Goal: Information Seeking & Learning: Learn about a topic

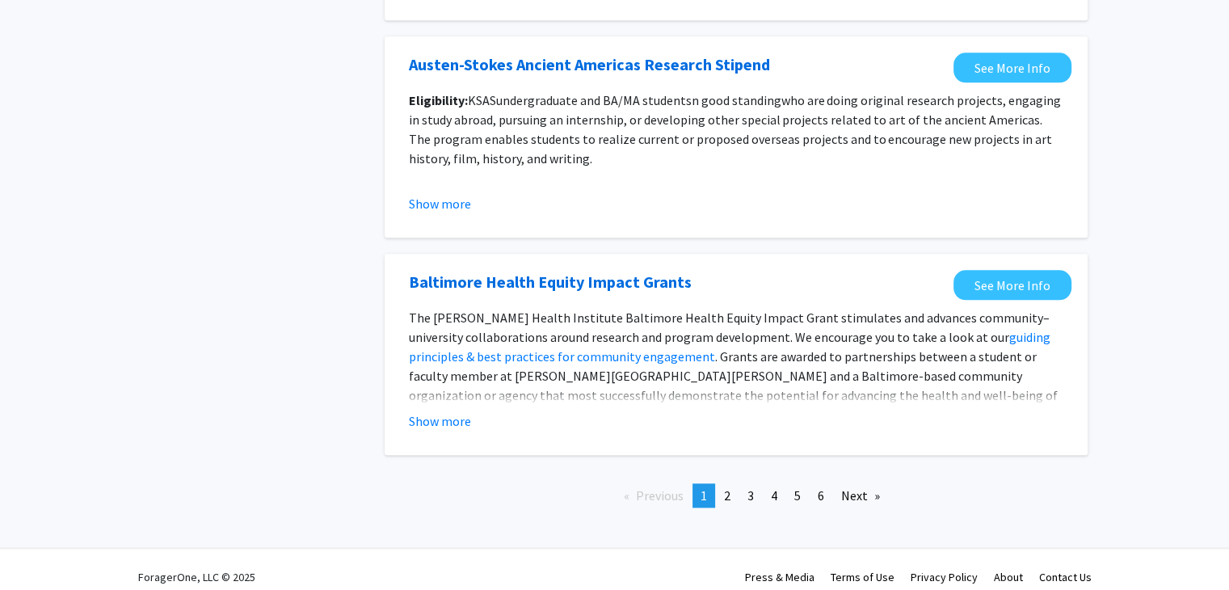
scroll to position [1835, 0]
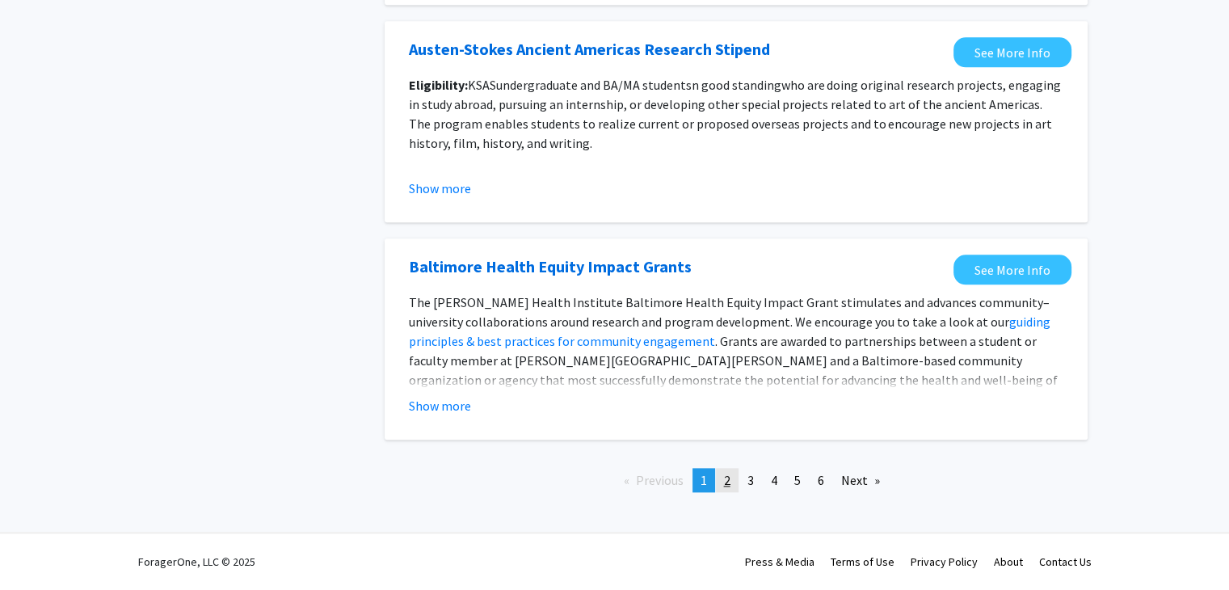
click at [730, 481] on span "2" at bounding box center [727, 480] width 6 height 16
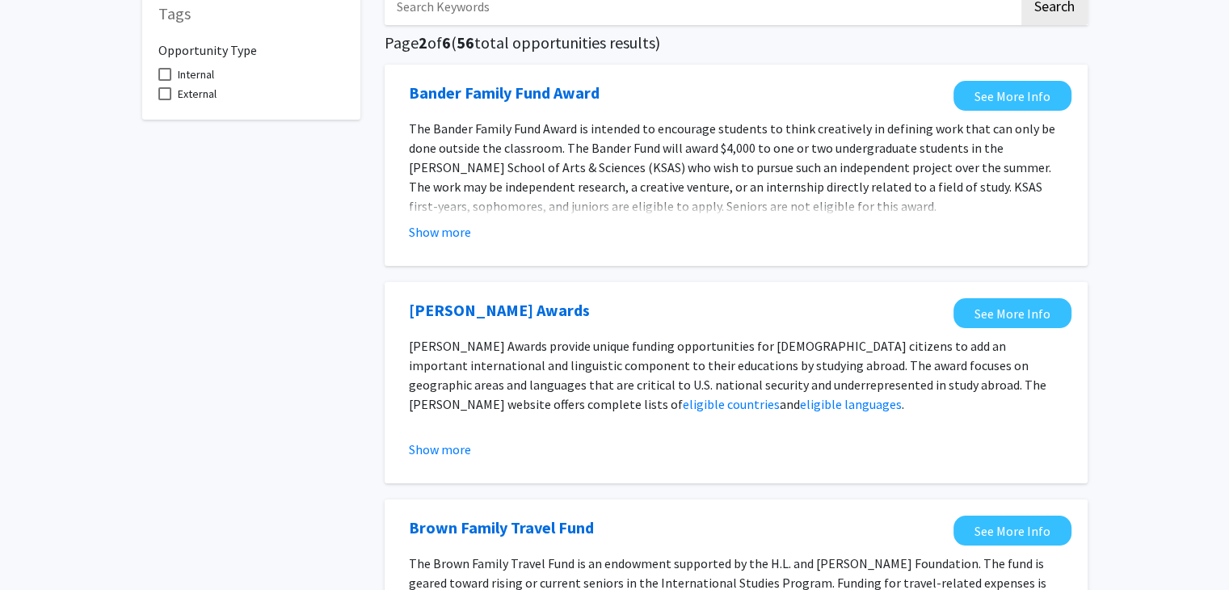
scroll to position [99, 0]
click at [800, 405] on link "eligible languages" at bounding box center [851, 403] width 102 height 16
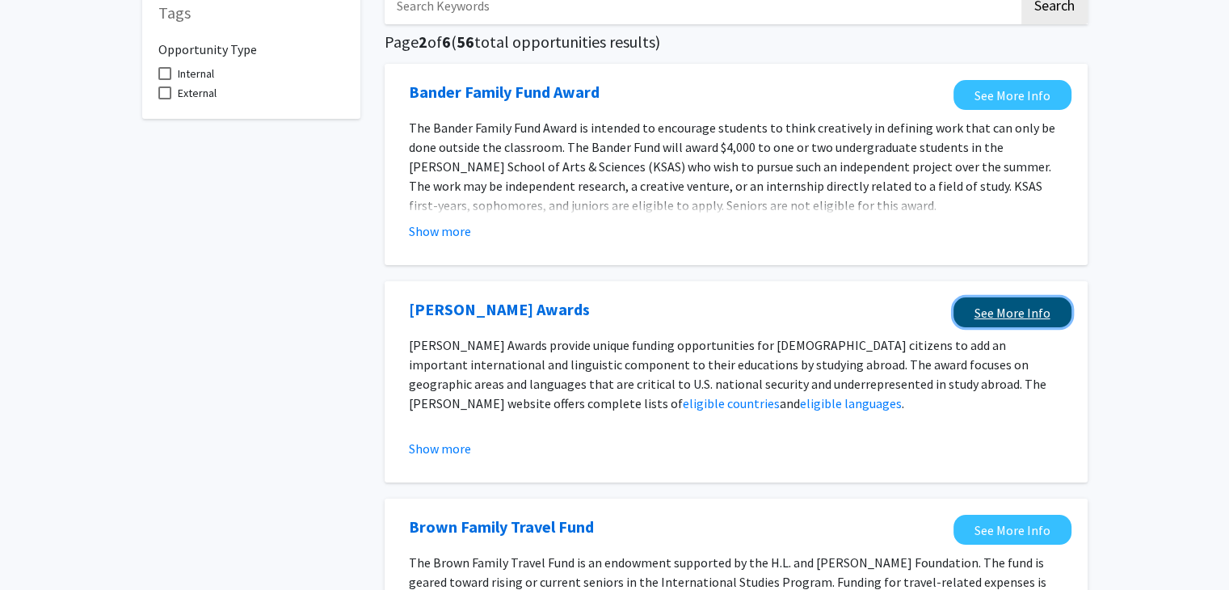
click at [1004, 315] on link "See More Info" at bounding box center [1012, 312] width 118 height 30
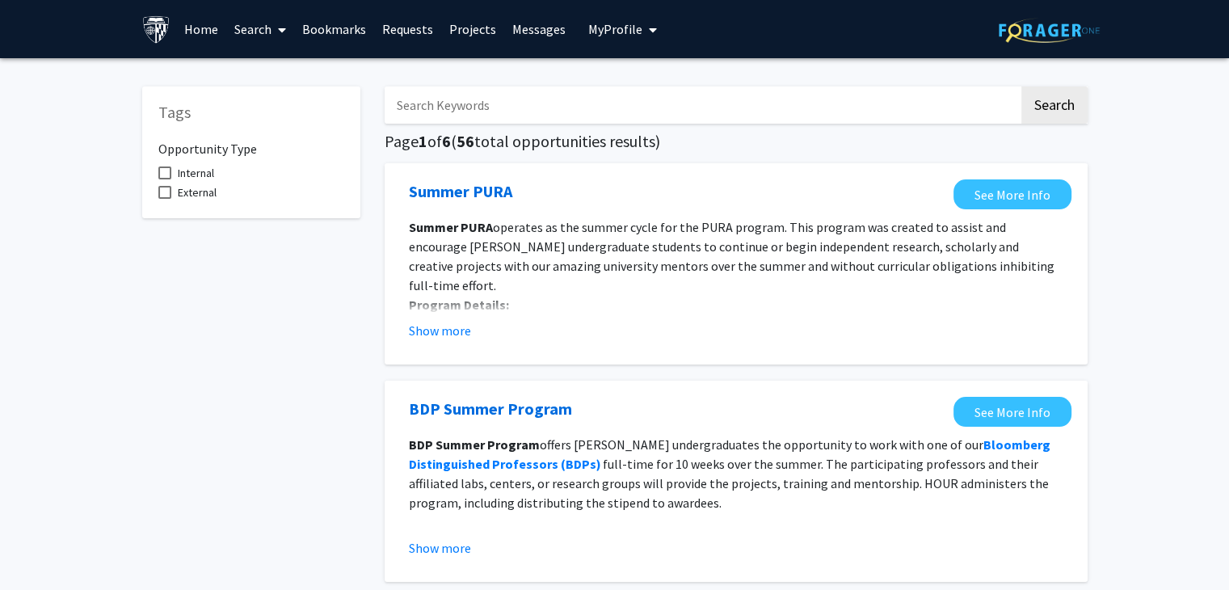
click at [464, 30] on link "Projects" at bounding box center [472, 29] width 63 height 57
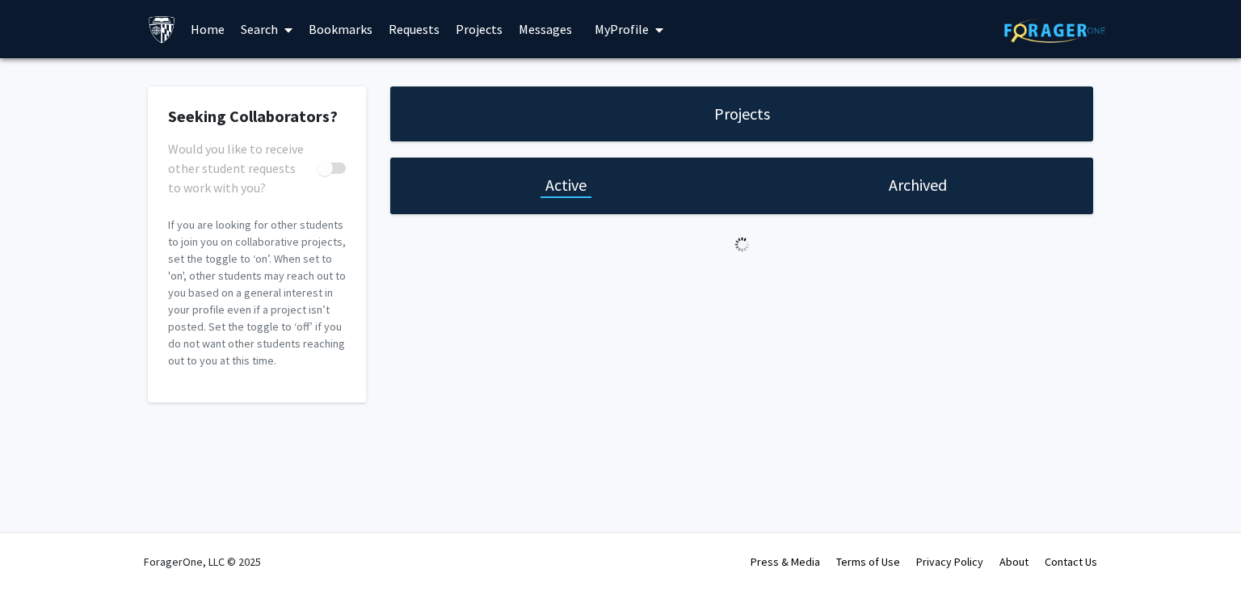
checkbox input "true"
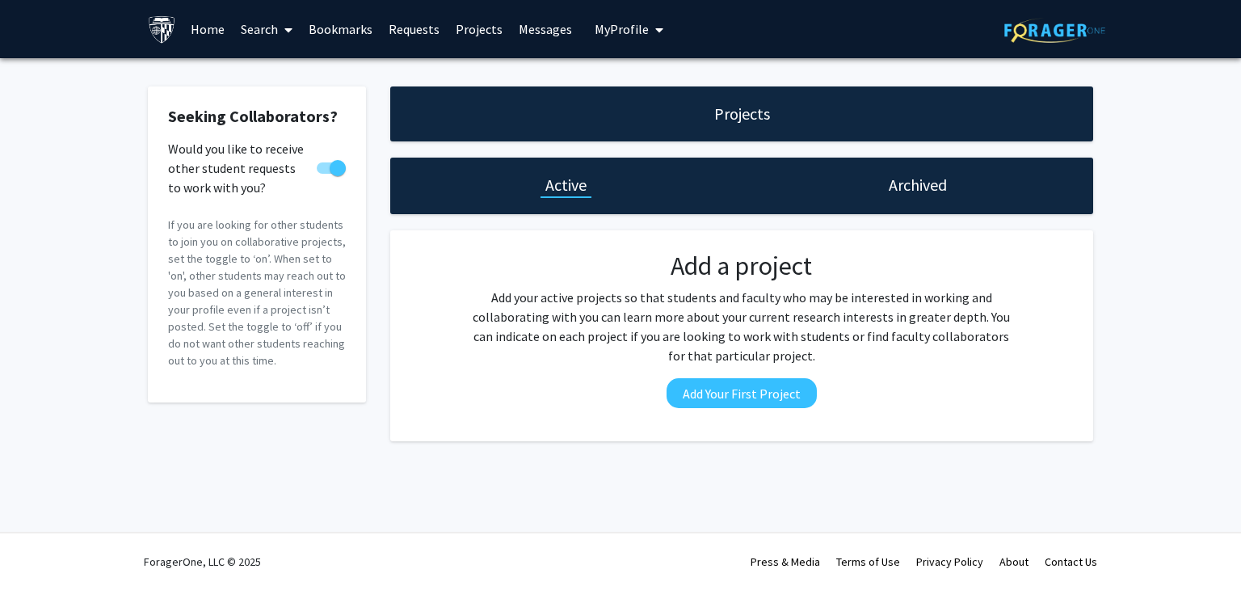
click at [276, 27] on link "Search" at bounding box center [267, 29] width 68 height 57
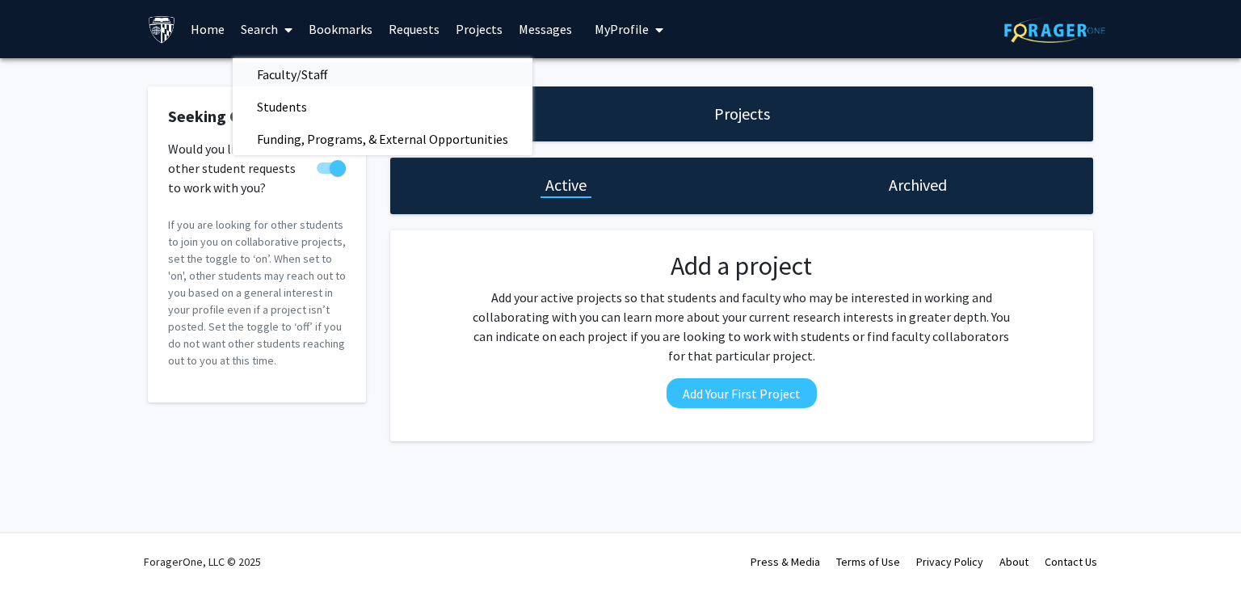
click at [281, 69] on span "Faculty/Staff" at bounding box center [292, 74] width 119 height 32
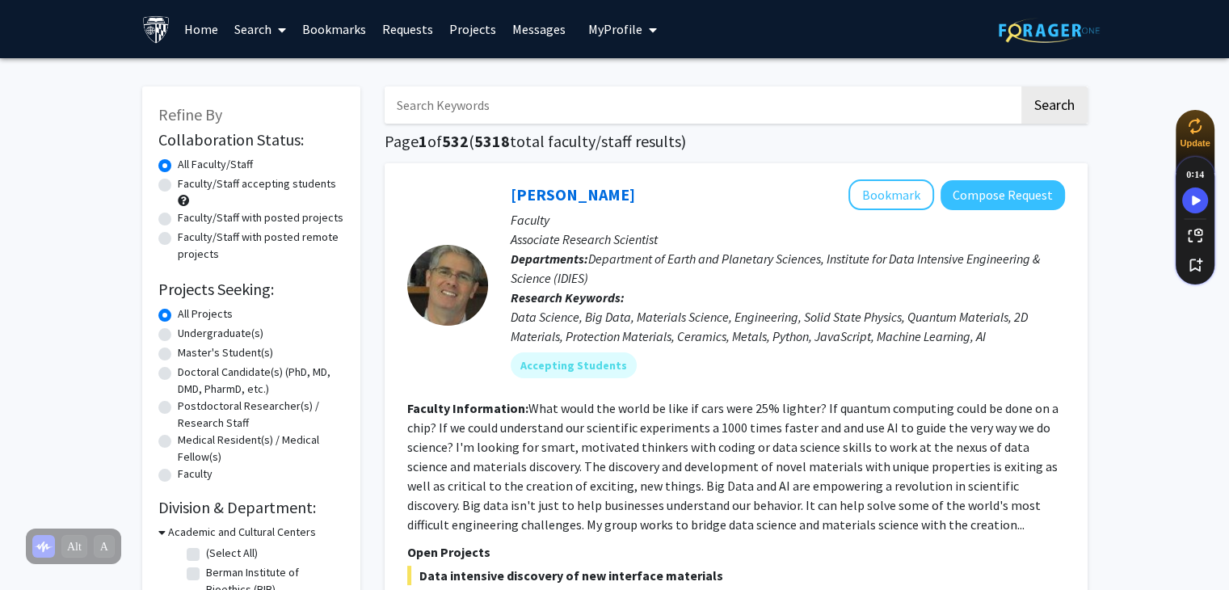
click at [282, 27] on icon at bounding box center [282, 29] width 8 height 13
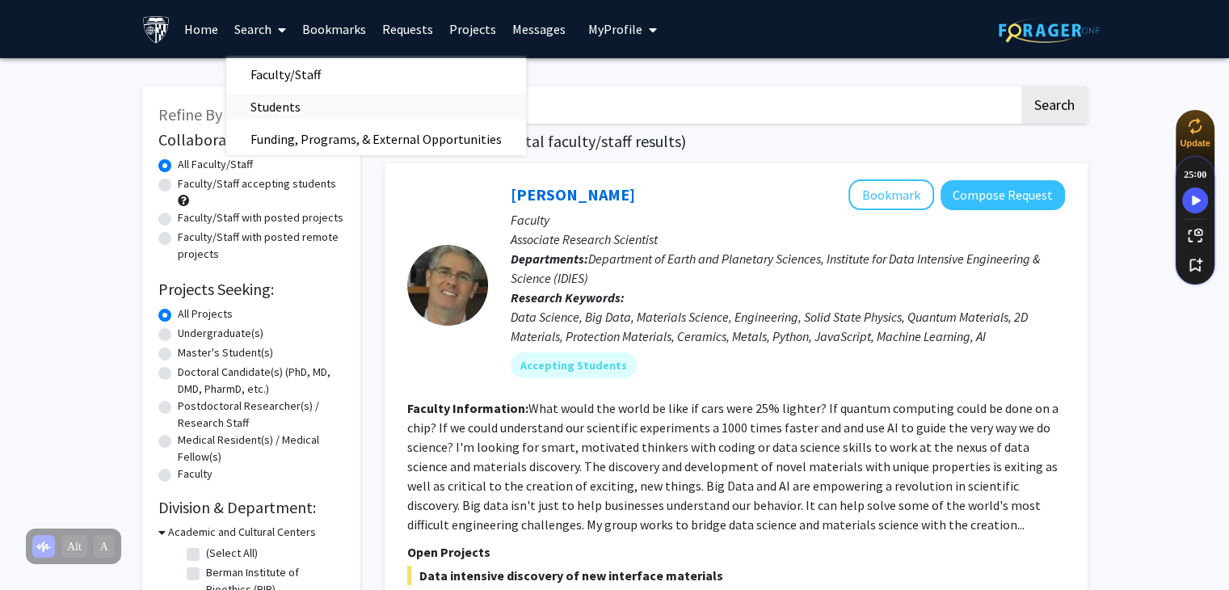
click at [275, 99] on span "Students" at bounding box center [275, 106] width 99 height 32
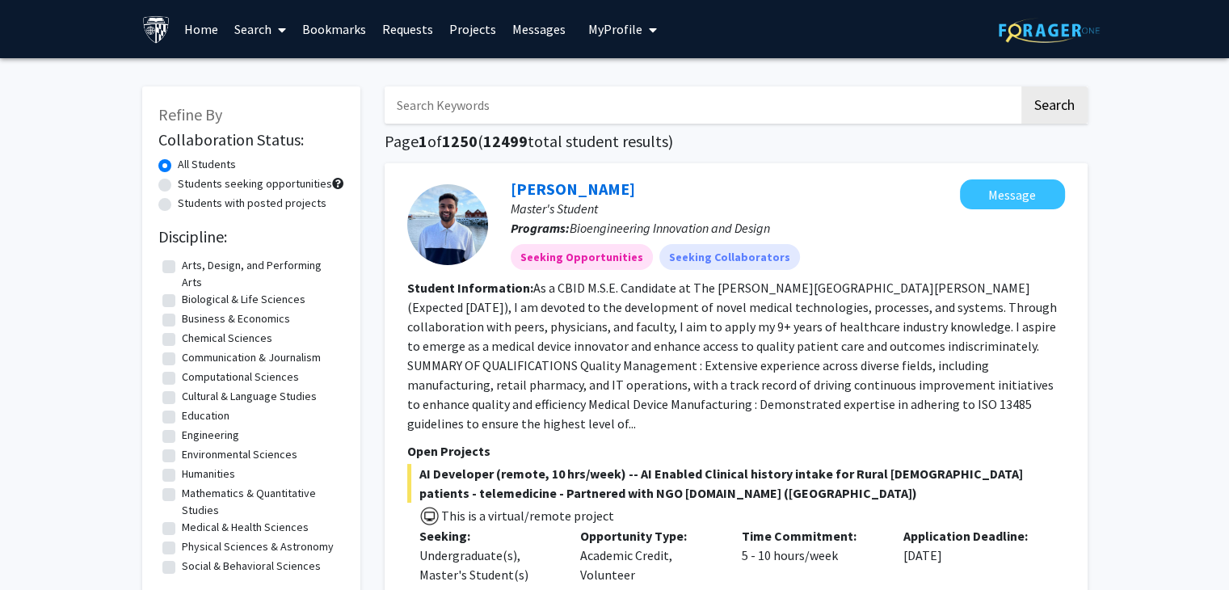
click at [188, 187] on label "Students seeking opportunities" at bounding box center [255, 183] width 154 height 17
click at [188, 186] on input "Students seeking opportunities" at bounding box center [183, 180] width 11 height 11
radio input "true"
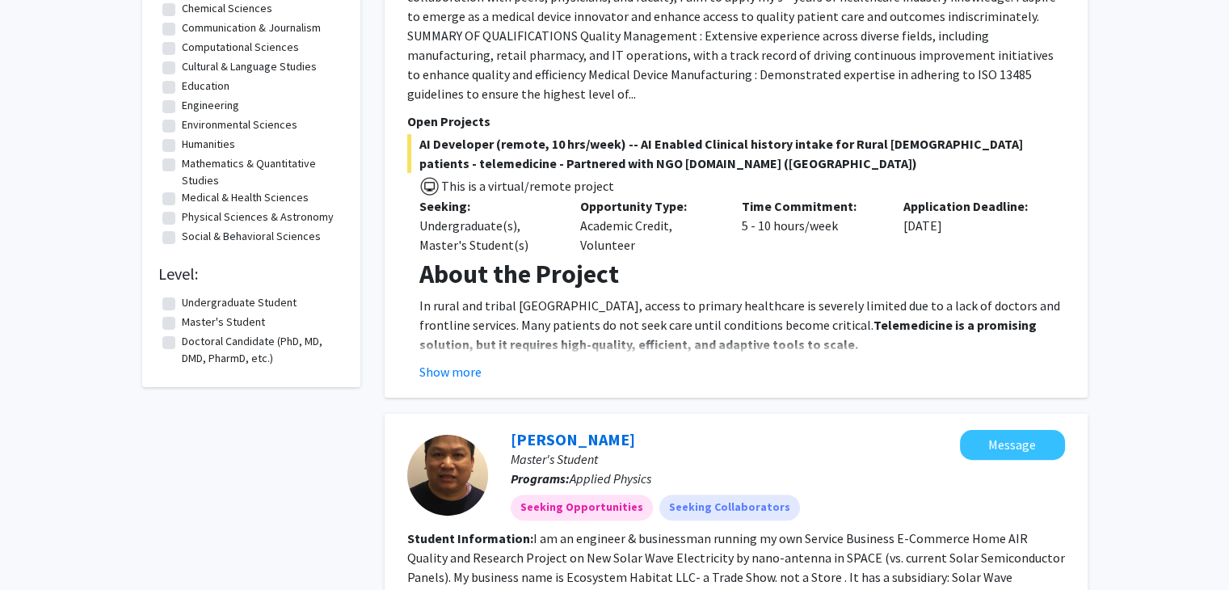
scroll to position [334, 0]
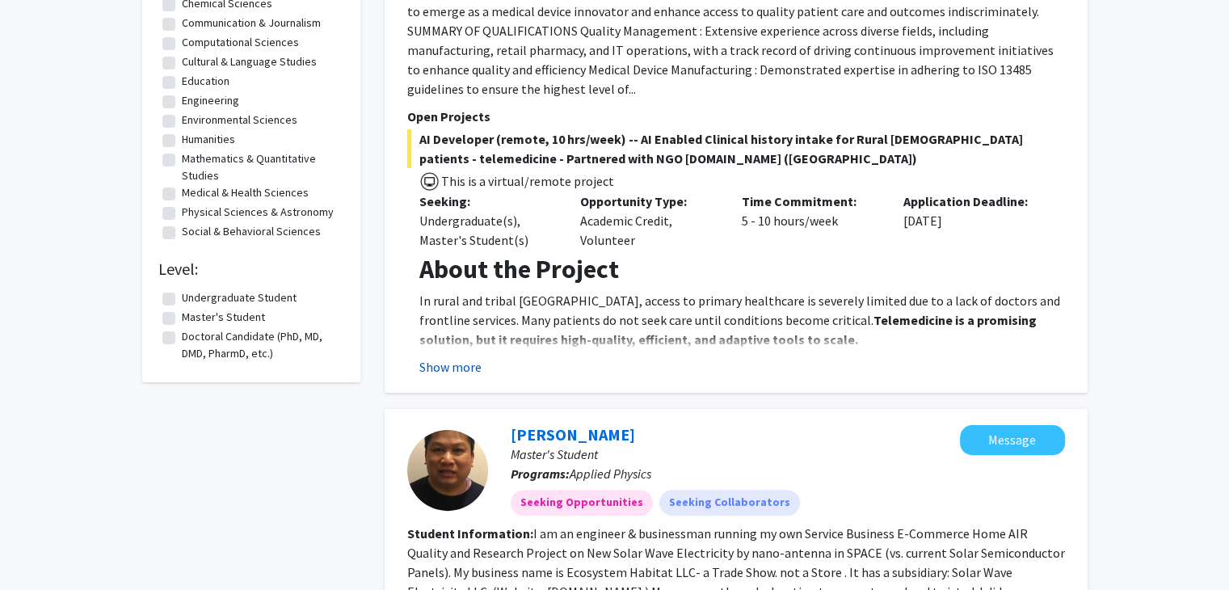
click at [443, 357] on button "Show more" at bounding box center [450, 366] width 62 height 19
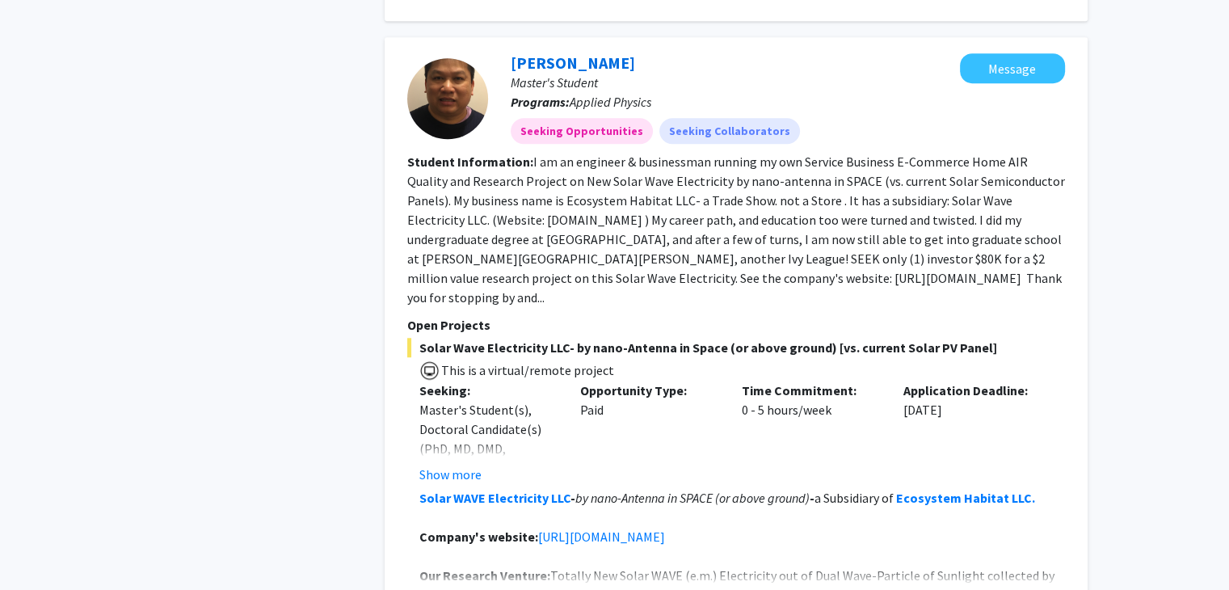
scroll to position [1361, 0]
click at [452, 589] on button "Show more" at bounding box center [450, 600] width 62 height 19
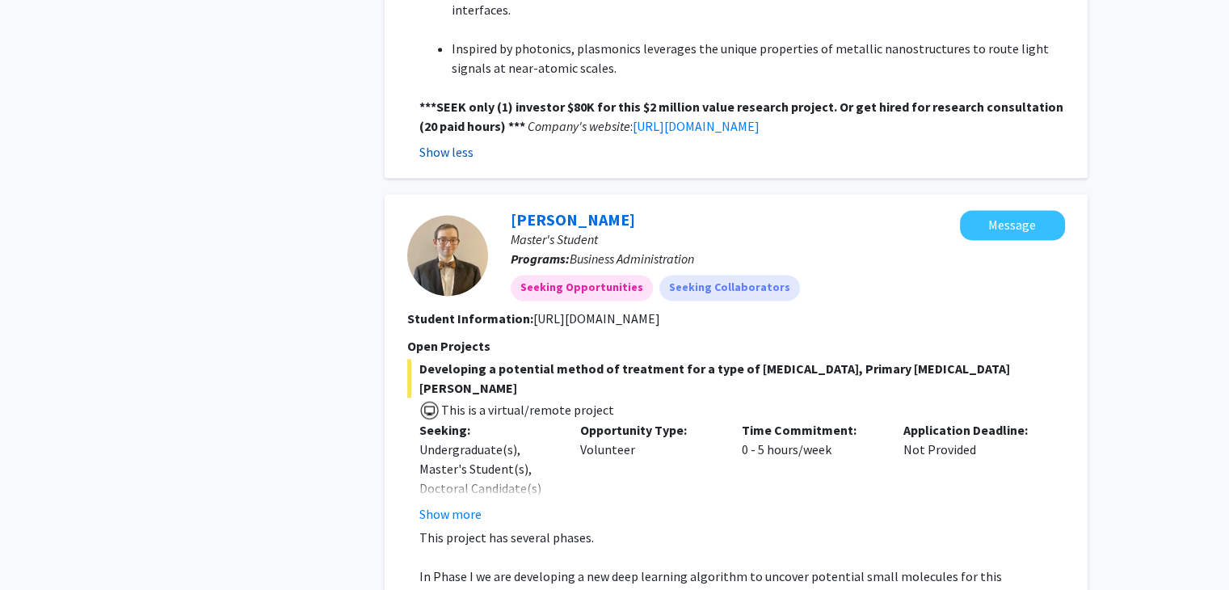
scroll to position [2236, 0]
click at [449, 503] on button "Show more" at bounding box center [450, 512] width 62 height 19
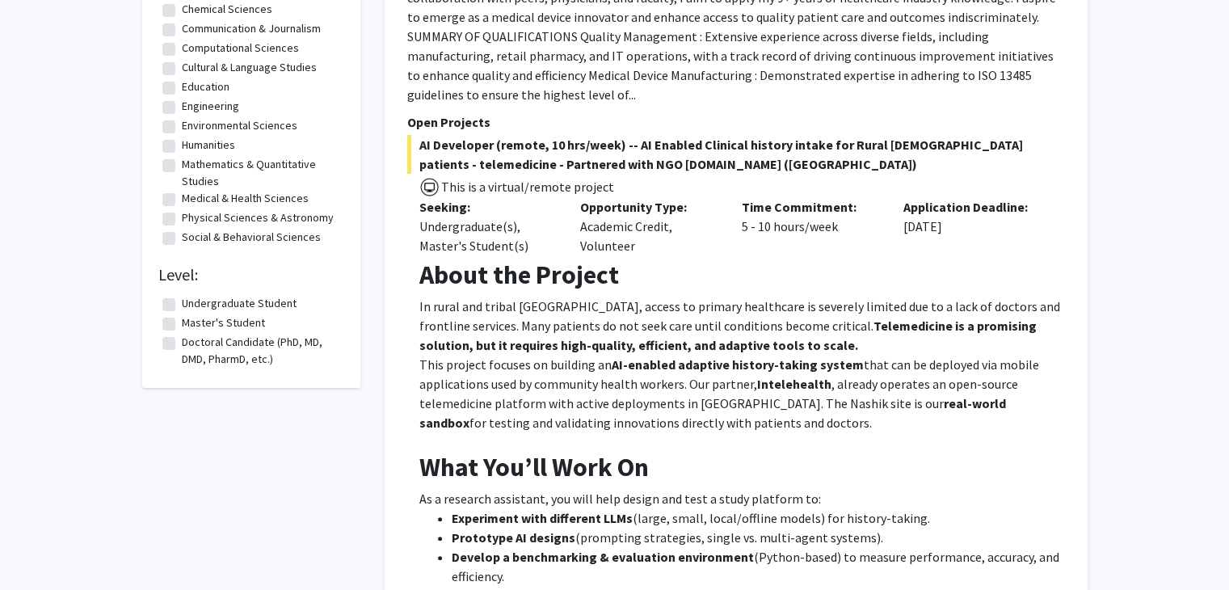
scroll to position [341, 0]
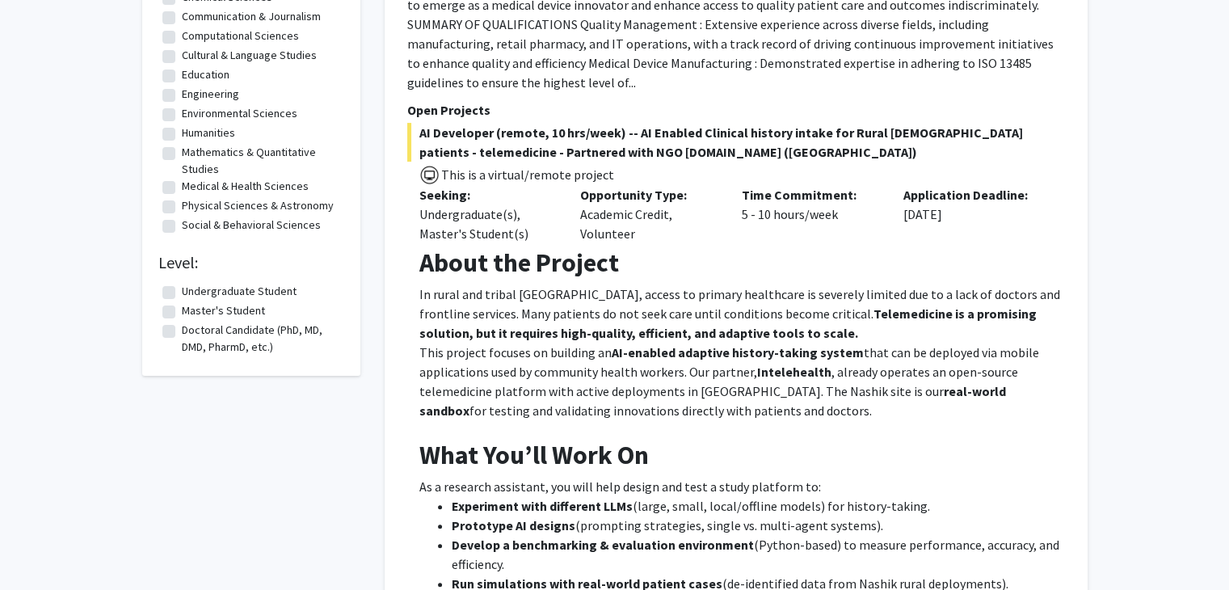
click at [182, 309] on label "Master's Student" at bounding box center [223, 310] width 83 height 17
click at [182, 309] on input "Master's Student" at bounding box center [187, 307] width 11 height 11
checkbox input "true"
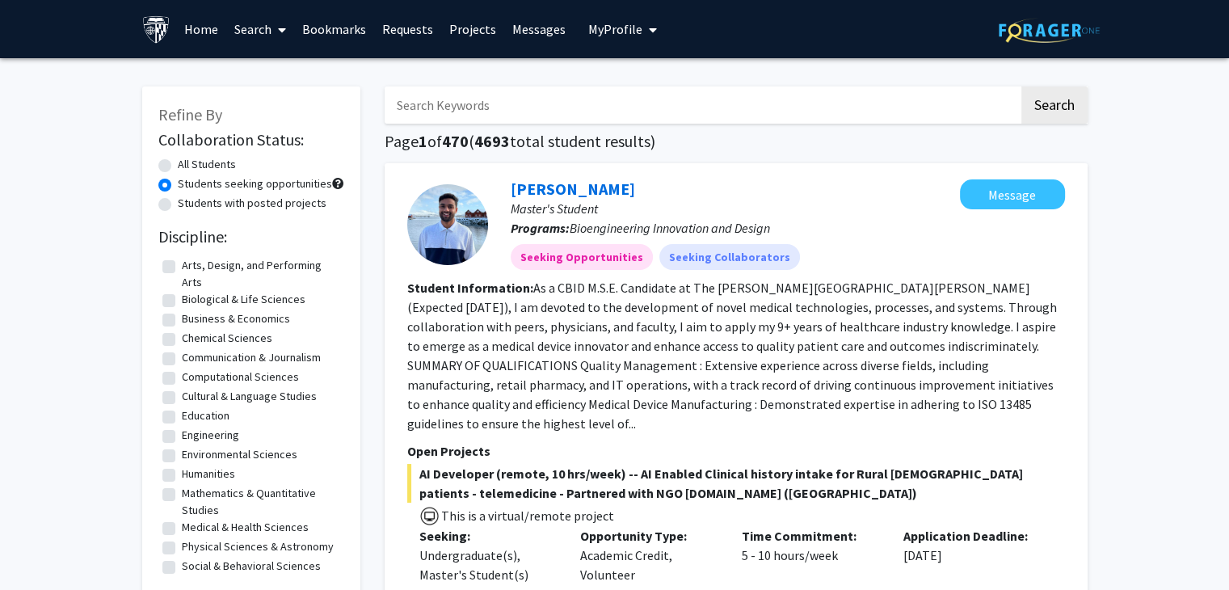
click at [178, 166] on label "All Students" at bounding box center [207, 164] width 58 height 17
click at [178, 166] on input "All Students" at bounding box center [183, 161] width 11 height 11
radio input "true"
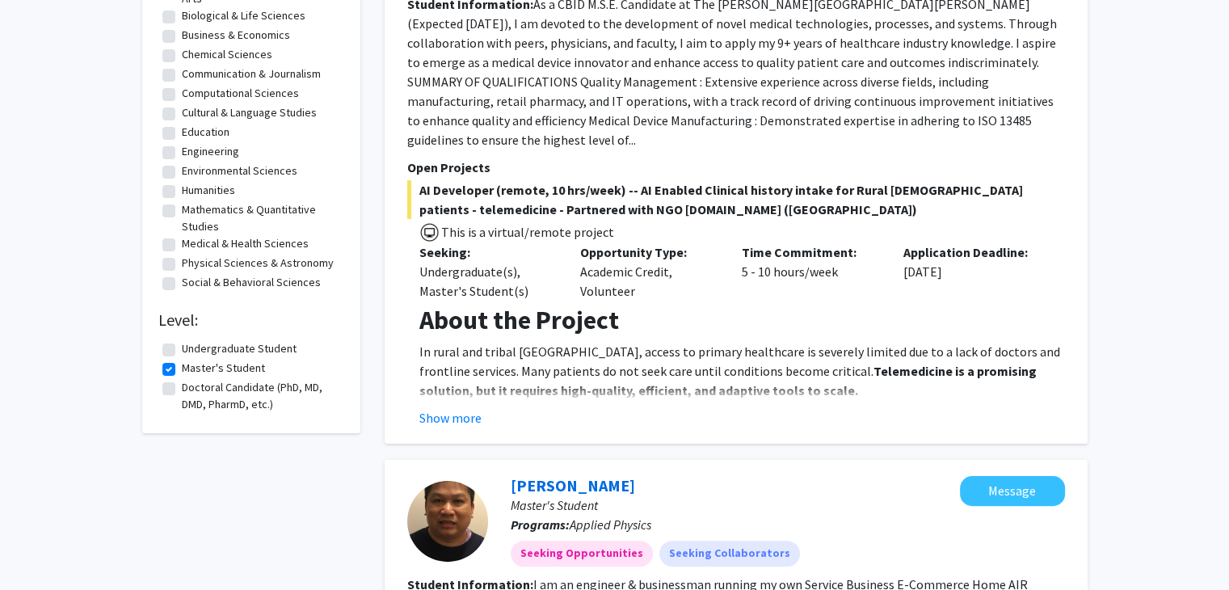
scroll to position [228, 0]
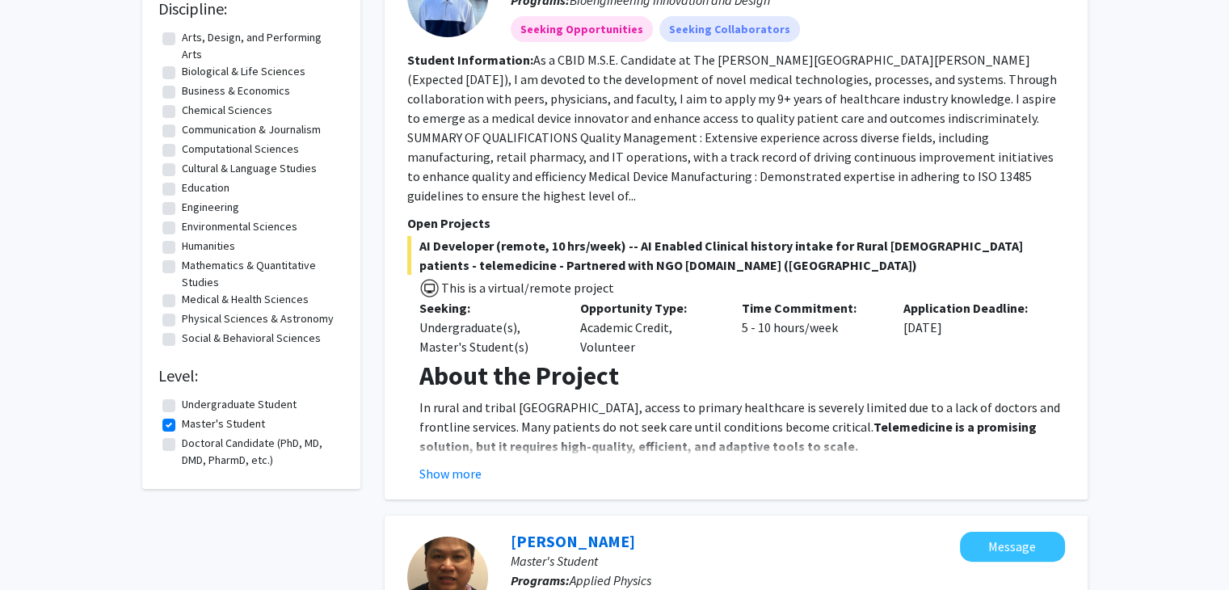
click at [182, 340] on label "Social & Behavioral Sciences" at bounding box center [251, 338] width 139 height 17
click at [182, 340] on input "Social & Behavioral Sciences" at bounding box center [187, 335] width 11 height 11
checkbox input "true"
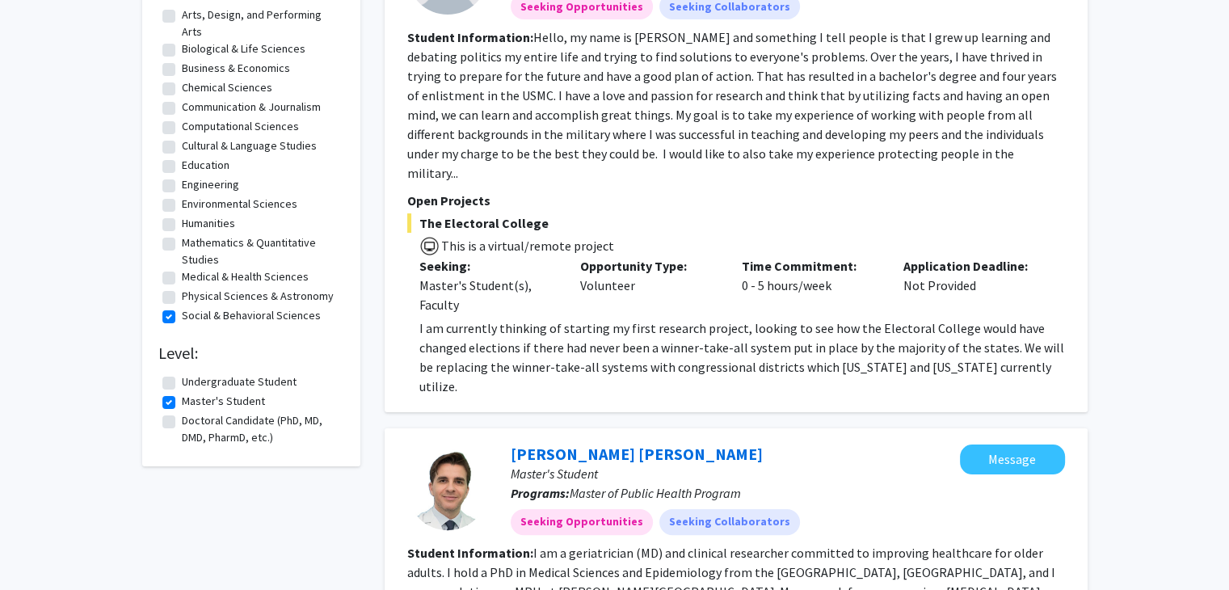
scroll to position [254, 0]
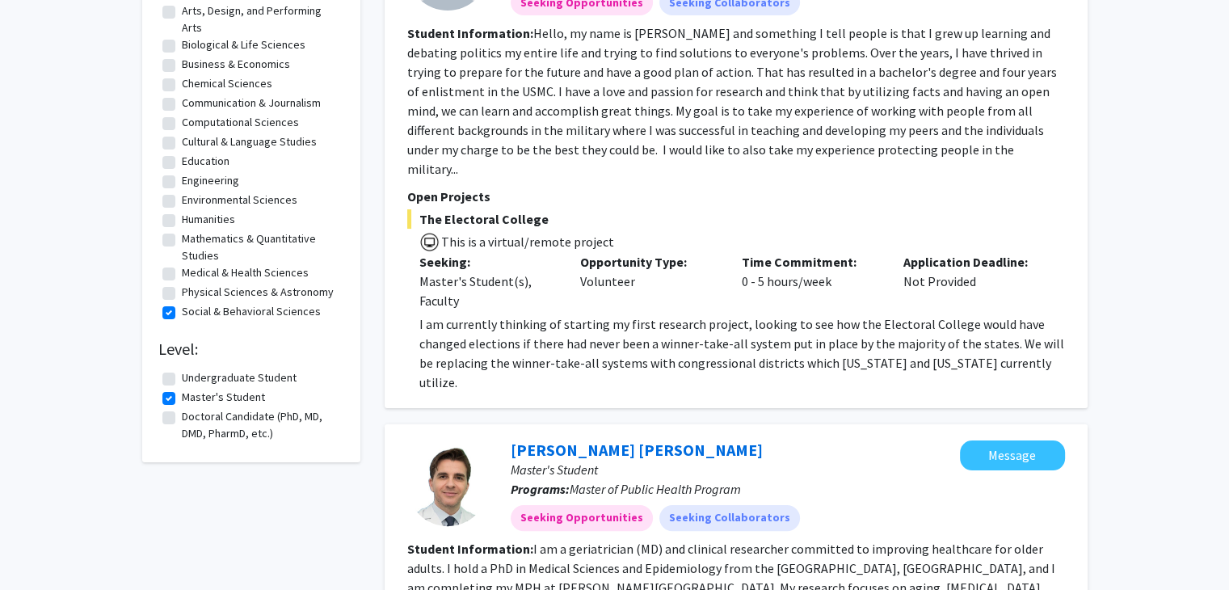
click at [182, 273] on label "Medical & Health Sciences" at bounding box center [245, 272] width 127 height 17
click at [182, 273] on input "Medical & Health Sciences" at bounding box center [187, 269] width 11 height 11
checkbox input "true"
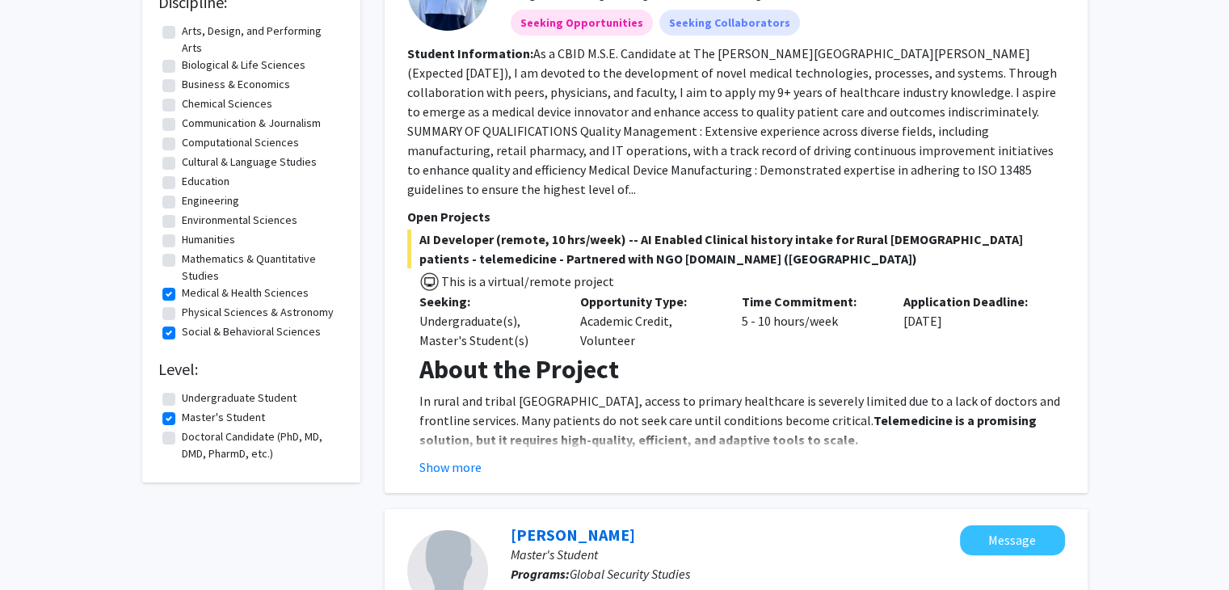
scroll to position [209, 0]
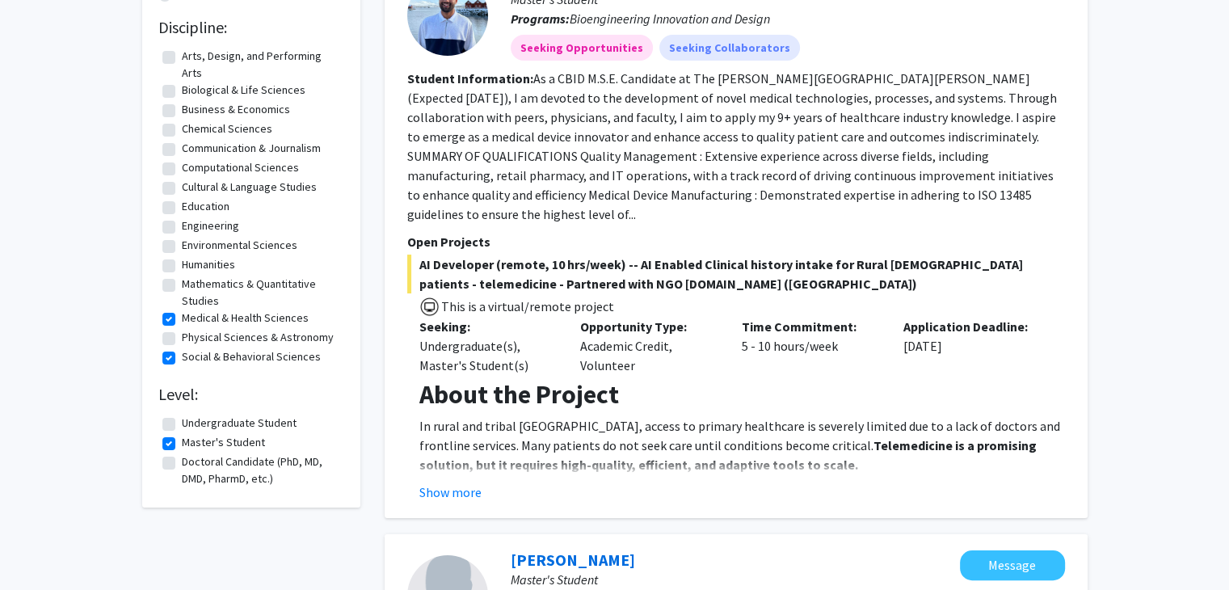
click at [182, 97] on label "Biological & Life Sciences" at bounding box center [244, 90] width 124 height 17
click at [182, 92] on input "Biological & Life Sciences" at bounding box center [187, 87] width 11 height 11
checkbox input "true"
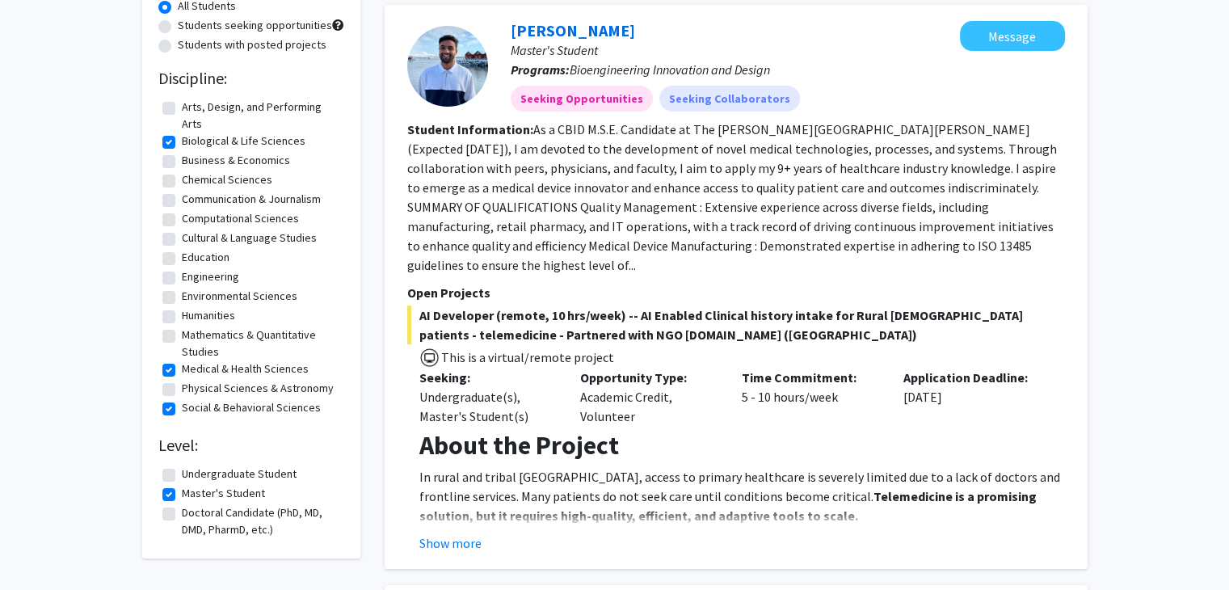
scroll to position [160, 0]
click at [385, 308] on div "[PERSON_NAME] Master's Student Programs: Bioengineering Innovation and Design S…" at bounding box center [736, 285] width 703 height 564
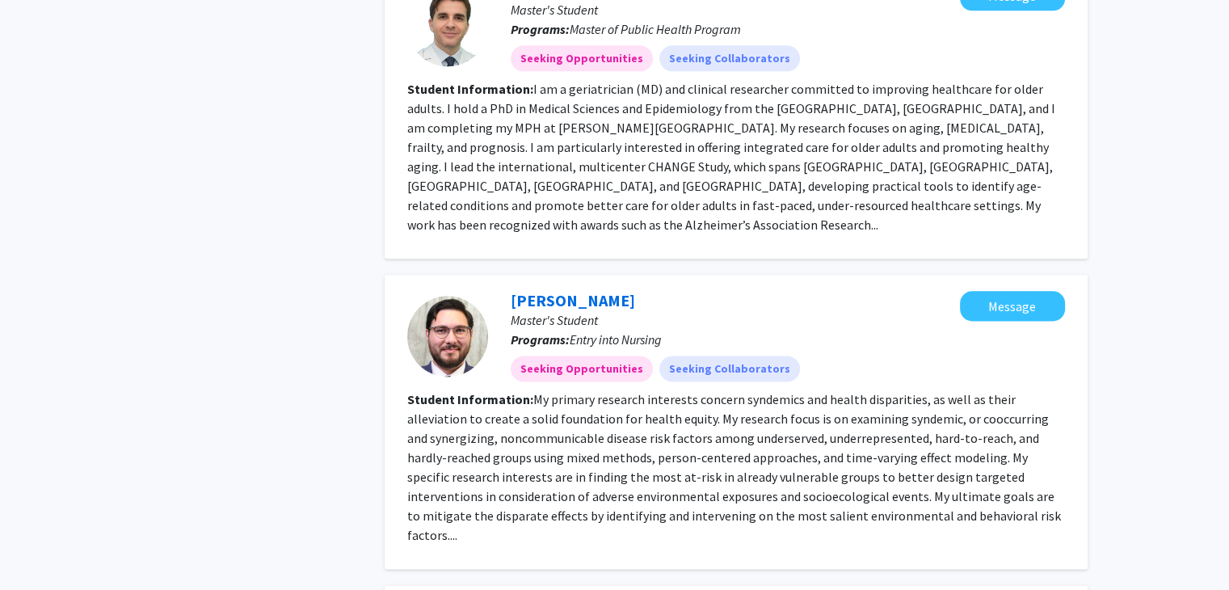
scroll to position [2007, 0]
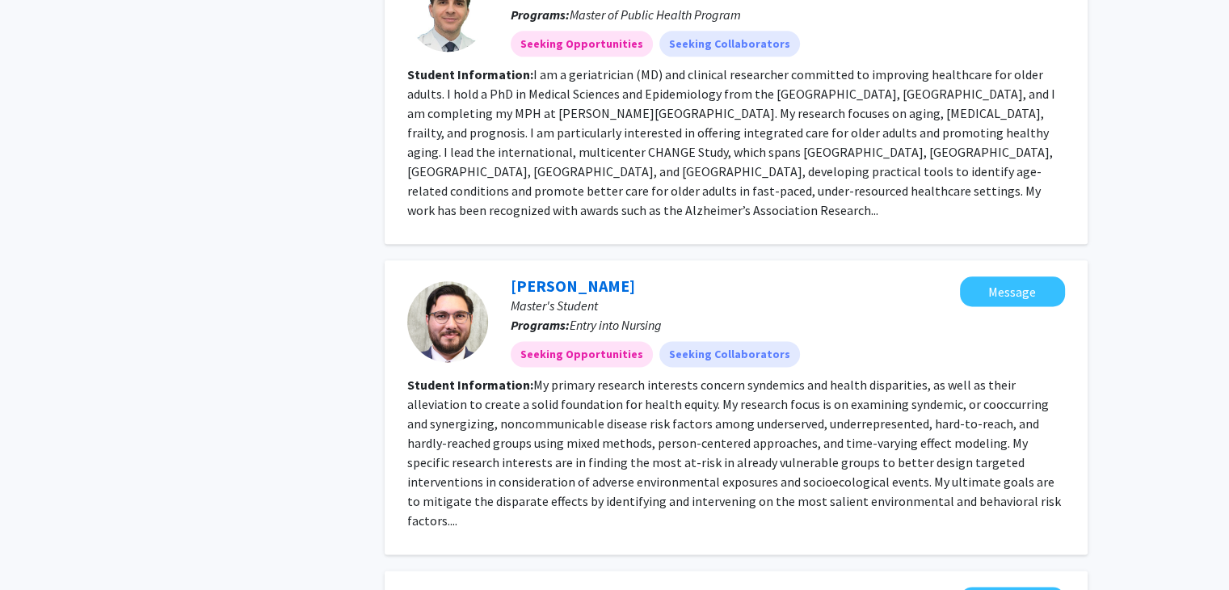
click at [785, 420] on fg-read-more "My primary research interests concern syndemics and health disparities, as well…" at bounding box center [734, 452] width 654 height 152
click at [835, 416] on fg-read-more "My primary research interests concern syndemics and health disparities, as well…" at bounding box center [734, 452] width 654 height 152
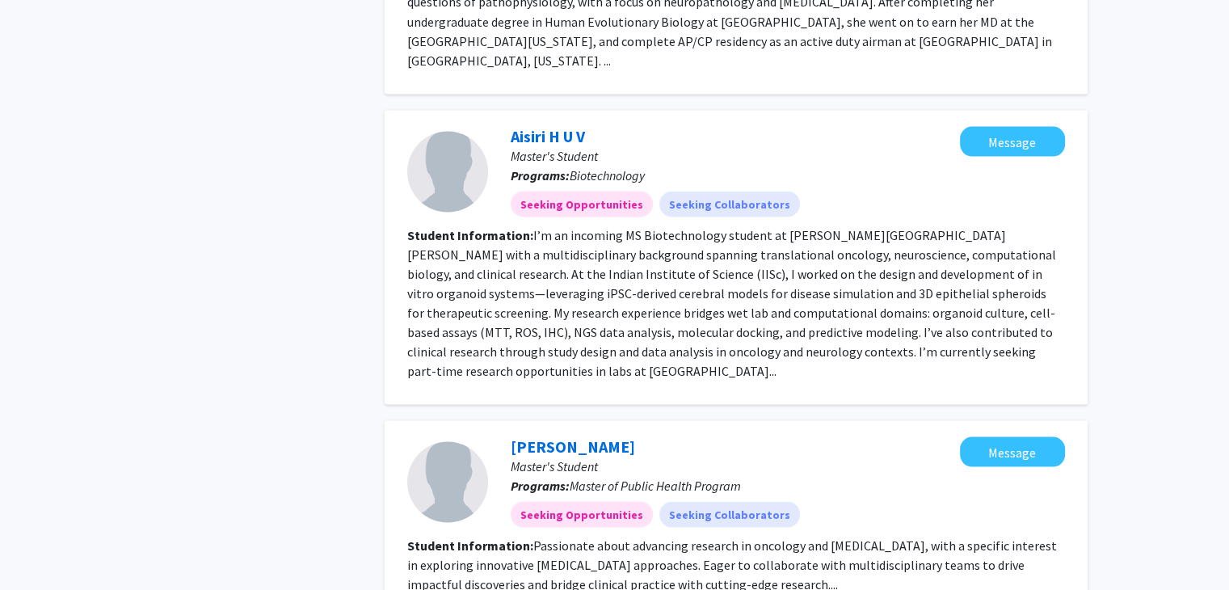
scroll to position [3050, 0]
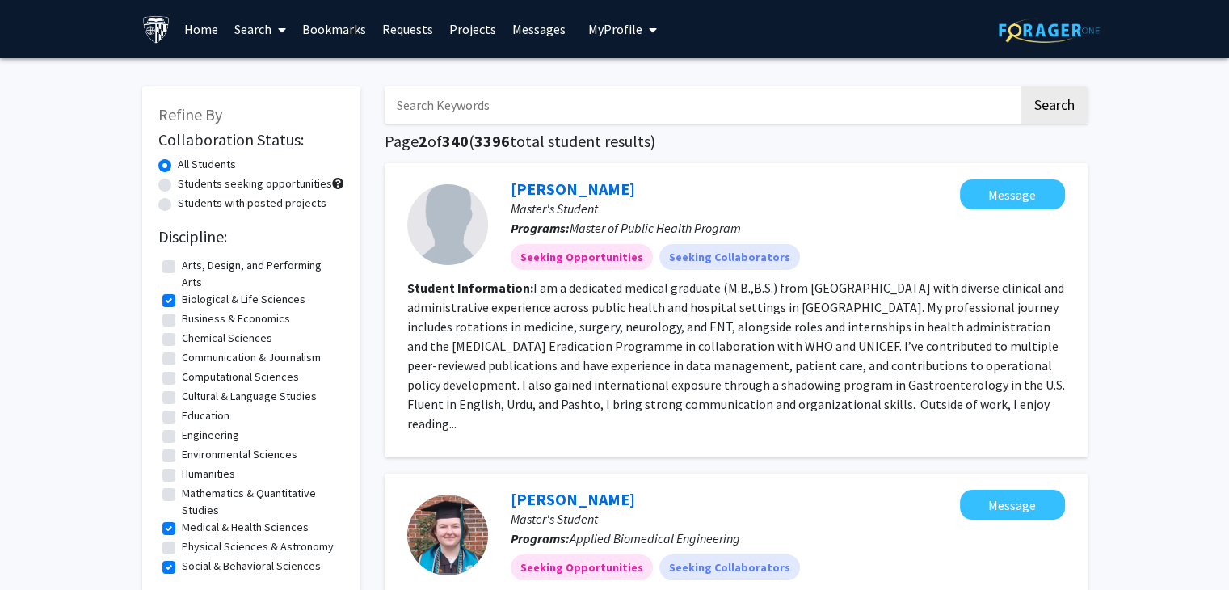
click at [278, 32] on span at bounding box center [278, 30] width 15 height 57
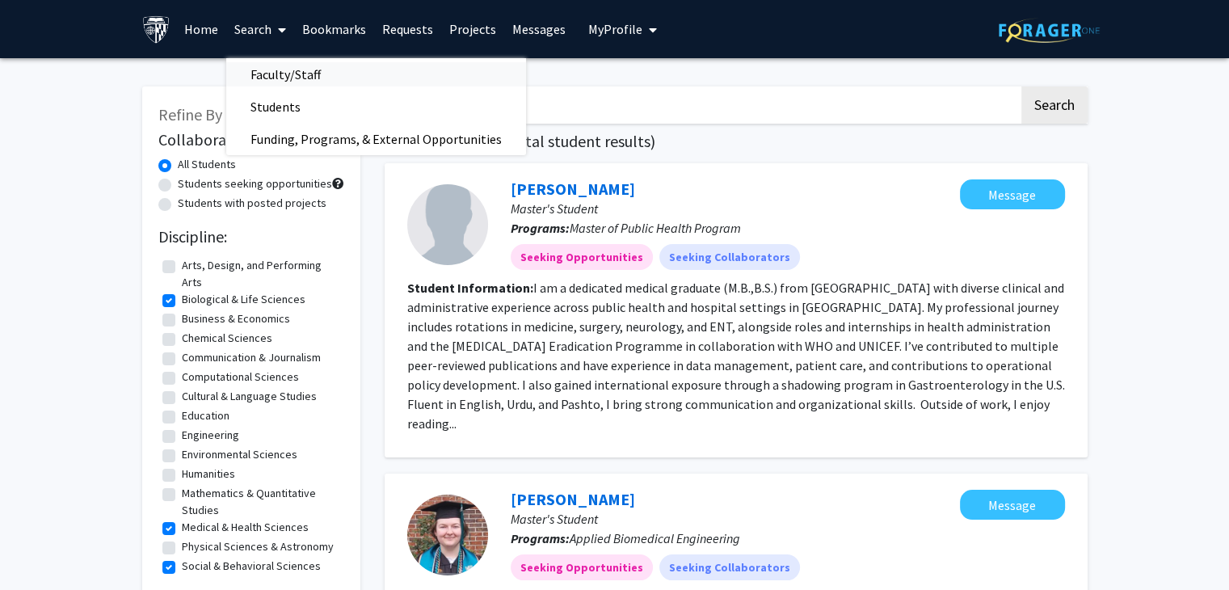
click at [287, 70] on span "Faculty/Staff" at bounding box center [285, 74] width 119 height 32
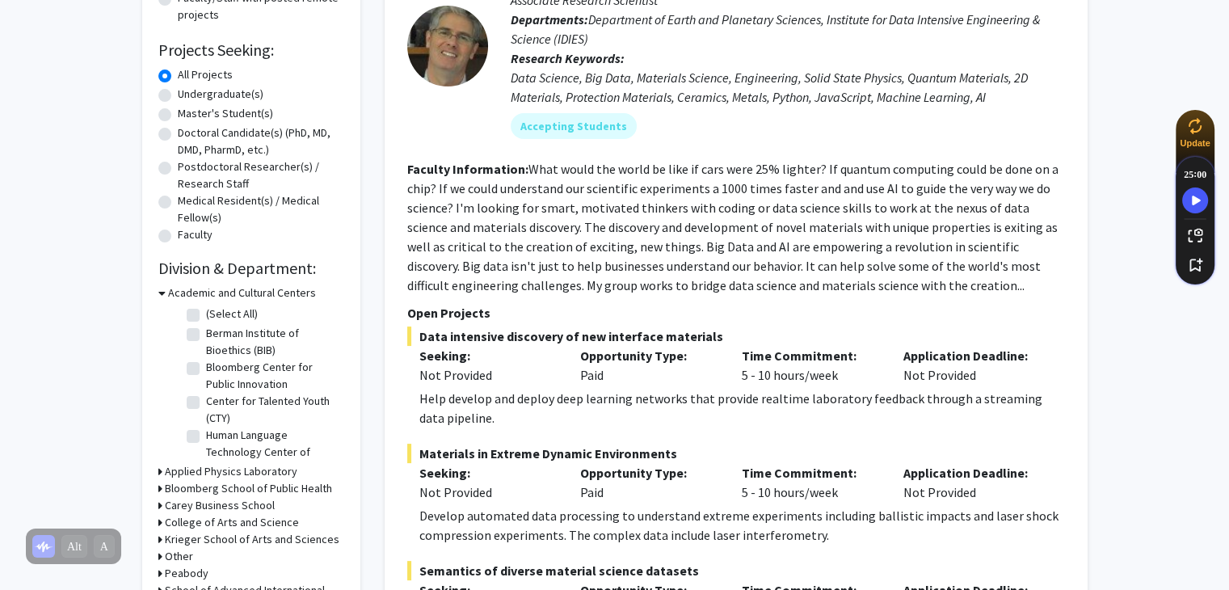
scroll to position [242, 0]
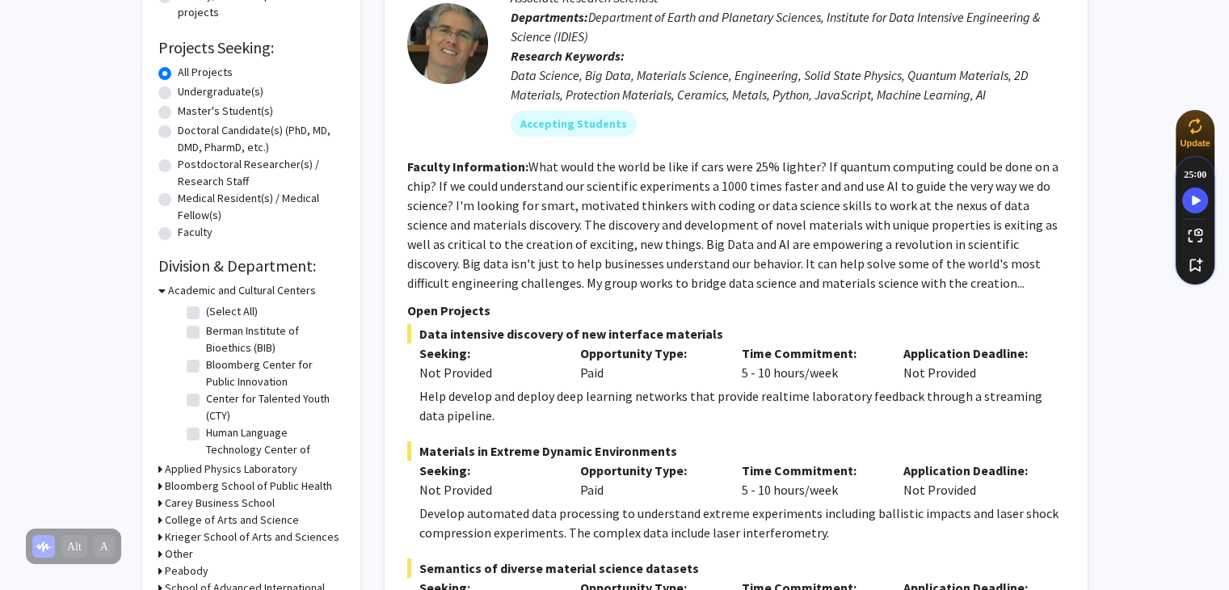
click at [178, 116] on label "Master's Student(s)" at bounding box center [225, 111] width 95 height 17
click at [178, 113] on input "Master's Student(s)" at bounding box center [183, 108] width 11 height 11
radio input "true"
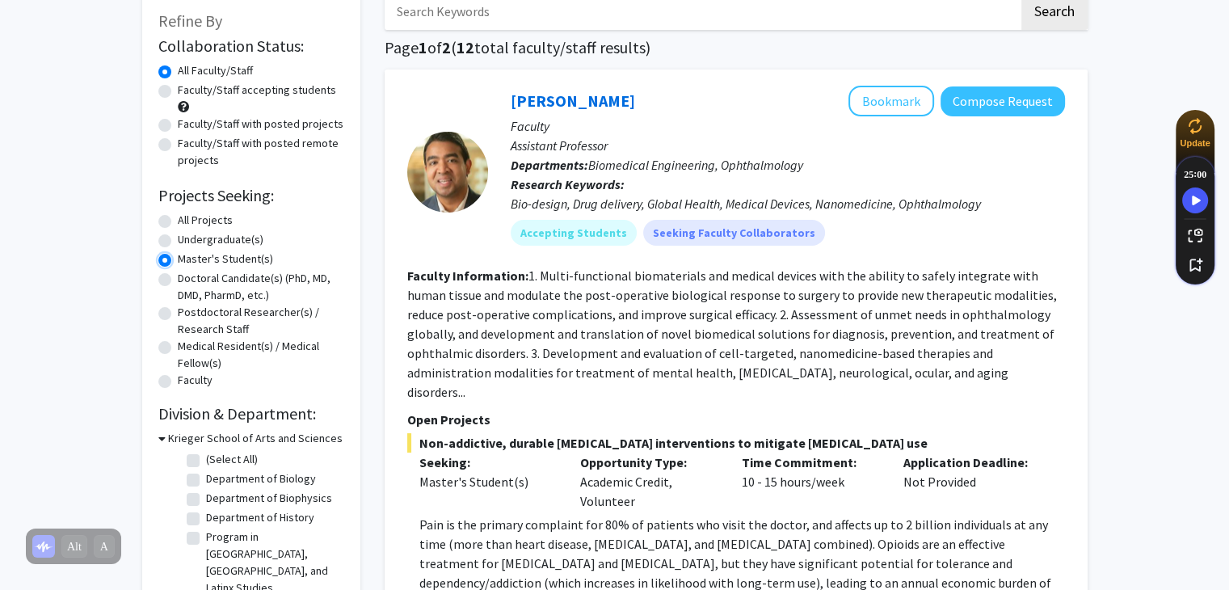
scroll to position [111, 0]
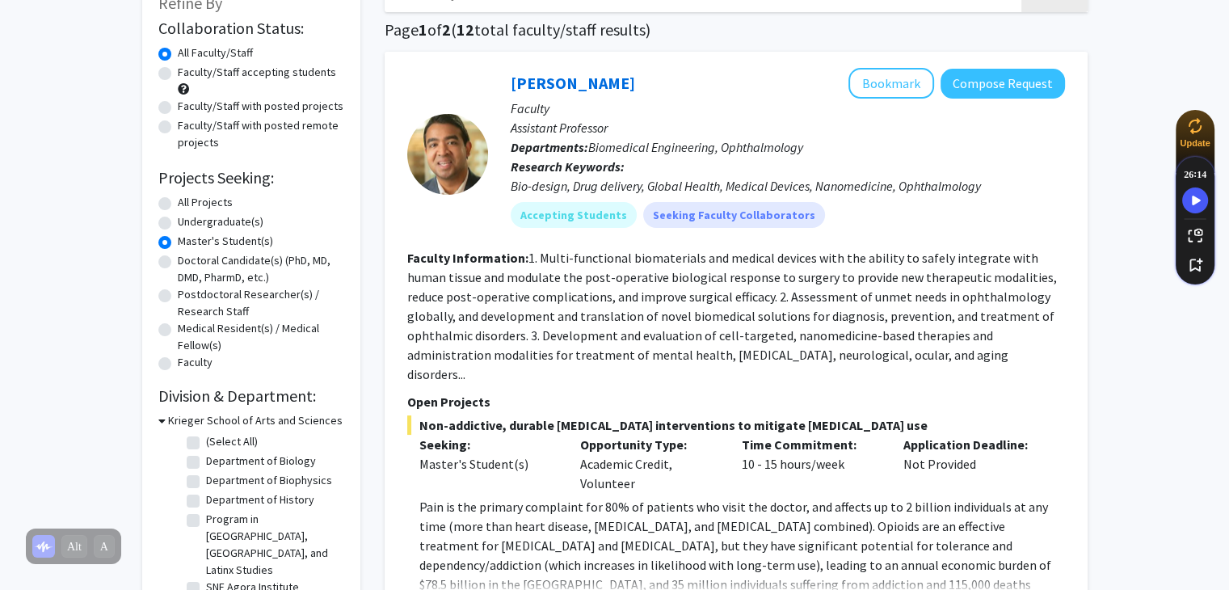
click at [167, 133] on div "Faculty/Staff with posted remote projects" at bounding box center [251, 134] width 186 height 34
click at [178, 130] on label "Faculty/Staff with posted remote projects" at bounding box center [261, 134] width 166 height 34
click at [178, 128] on input "Faculty/Staff with posted remote projects" at bounding box center [183, 122] width 11 height 11
radio input "true"
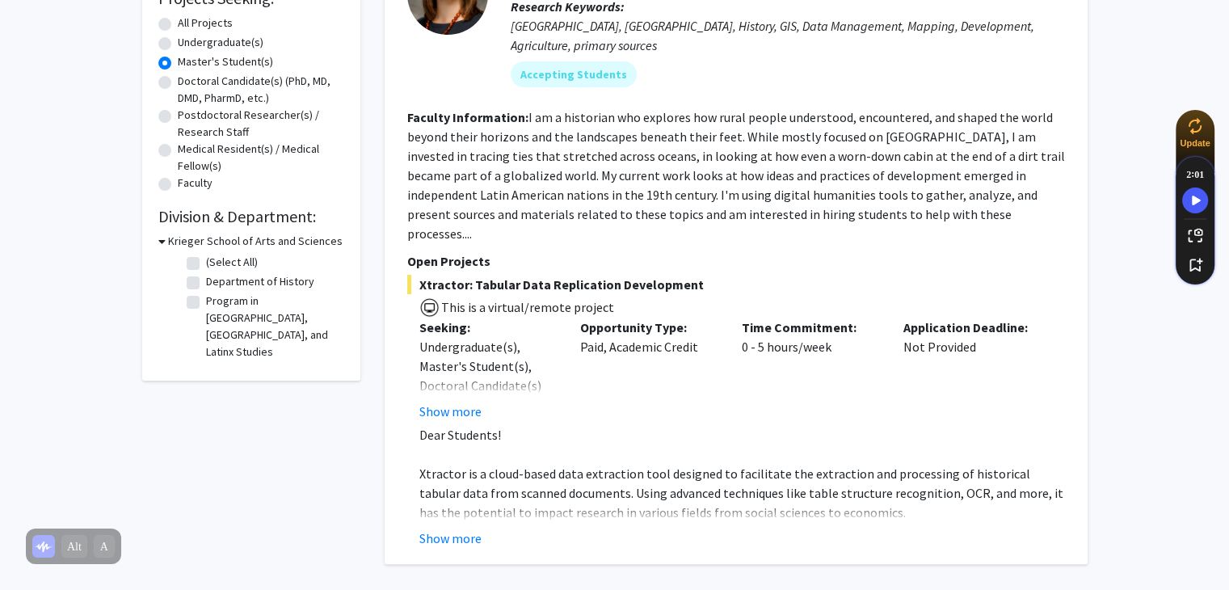
scroll to position [297, 0]
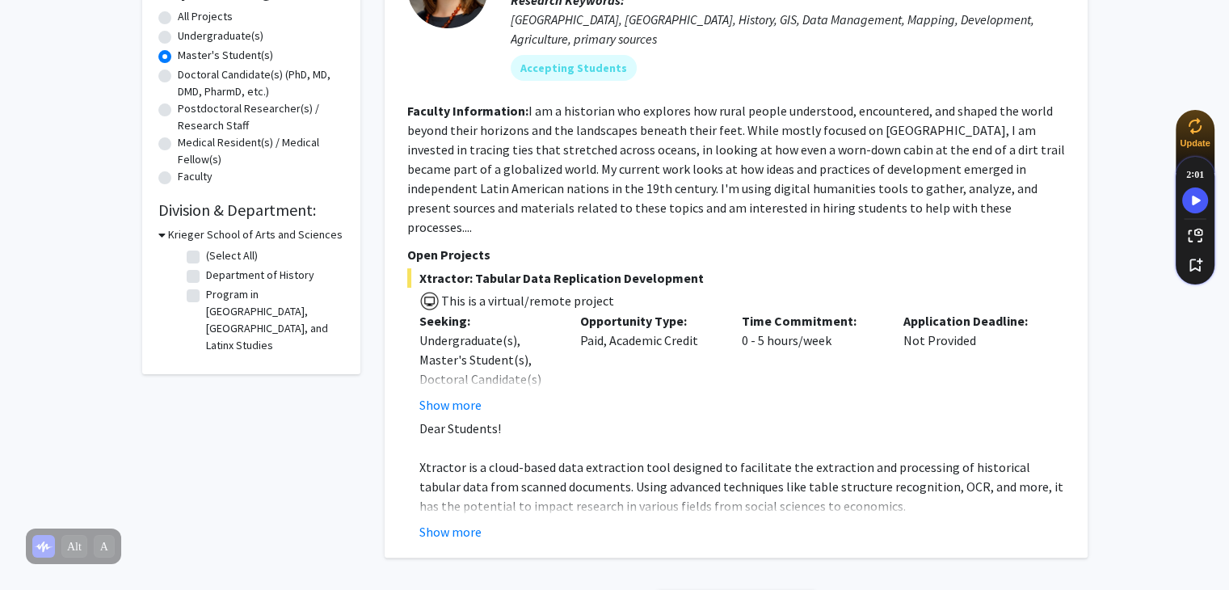
click at [162, 232] on icon at bounding box center [161, 234] width 7 height 17
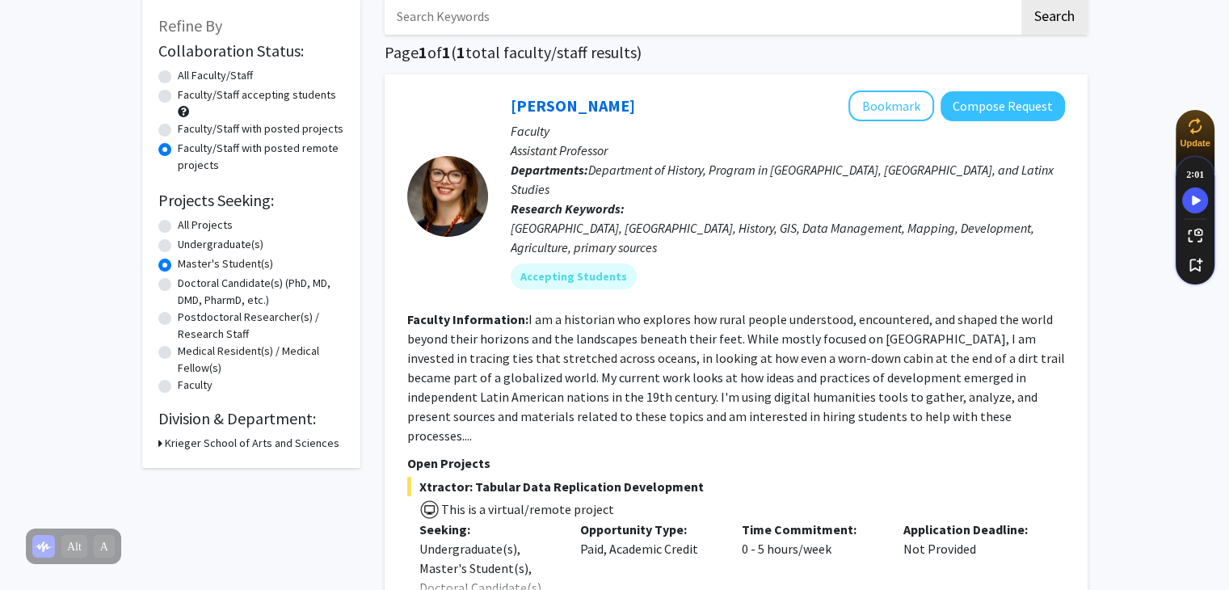
scroll to position [86, 0]
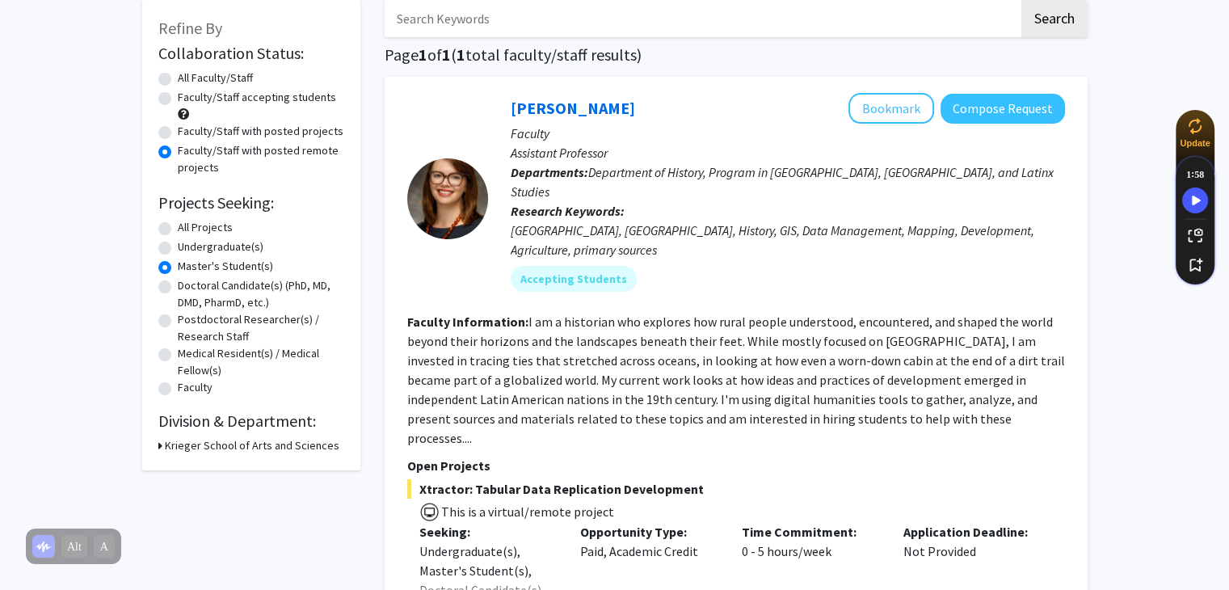
click at [178, 103] on label "Faculty/Staff accepting students" at bounding box center [257, 97] width 158 height 17
click at [178, 99] on input "Faculty/Staff accepting students" at bounding box center [183, 94] width 11 height 11
radio input "true"
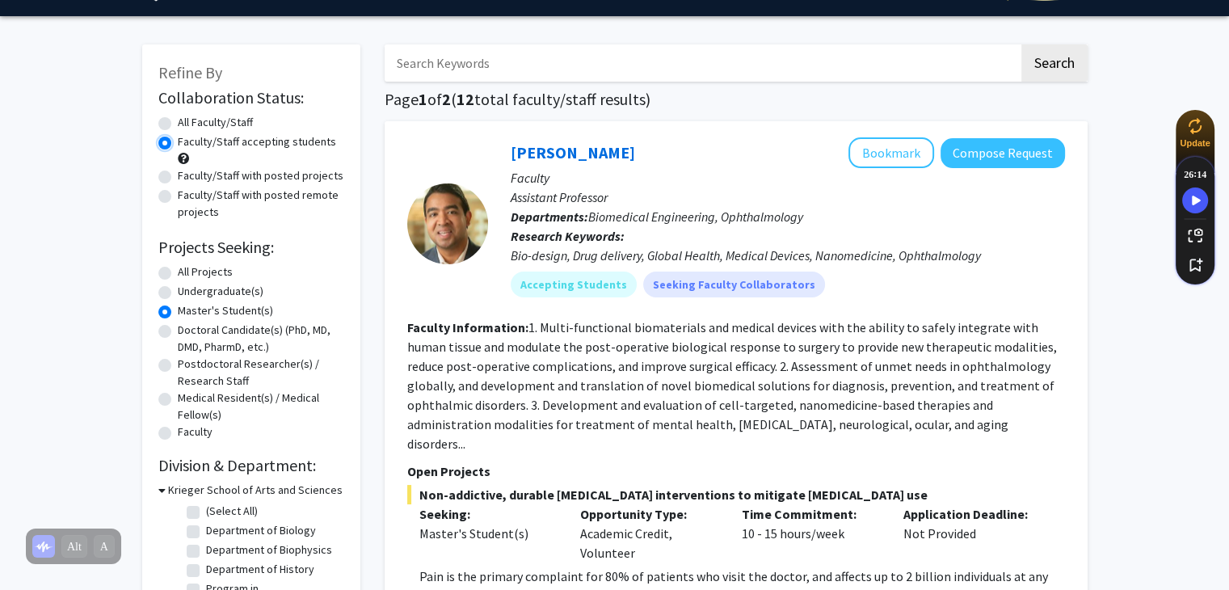
scroll to position [399, 0]
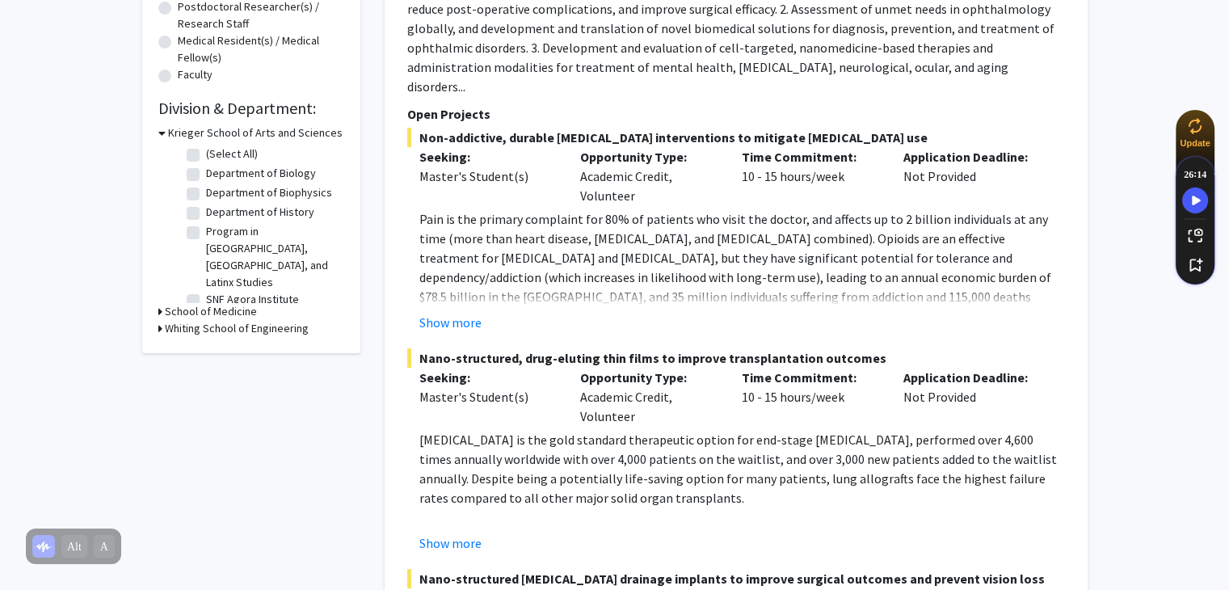
click at [158, 307] on icon at bounding box center [160, 311] width 4 height 17
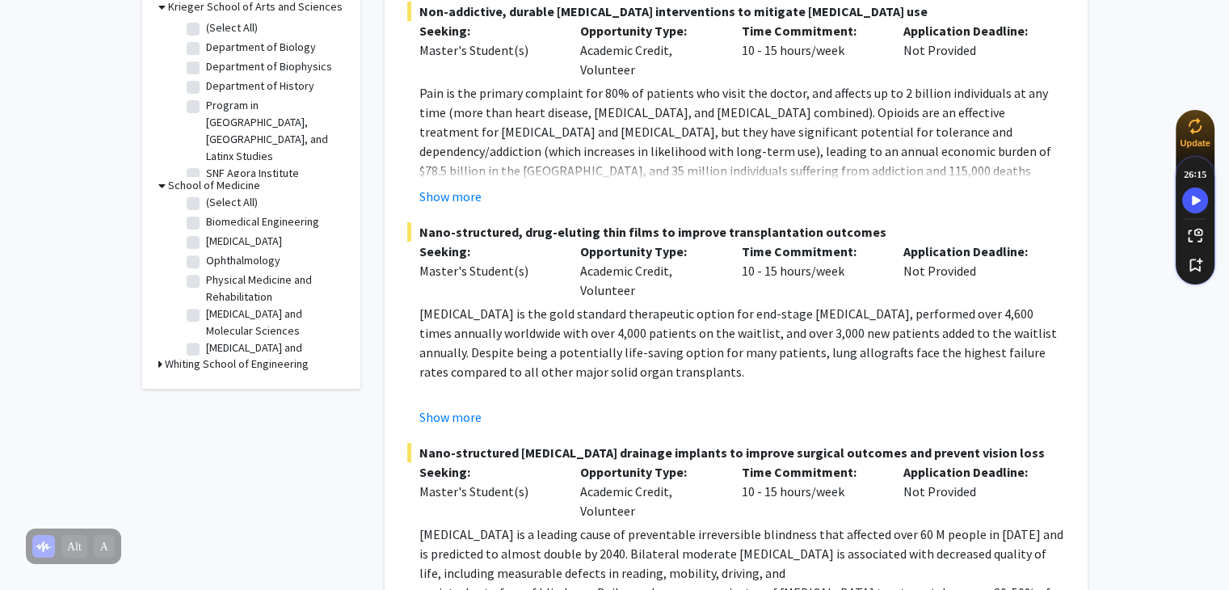
scroll to position [0, 0]
click at [206, 198] on label "(Select All)" at bounding box center [232, 206] width 52 height 17
click at [206, 198] on input "(Select All)" at bounding box center [211, 203] width 11 height 11
checkbox input "true"
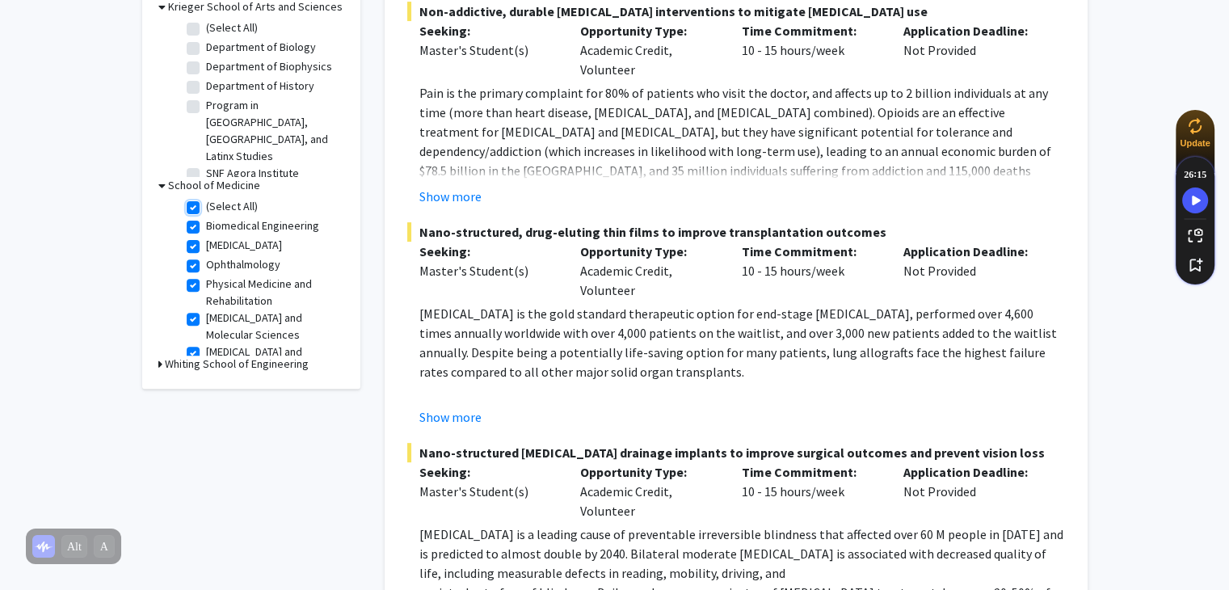
checkbox input "true"
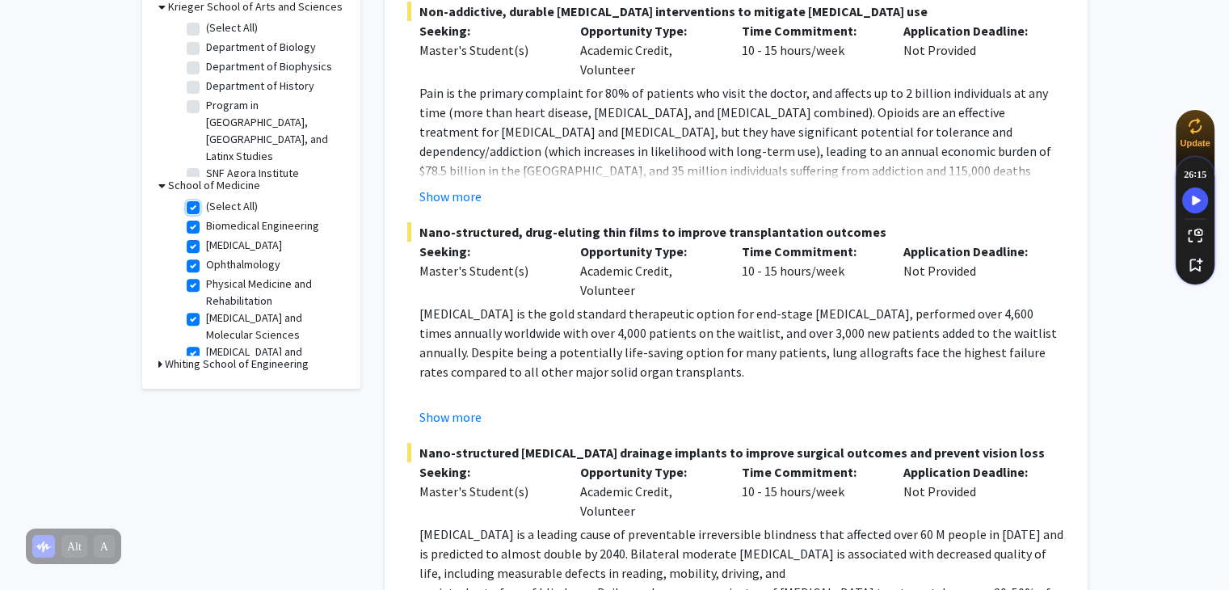
checkbox input "true"
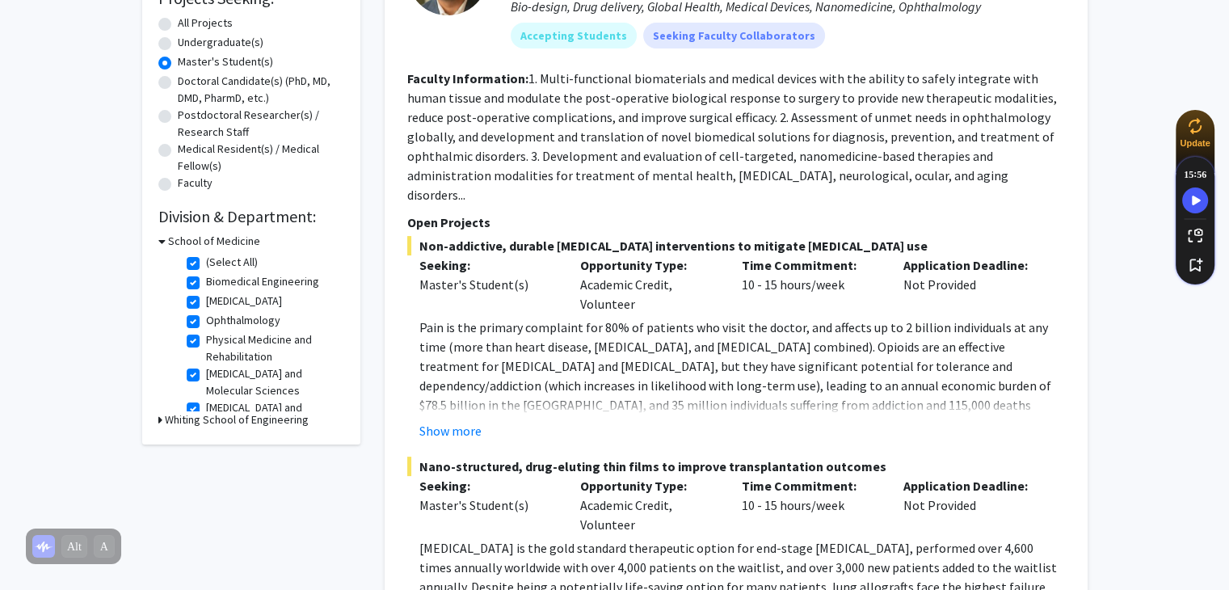
scroll to position [293, 0]
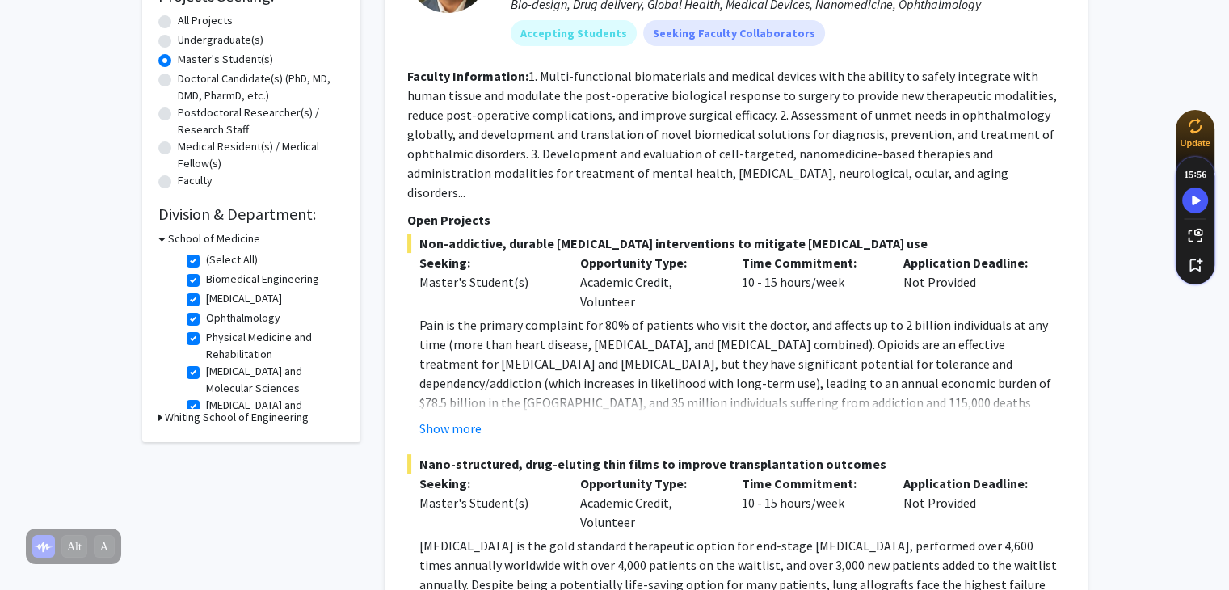
click at [480, 418] on div "Show more" at bounding box center [742, 427] width 646 height 19
click at [467, 418] on button "Show more" at bounding box center [450, 427] width 62 height 19
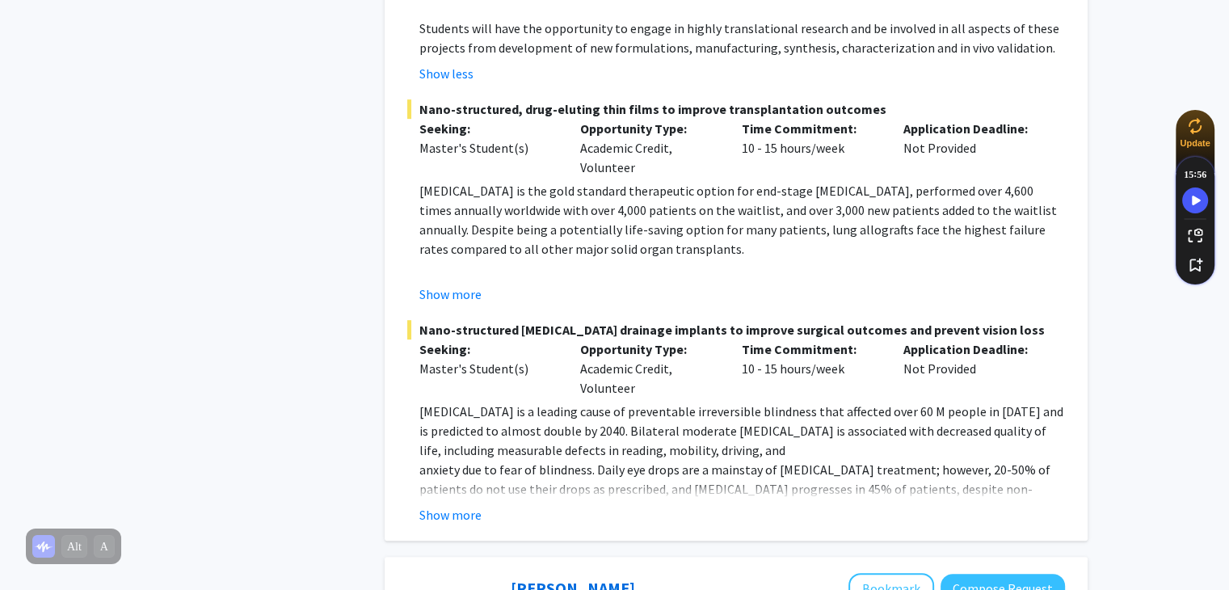
scroll to position [823, 0]
click at [474, 504] on button "Show more" at bounding box center [450, 513] width 62 height 19
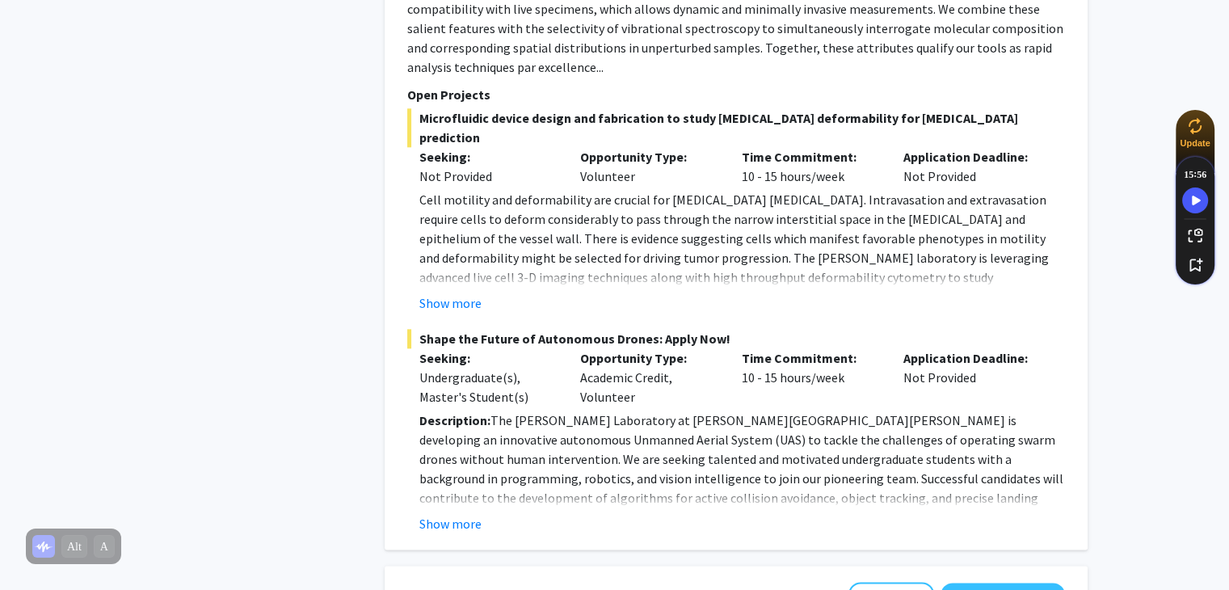
scroll to position [1926, 0]
click at [469, 513] on button "Show more" at bounding box center [450, 522] width 62 height 19
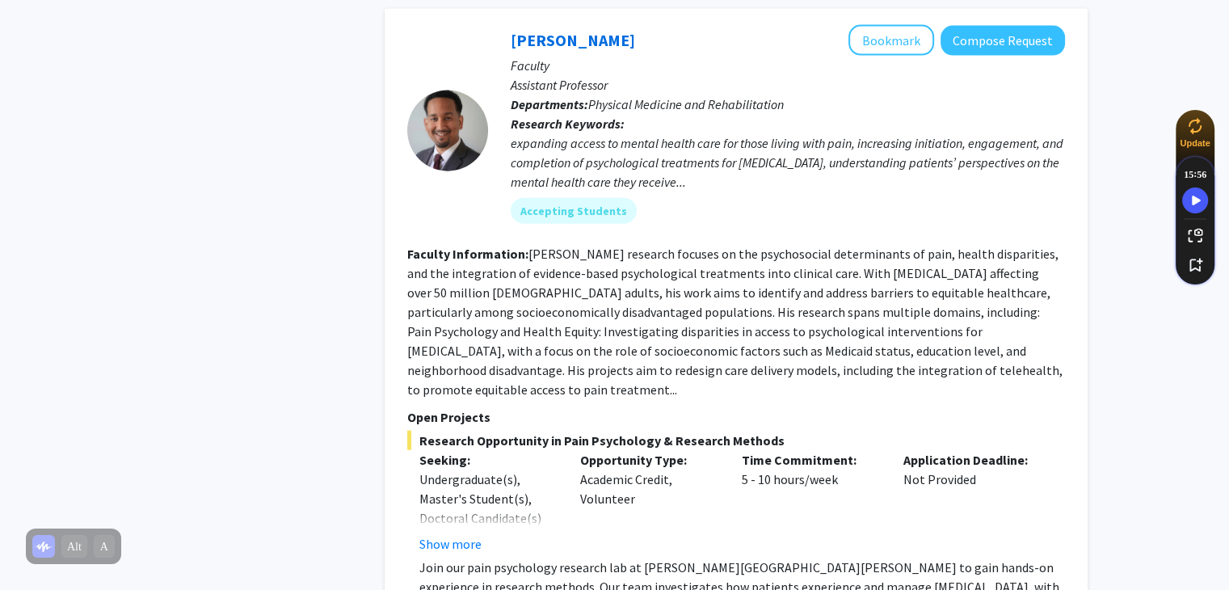
scroll to position [3674, 0]
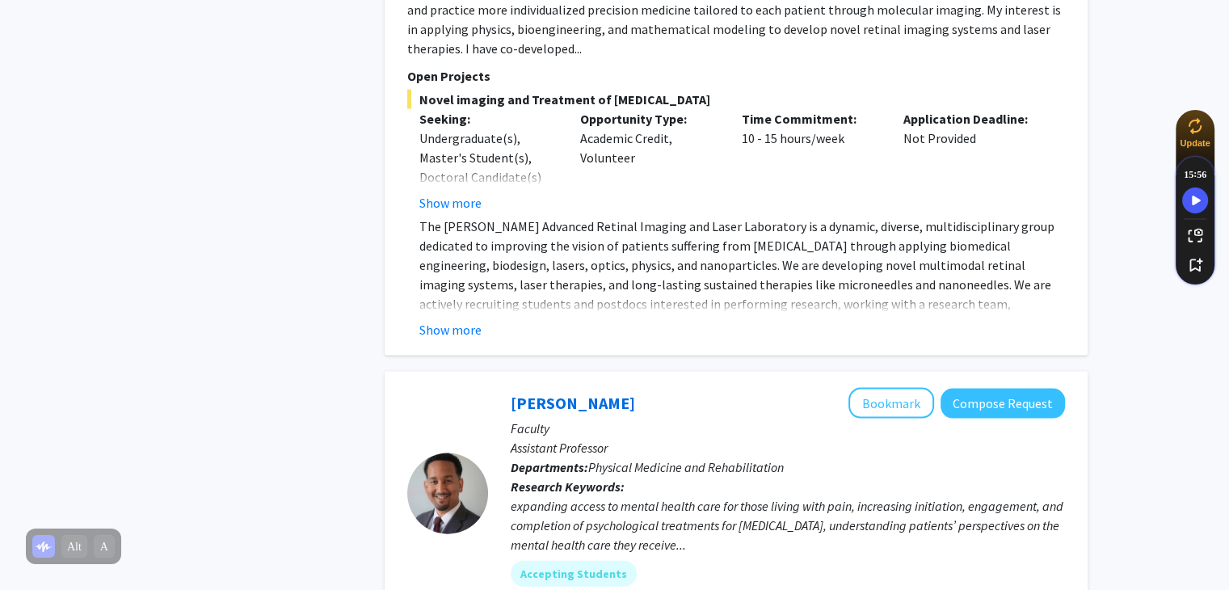
scroll to position [3305, 0]
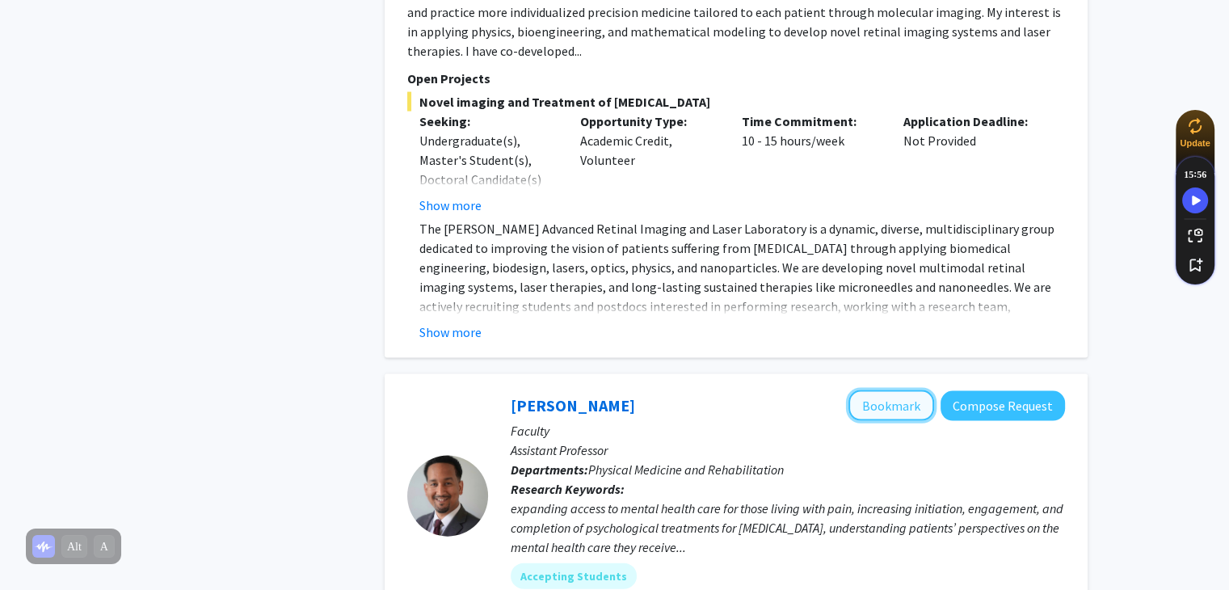
click at [866, 390] on button "Bookmark" at bounding box center [891, 405] width 86 height 31
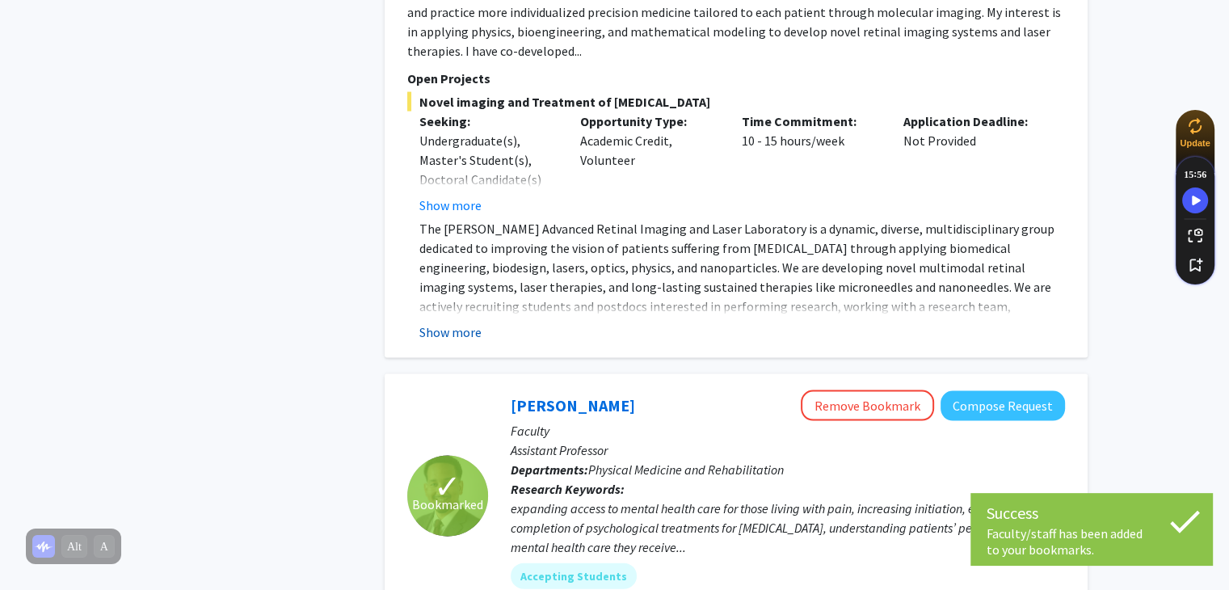
click at [456, 322] on button "Show more" at bounding box center [450, 331] width 62 height 19
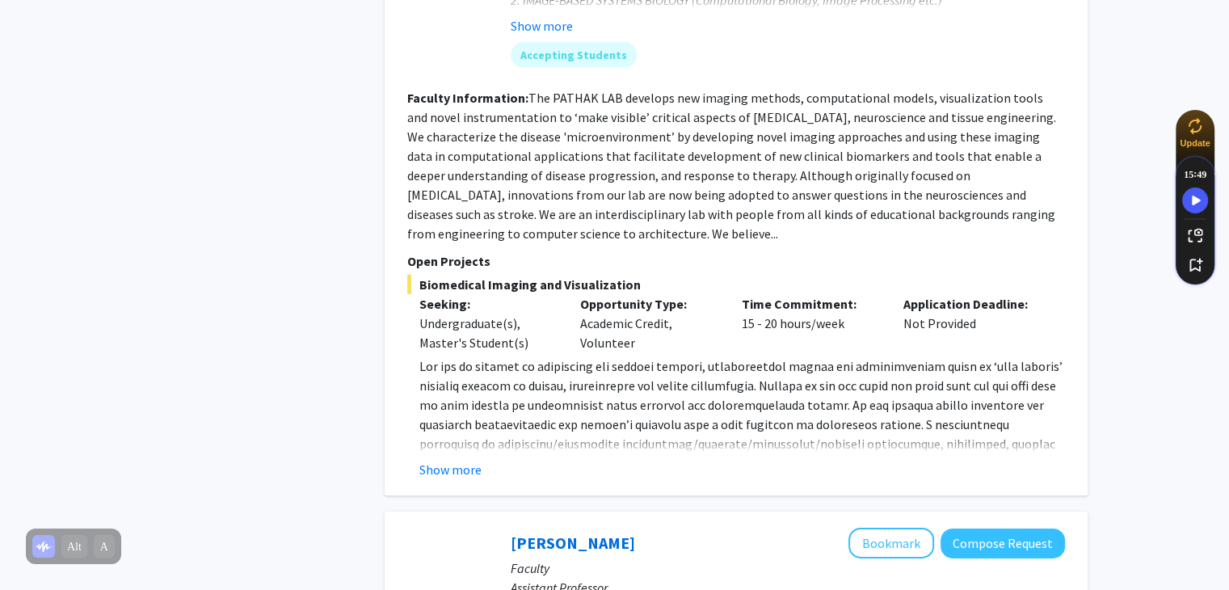
scroll to position [4925, 0]
click at [456, 459] on button "Show more" at bounding box center [450, 468] width 62 height 19
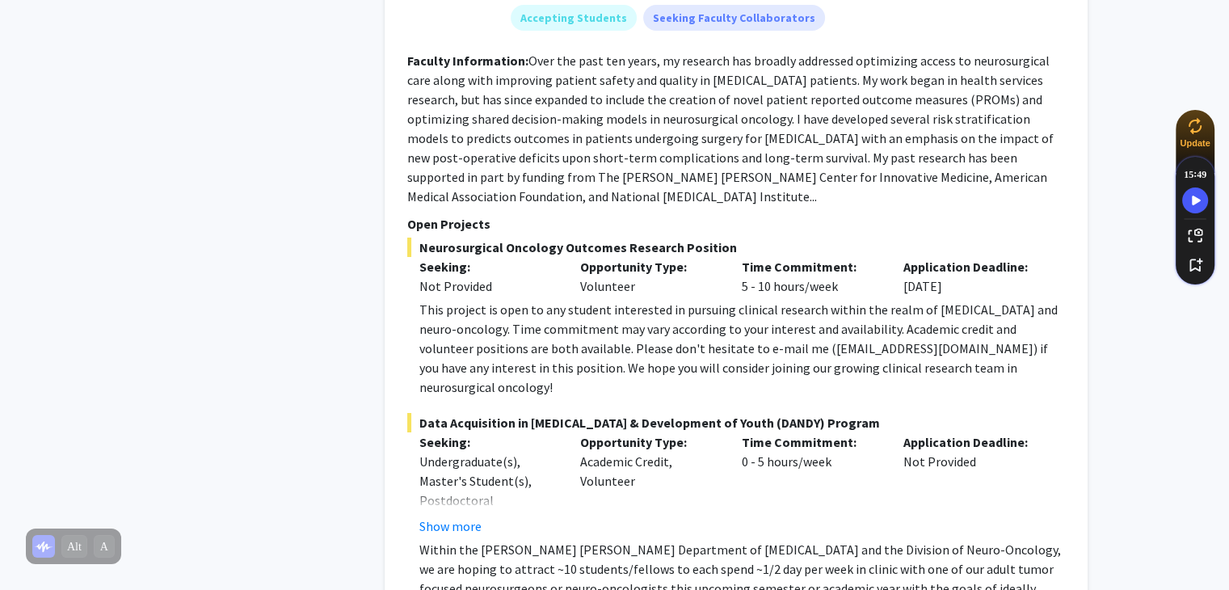
scroll to position [5764, 0]
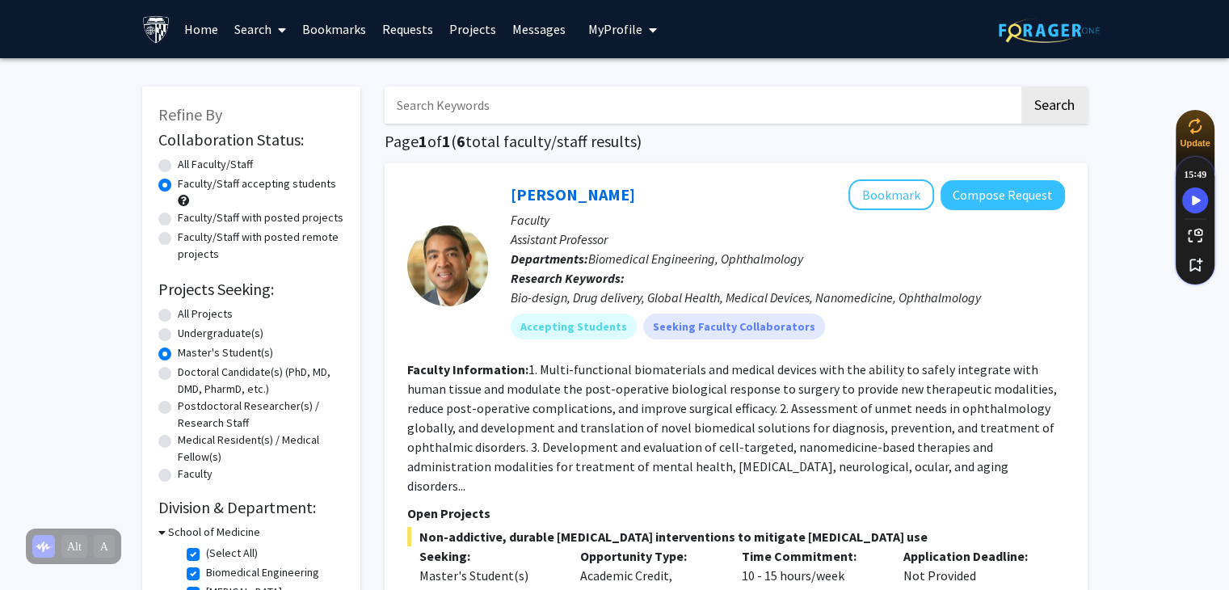
scroll to position [318, 0]
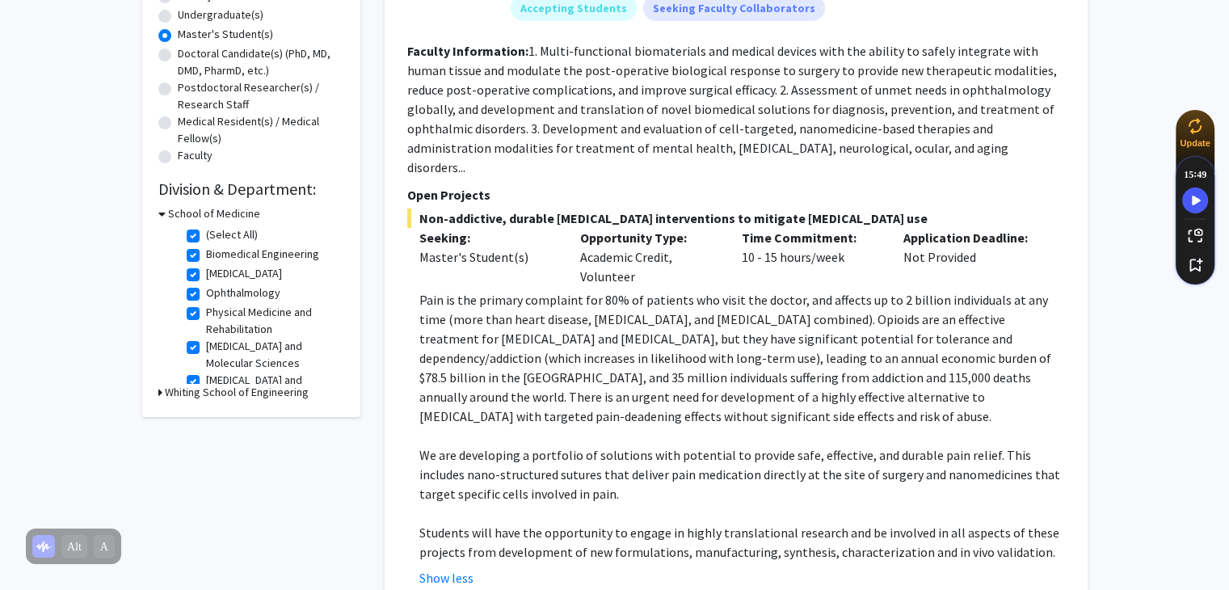
click at [161, 212] on icon at bounding box center [161, 213] width 7 height 17
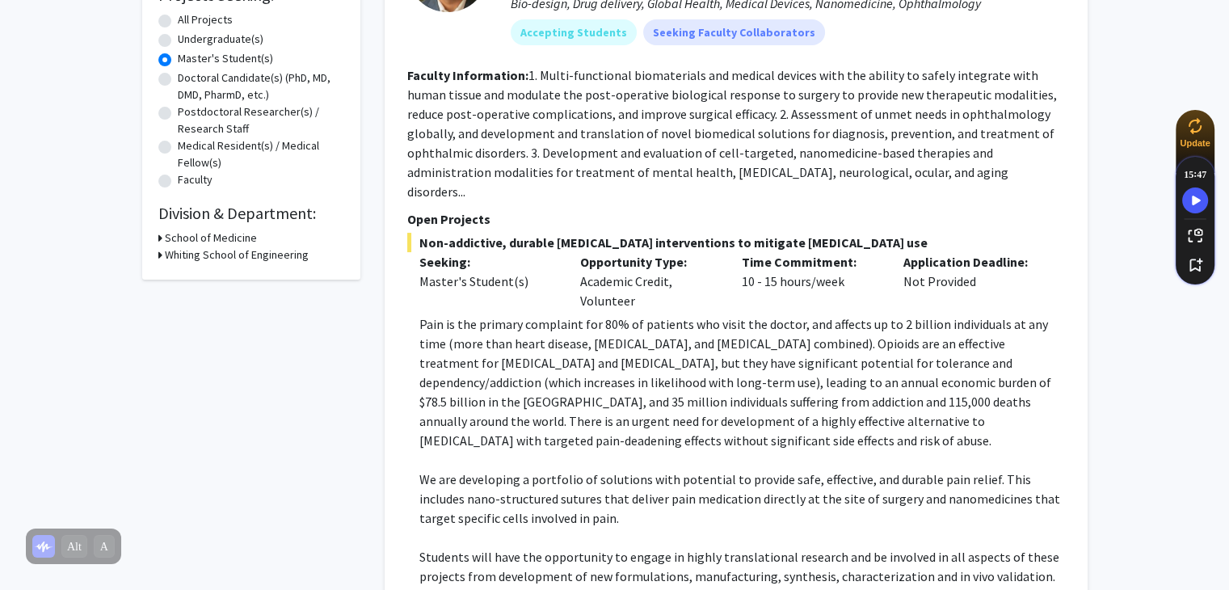
scroll to position [294, 0]
click at [161, 250] on icon at bounding box center [160, 254] width 4 height 17
click at [161, 250] on icon at bounding box center [161, 254] width 7 height 17
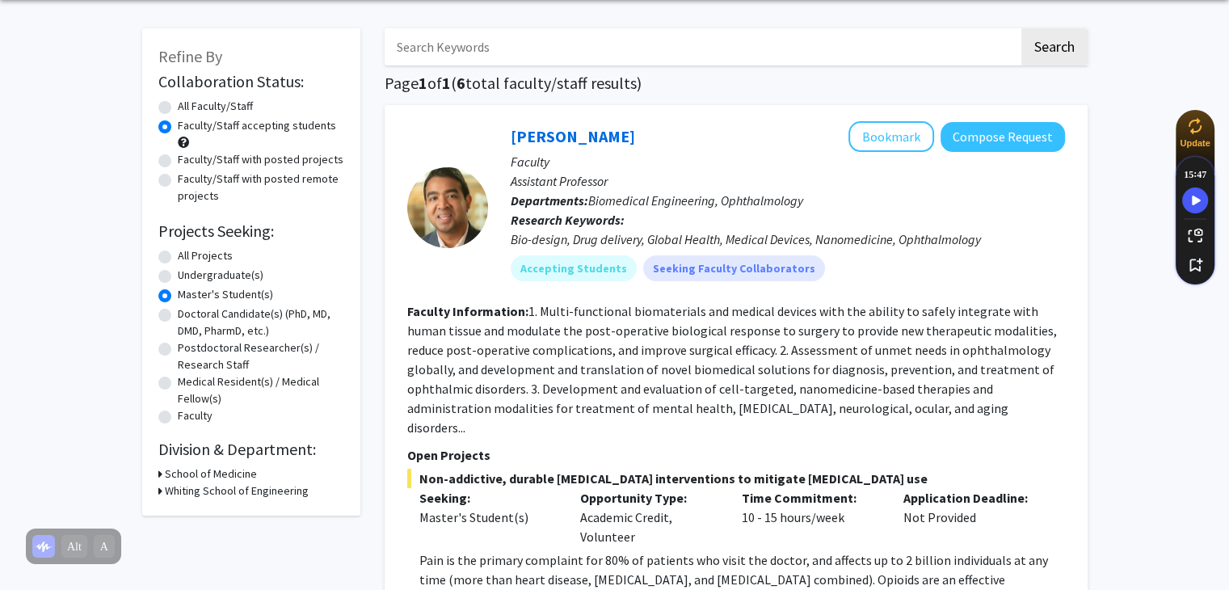
scroll to position [48, 0]
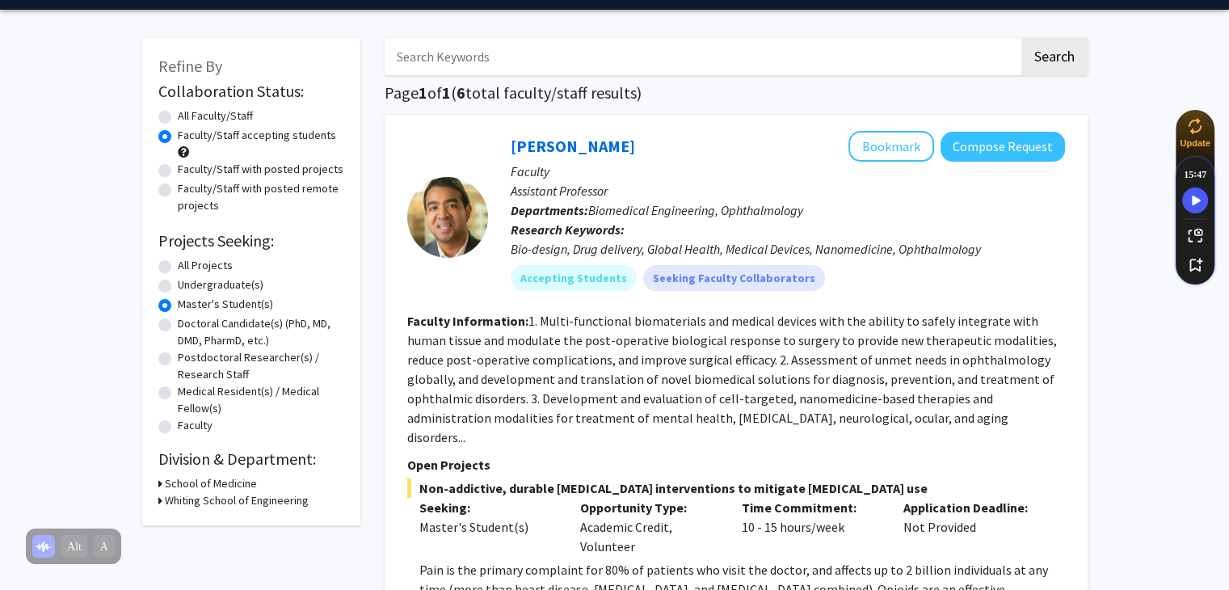
click at [178, 171] on label "Faculty/Staff with posted projects" at bounding box center [261, 169] width 166 height 17
click at [178, 171] on input "Faculty/Staff with posted projects" at bounding box center [183, 166] width 11 height 11
radio input "true"
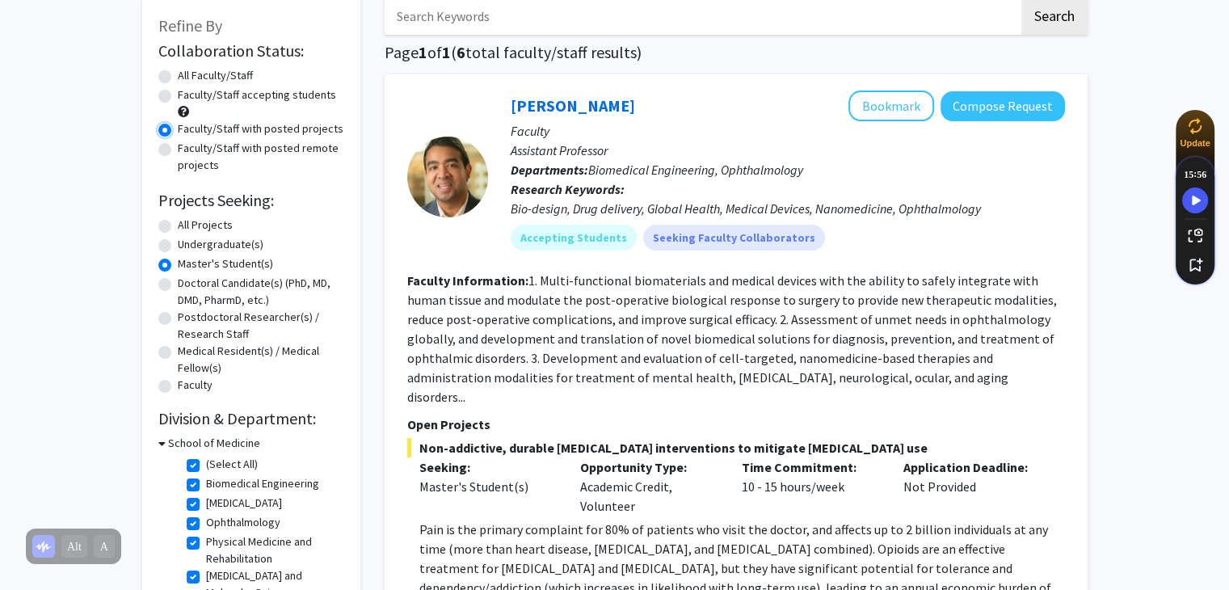
scroll to position [88, 0]
click at [178, 77] on label "All Faculty/Staff" at bounding box center [215, 76] width 75 height 17
click at [178, 77] on input "All Faculty/Staff" at bounding box center [183, 73] width 11 height 11
radio input "true"
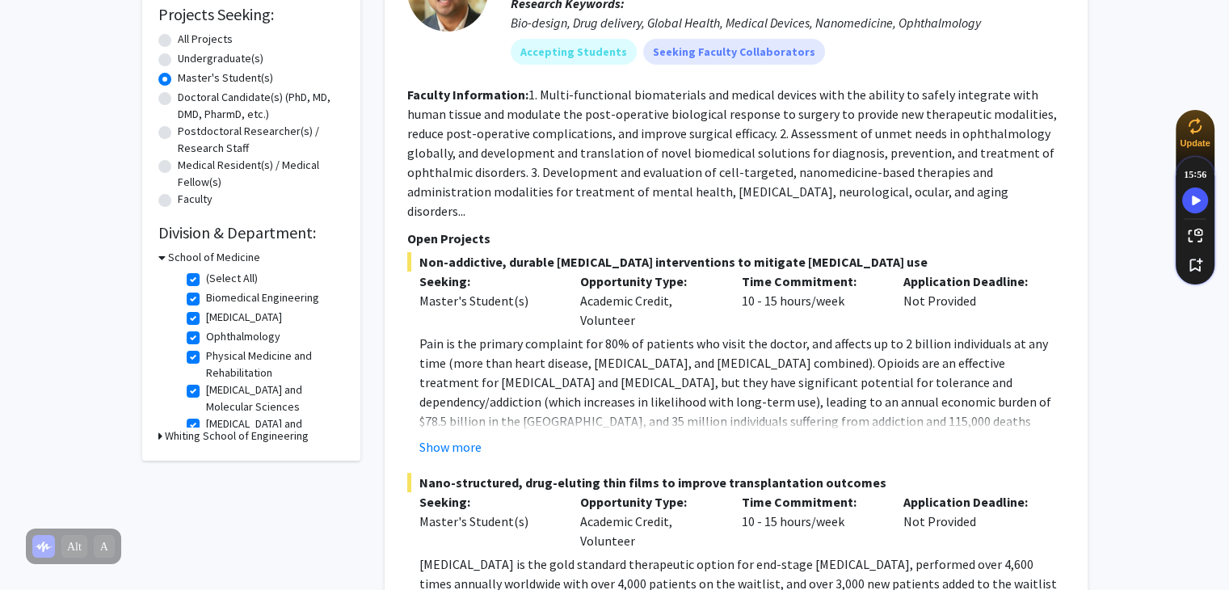
scroll to position [77, 0]
click at [168, 257] on h3 "School of Medicine" at bounding box center [214, 257] width 92 height 17
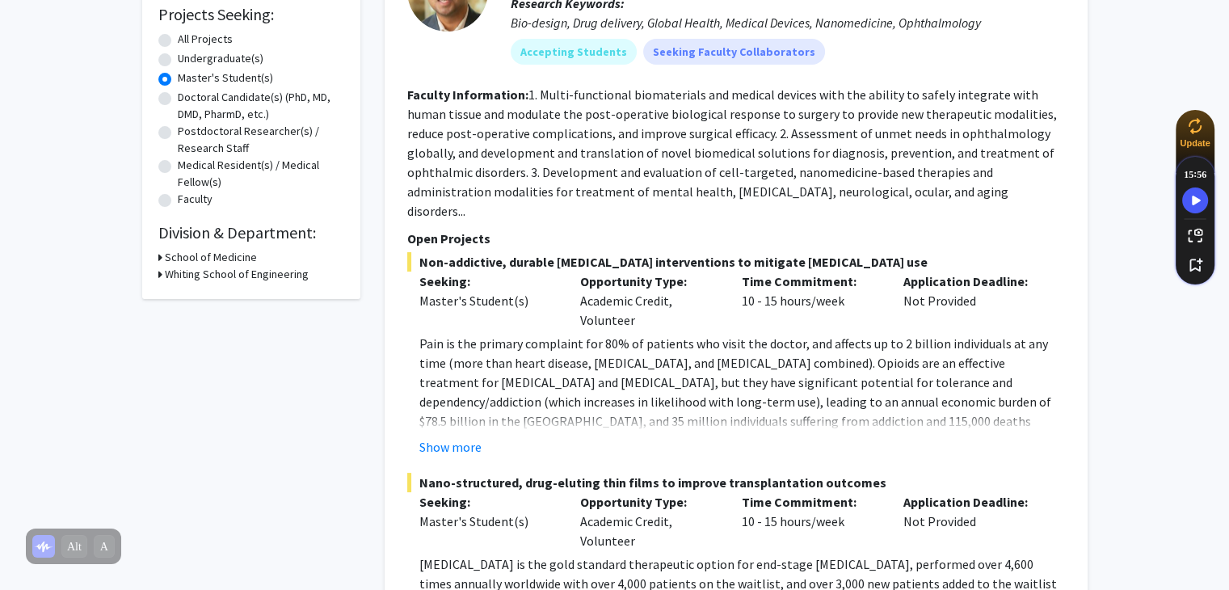
click at [166, 259] on h3 "School of Medicine" at bounding box center [211, 257] width 92 height 17
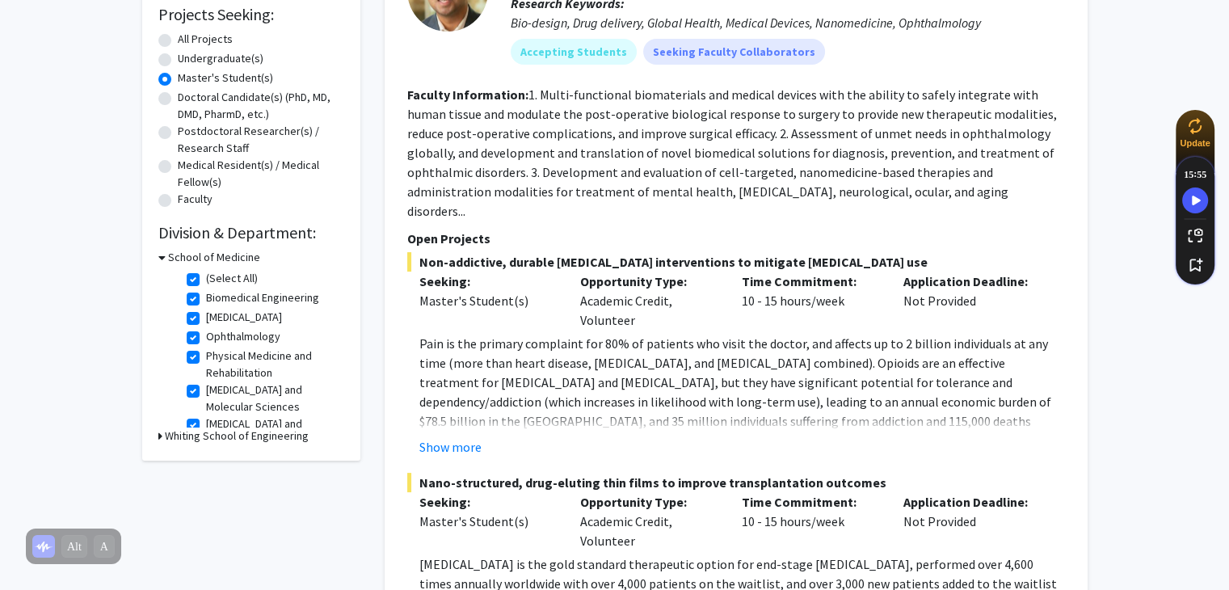
click at [199, 275] on fg-checkbox "(Select All) (Select All)" at bounding box center [264, 279] width 154 height 19
click at [206, 276] on label "(Select All)" at bounding box center [232, 278] width 52 height 17
click at [206, 276] on input "(Select All)" at bounding box center [211, 275] width 11 height 11
checkbox input "false"
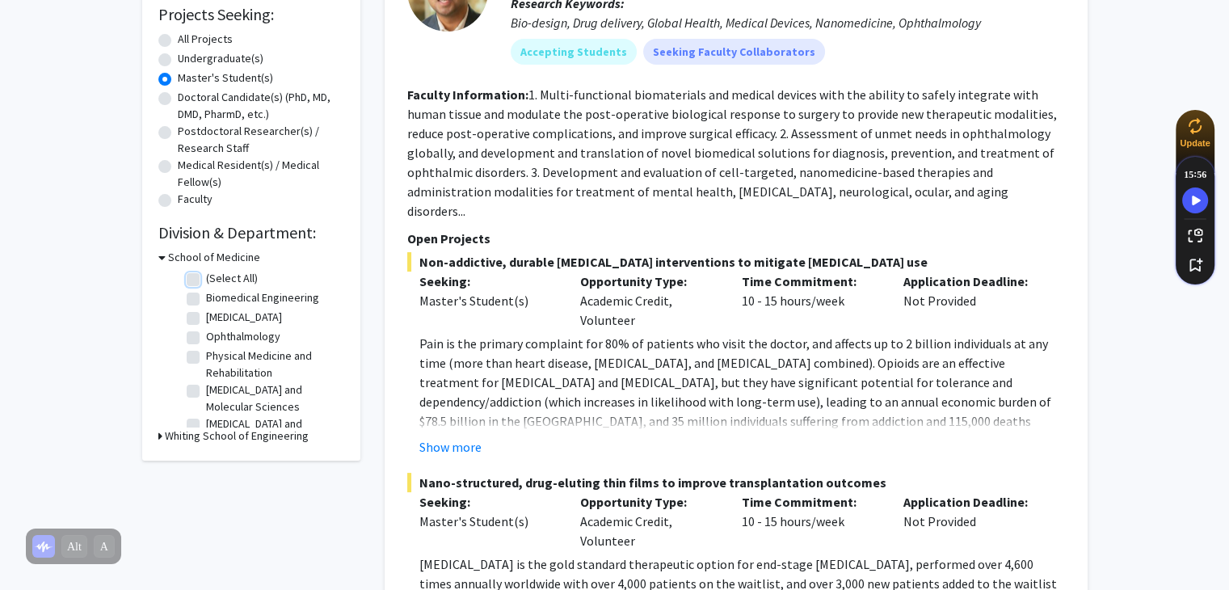
checkbox input "false"
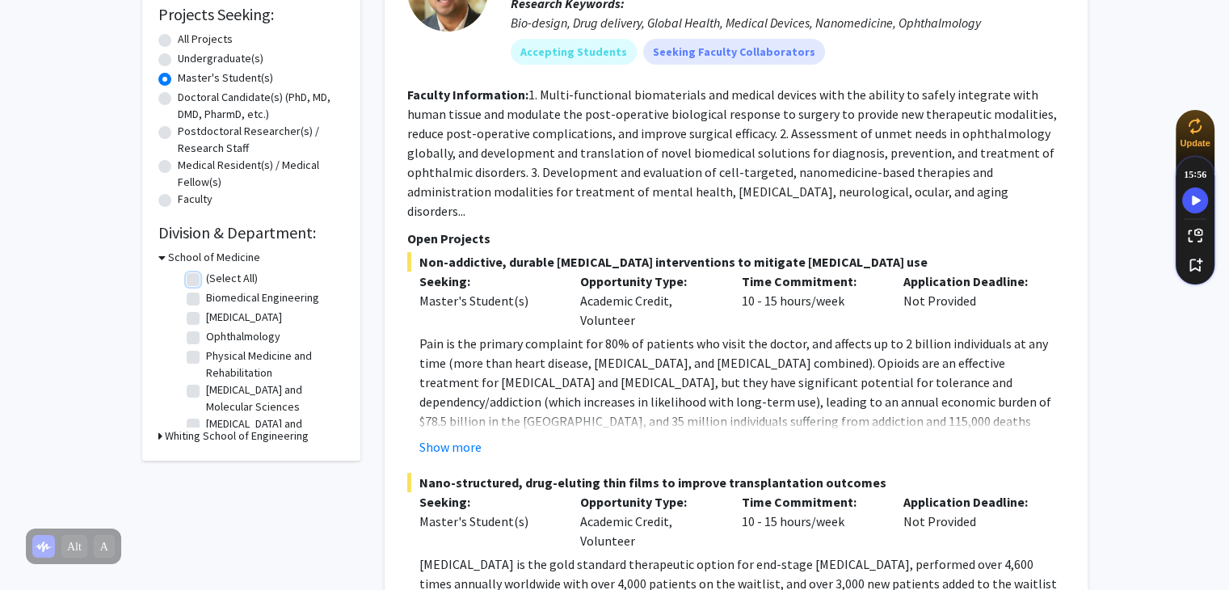
checkbox input "false"
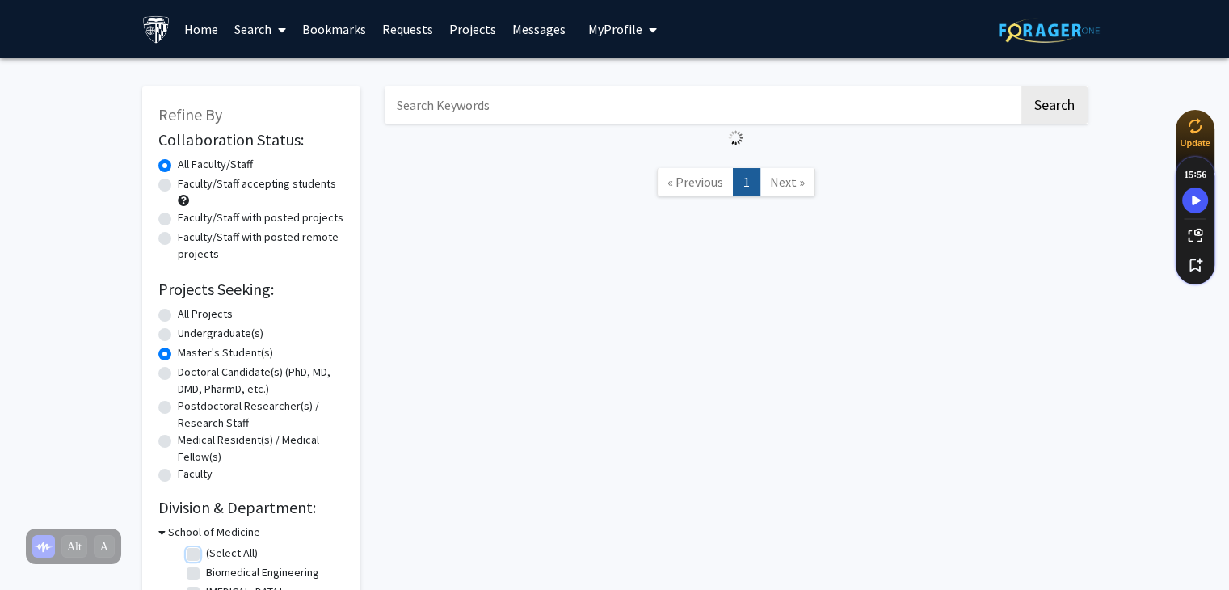
scroll to position [230, 0]
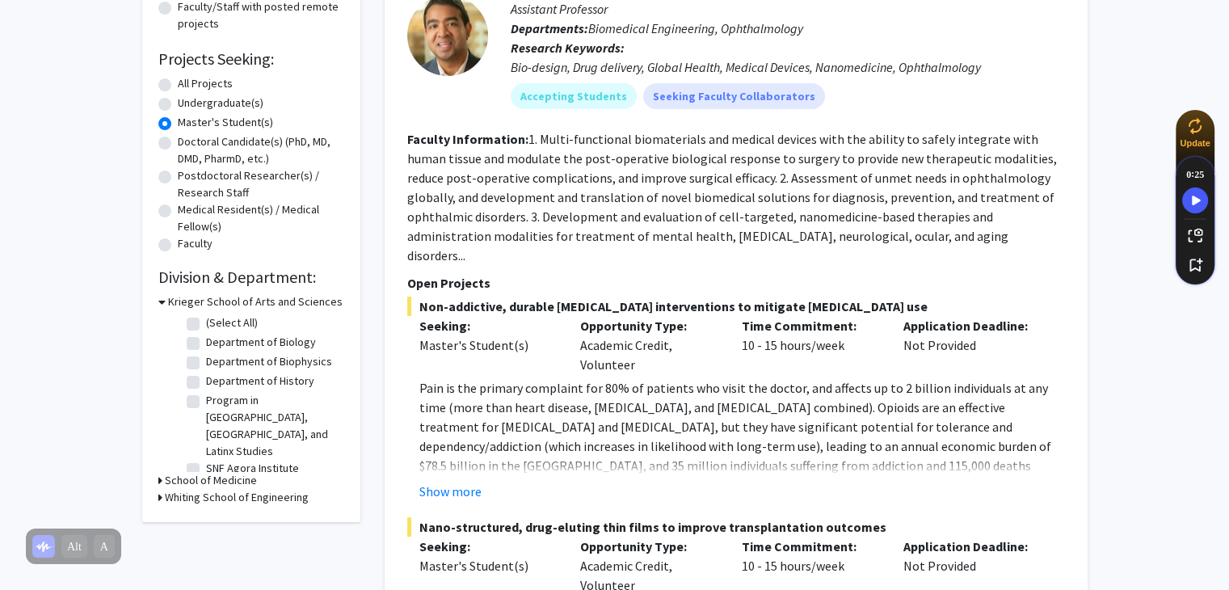
click at [164, 302] on icon at bounding box center [161, 301] width 7 height 17
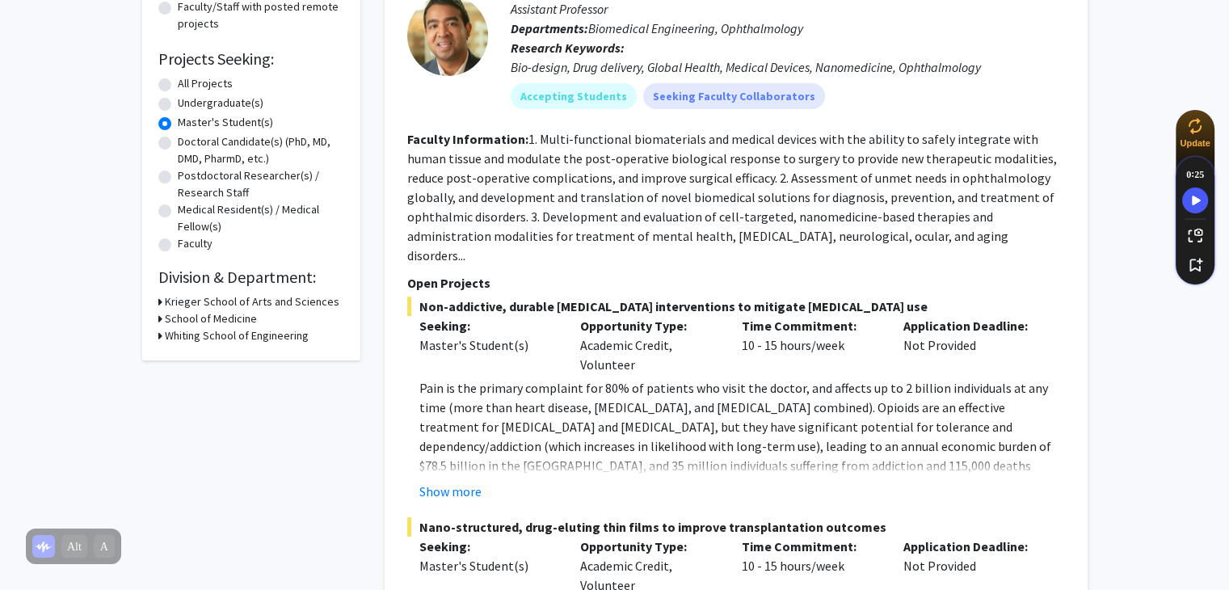
scroll to position [250, 0]
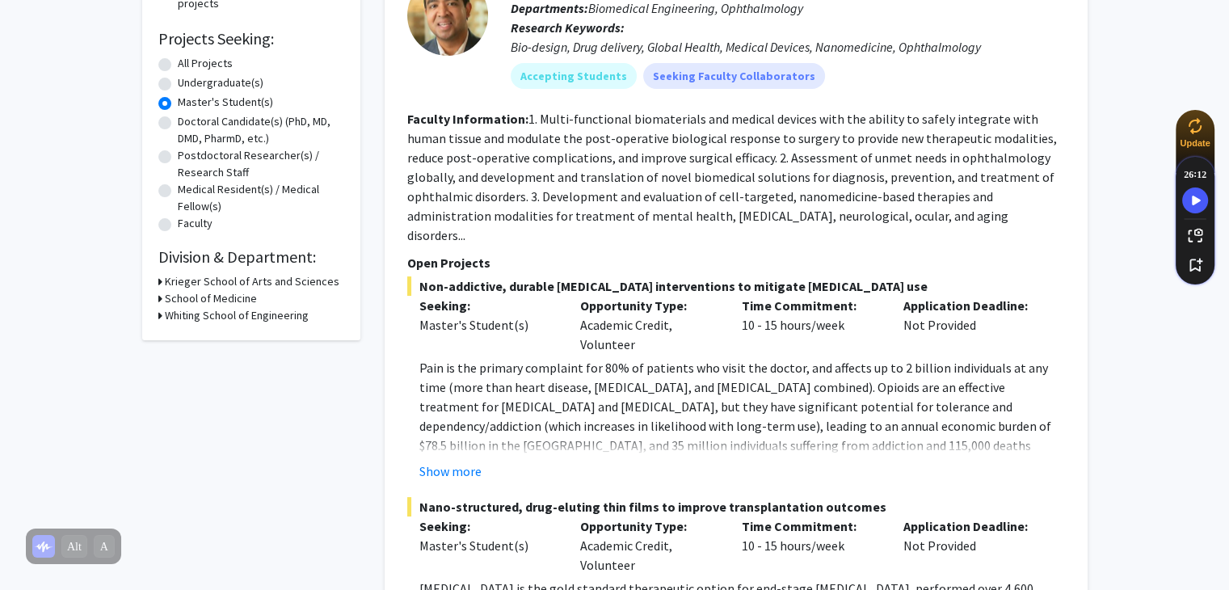
click at [163, 280] on div "Krieger School of Arts and Sciences" at bounding box center [251, 281] width 186 height 17
click at [159, 280] on icon at bounding box center [160, 281] width 4 height 17
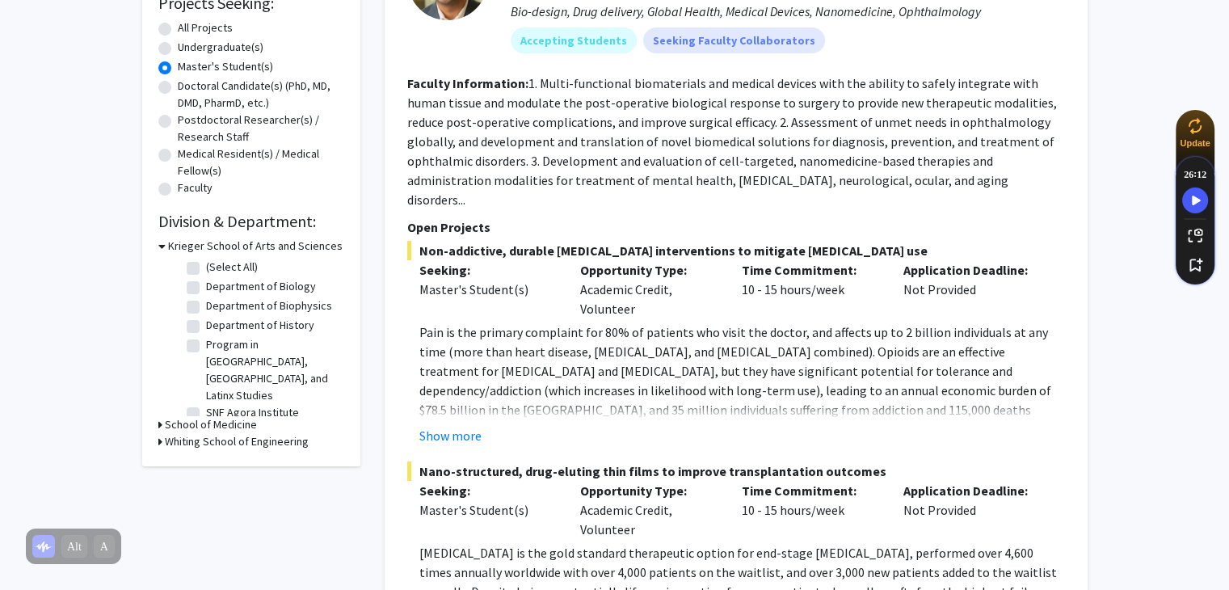
scroll to position [289, 0]
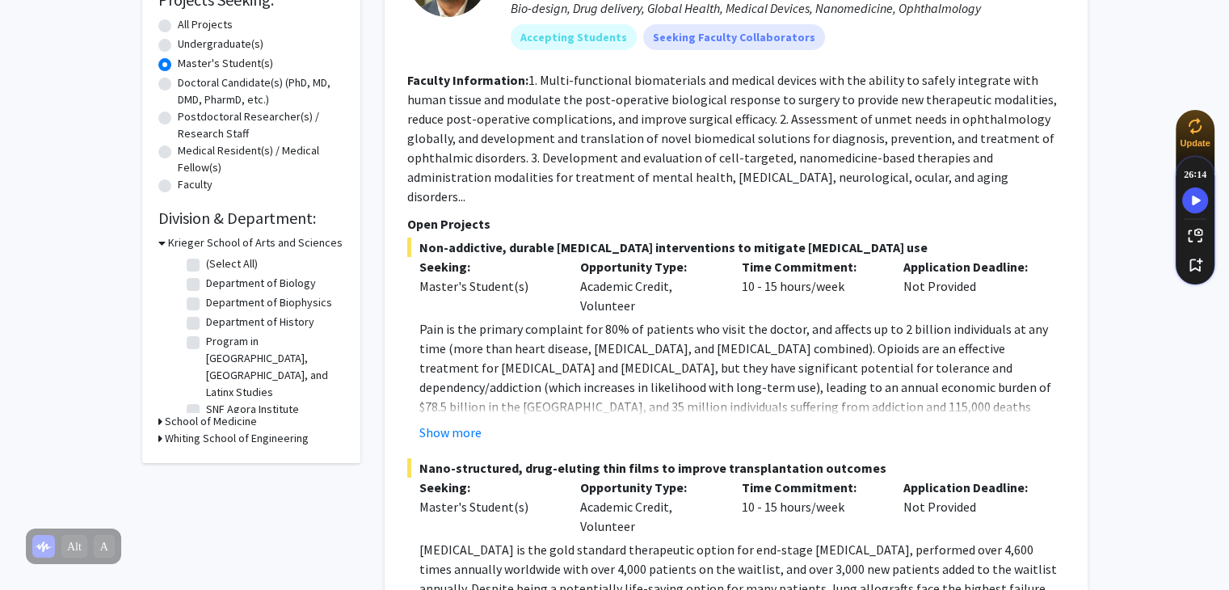
click at [206, 284] on label "Department of Biology" at bounding box center [261, 283] width 110 height 17
click at [206, 284] on input "Department of Biology" at bounding box center [211, 280] width 11 height 11
checkbox input "true"
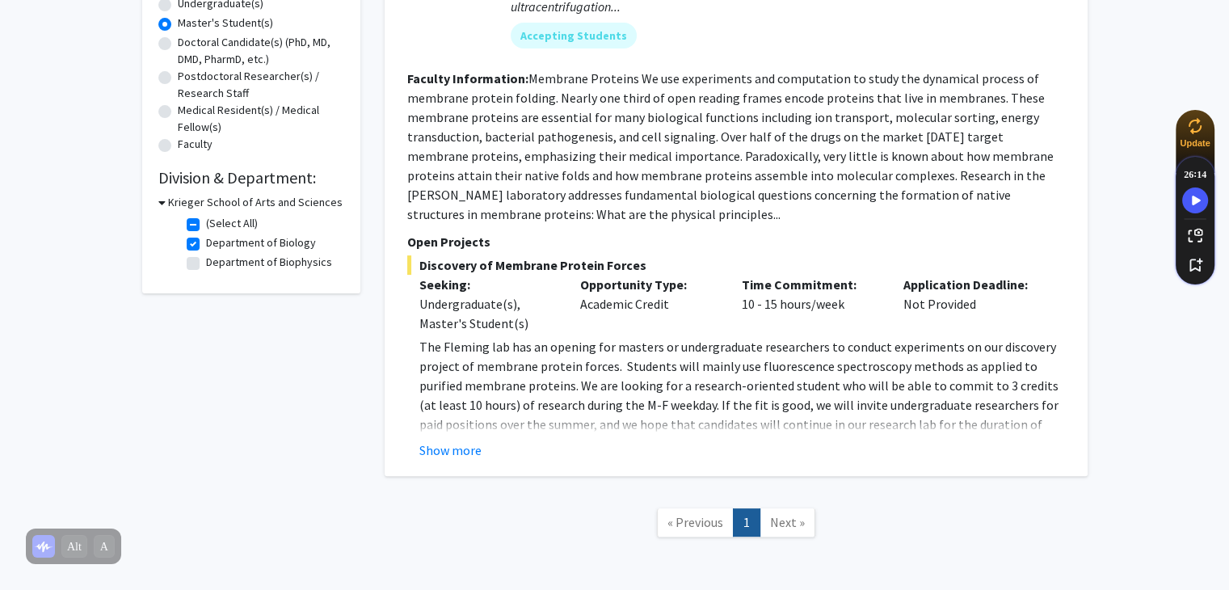
scroll to position [332, 0]
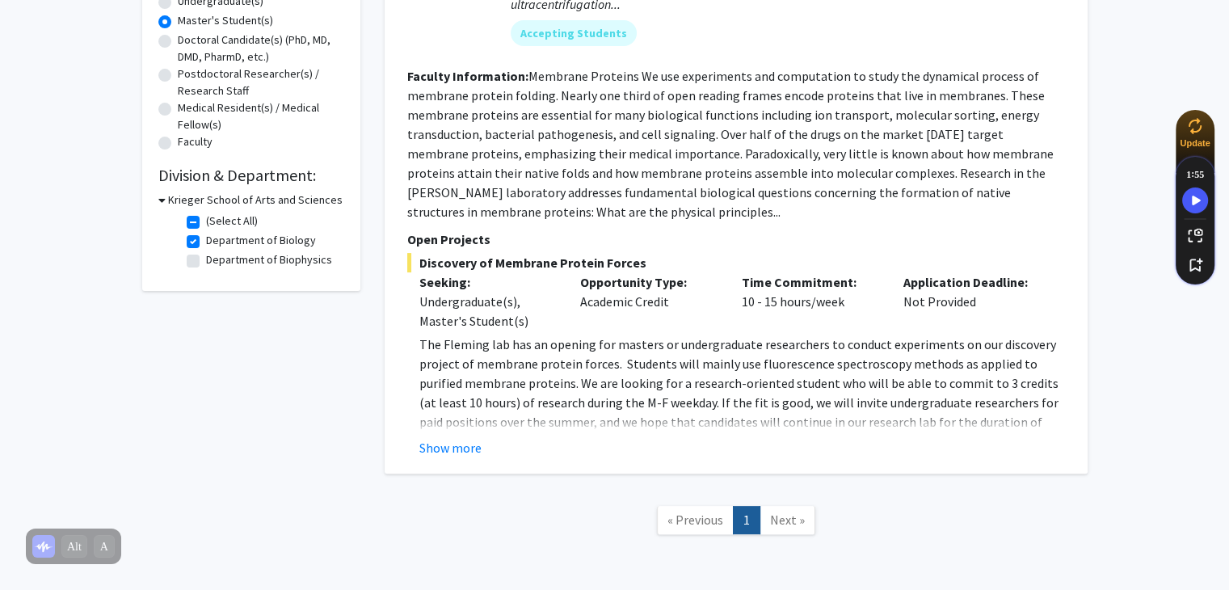
click at [165, 201] on div "Krieger School of Arts and Sciences" at bounding box center [251, 199] width 186 height 17
click at [162, 200] on icon at bounding box center [161, 199] width 7 height 17
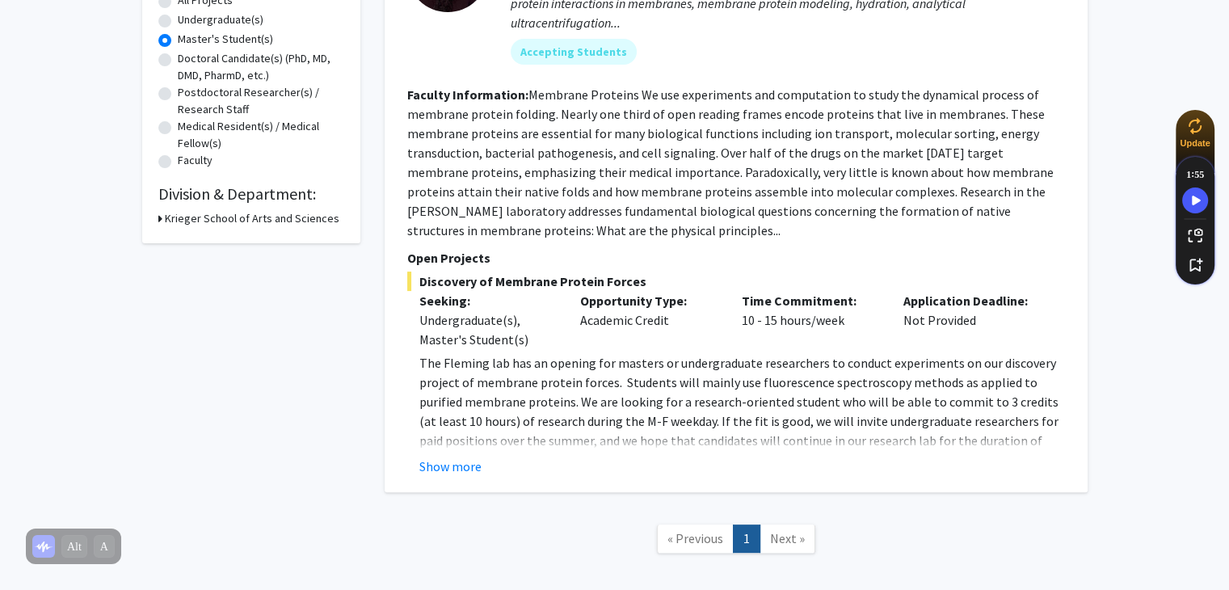
scroll to position [378, 0]
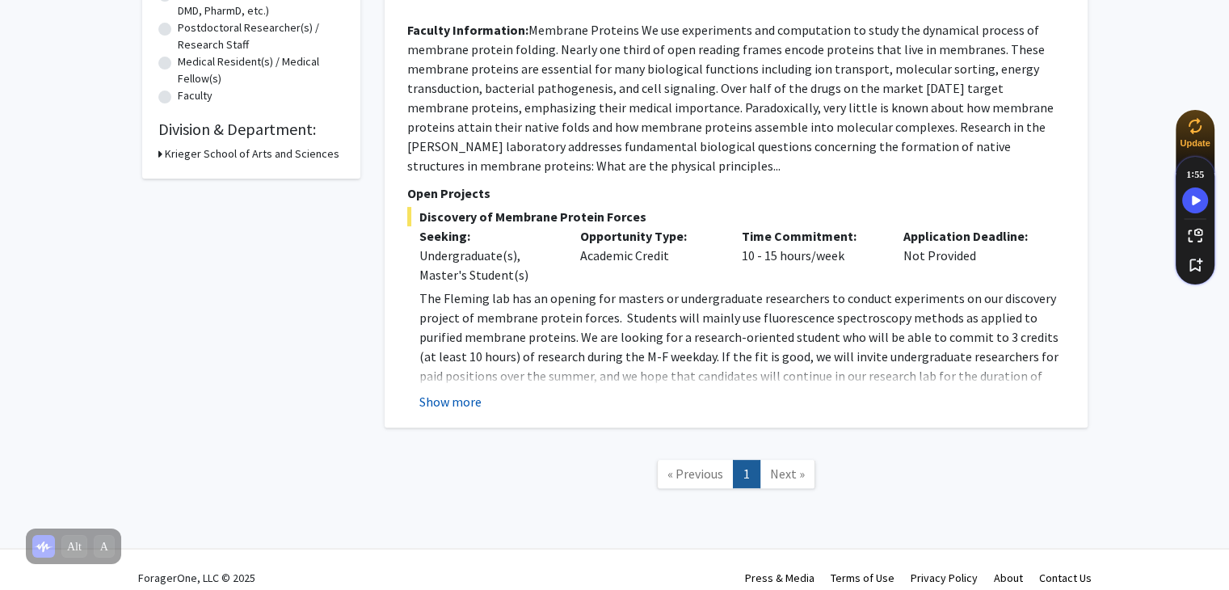
click at [444, 398] on button "Show more" at bounding box center [450, 401] width 62 height 19
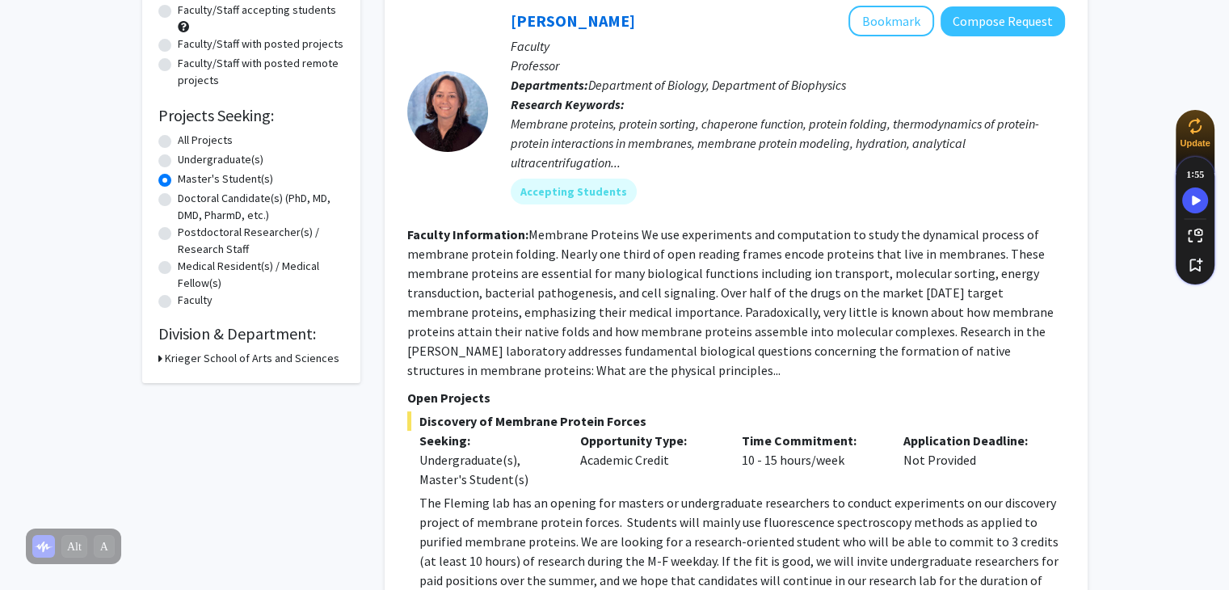
scroll to position [175, 0]
click at [162, 357] on div "Krieger School of Arts and Sciences" at bounding box center [251, 357] width 186 height 17
click at [158, 359] on icon at bounding box center [160, 357] width 4 height 17
click at [206, 381] on label "(Select All)" at bounding box center [232, 378] width 52 height 17
click at [206, 381] on input "(Select All)" at bounding box center [211, 375] width 11 height 11
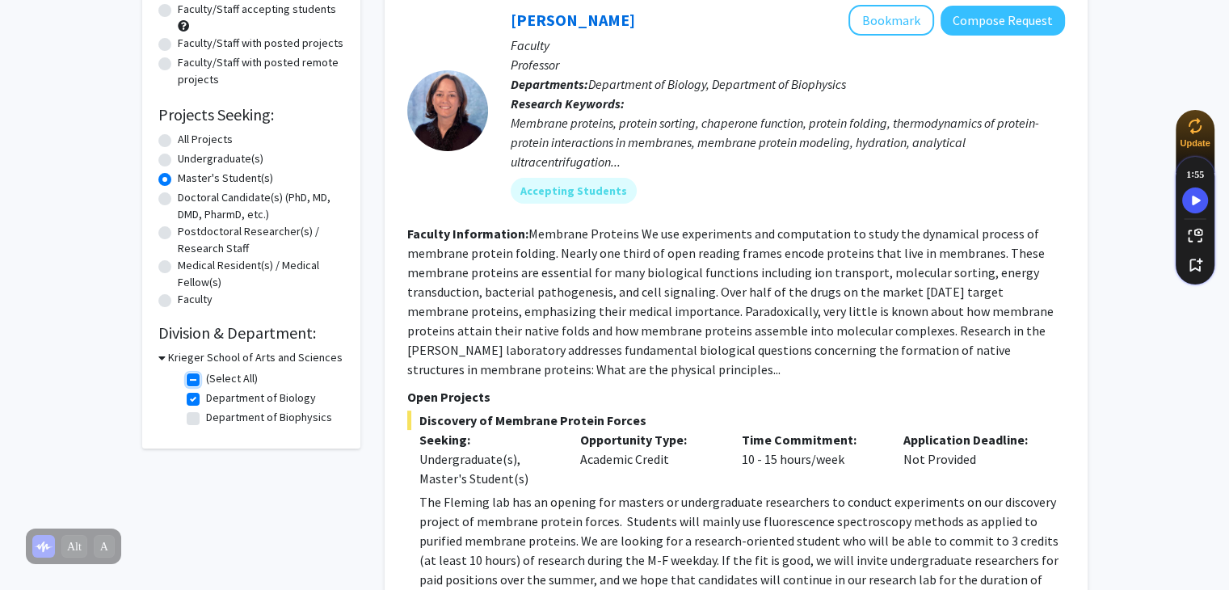
checkbox input "false"
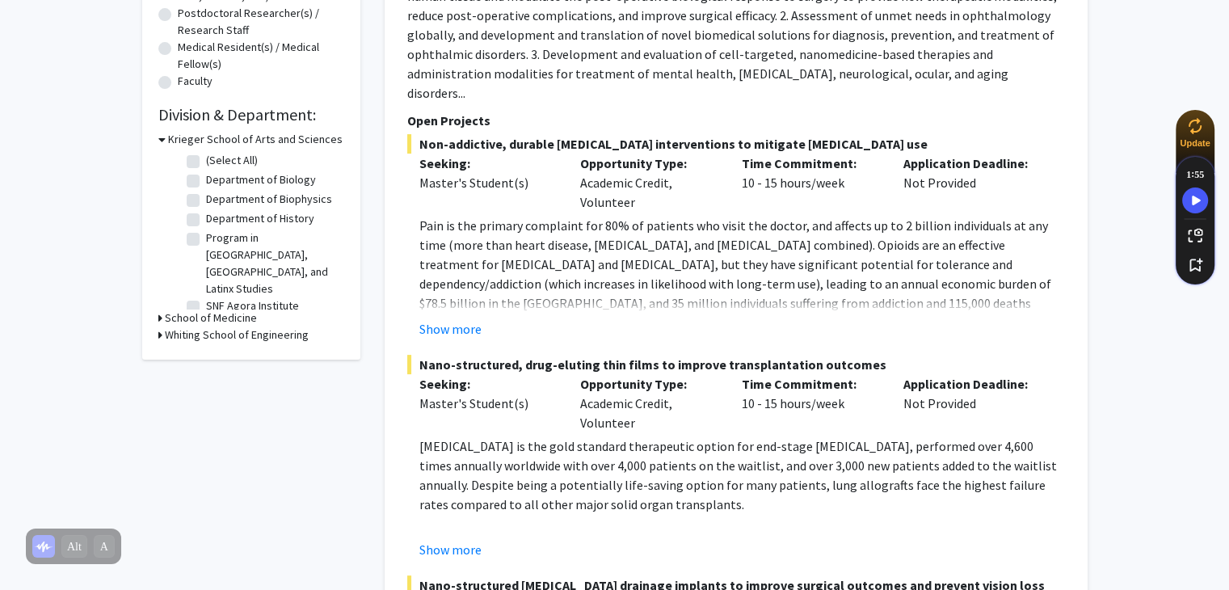
scroll to position [393, 0]
click at [157, 325] on div "Refine By Collaboration Status: Collaboration Status All Faculty/Staff Collabor…" at bounding box center [251, 26] width 218 height 666
click at [158, 327] on icon at bounding box center [160, 334] width 4 height 17
click at [158, 316] on icon at bounding box center [160, 317] width 4 height 17
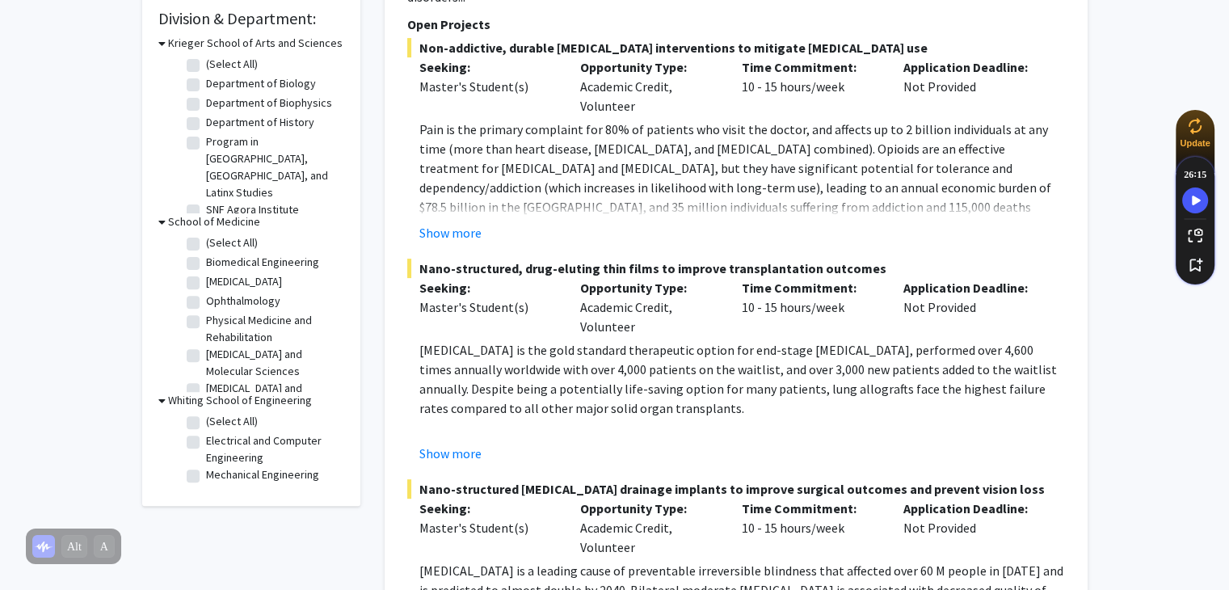
scroll to position [0, 0]
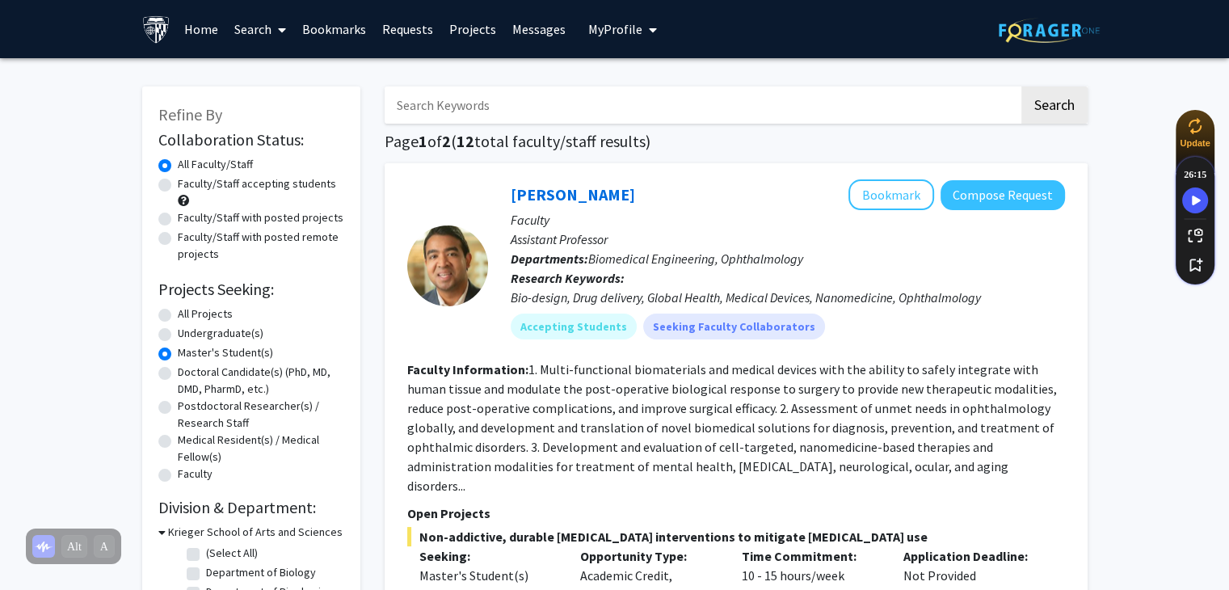
click at [280, 30] on icon at bounding box center [282, 29] width 8 height 13
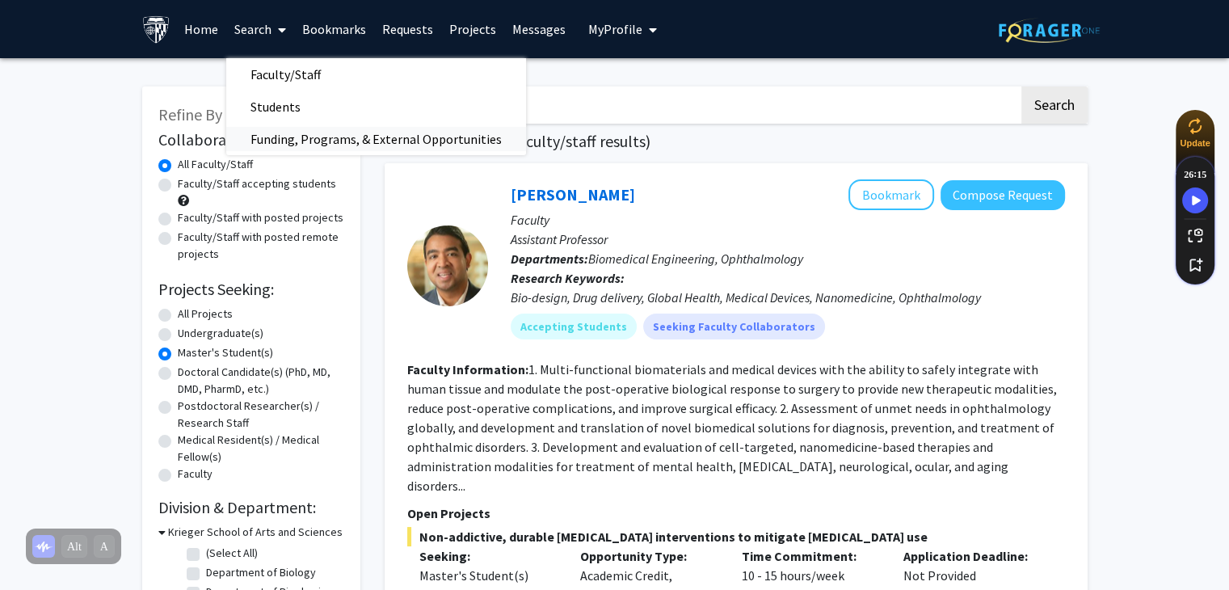
click at [280, 130] on span "Funding, Programs, & External Opportunities" at bounding box center [376, 139] width 300 height 32
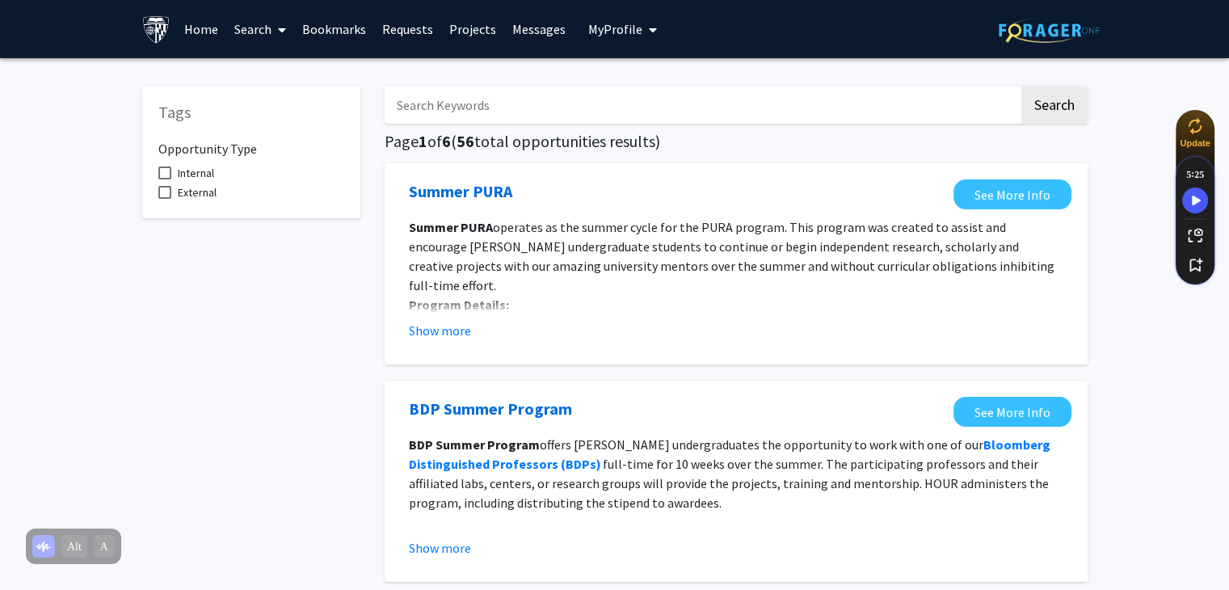
click at [197, 22] on link "Home" at bounding box center [201, 29] width 50 height 57
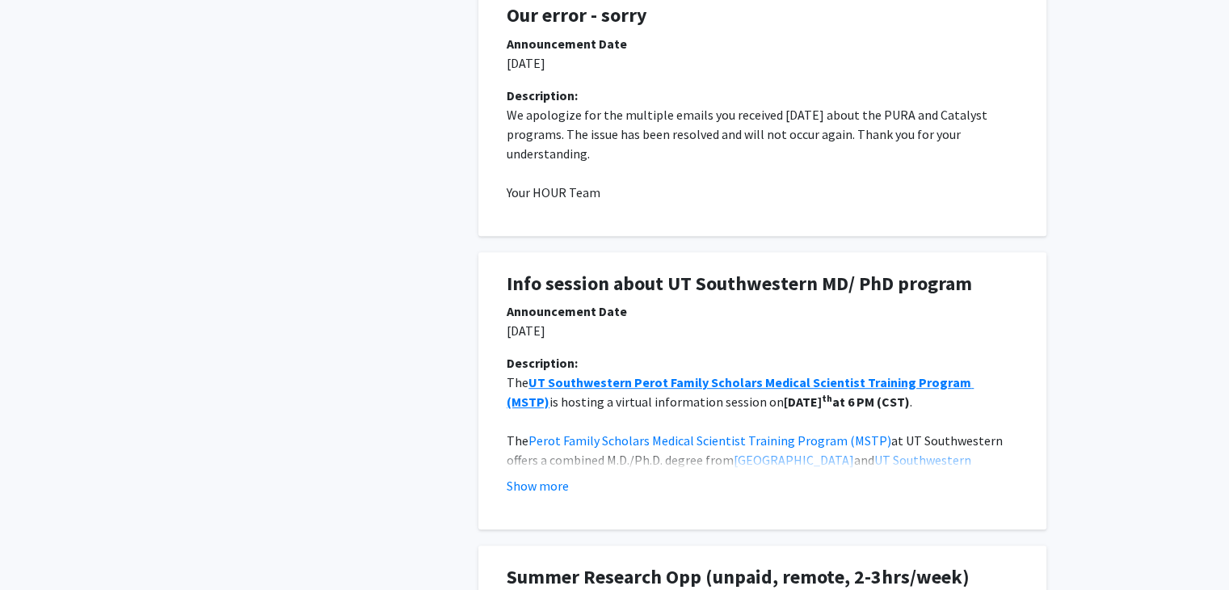
scroll to position [708, 0]
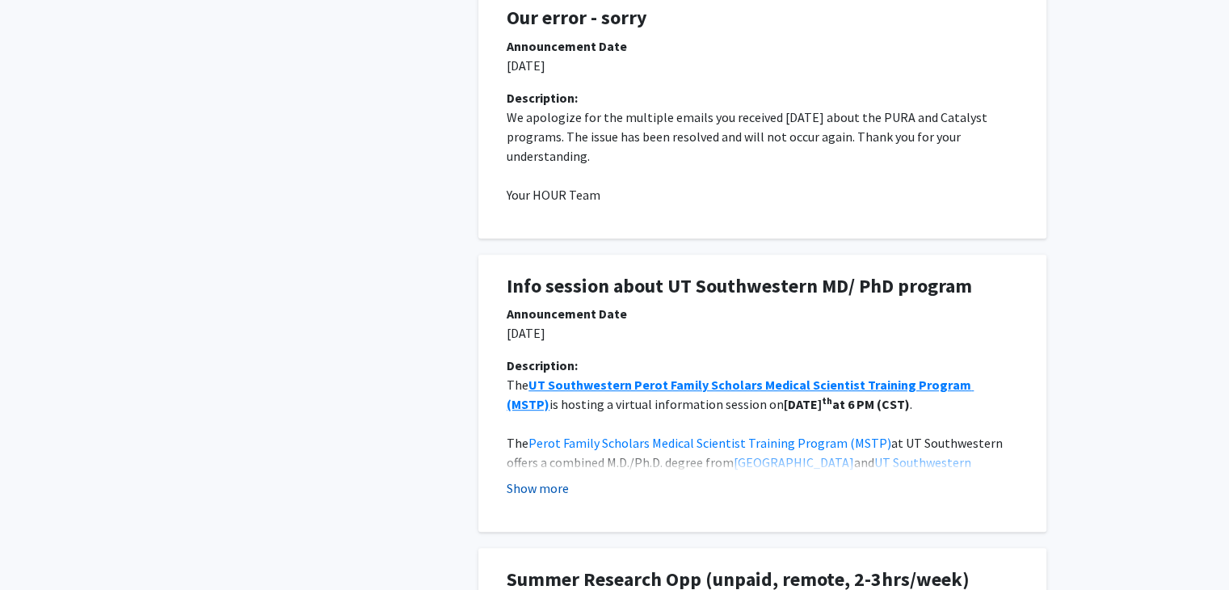
click at [547, 494] on button "Show more" at bounding box center [538, 487] width 62 height 19
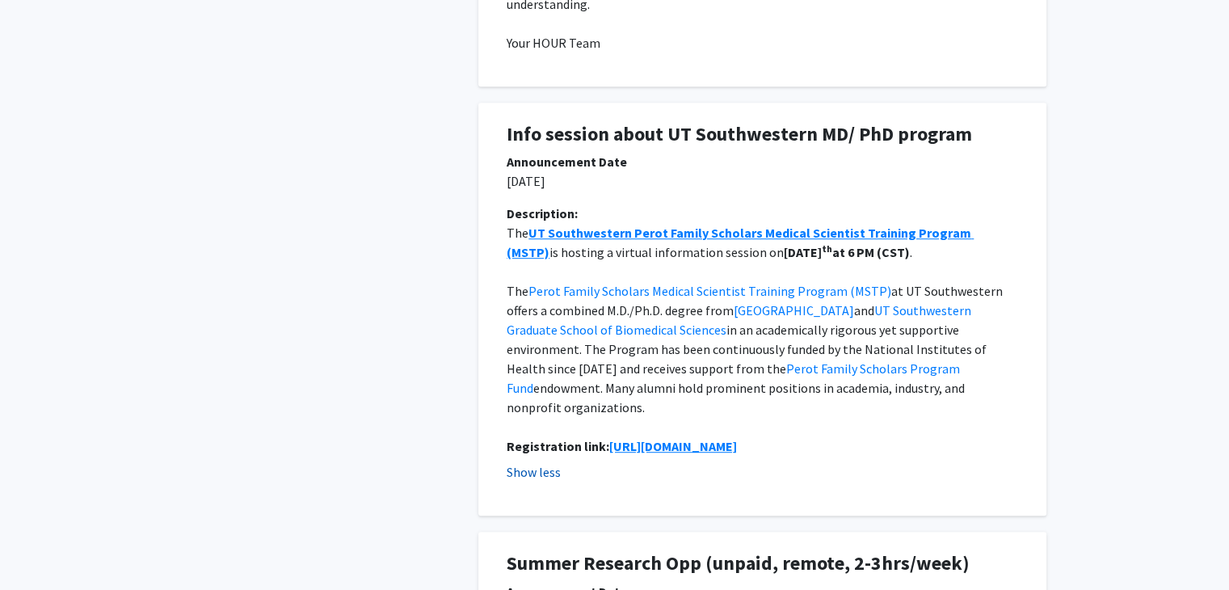
scroll to position [860, 0]
click at [734, 308] on link "[GEOGRAPHIC_DATA]" at bounding box center [794, 310] width 120 height 16
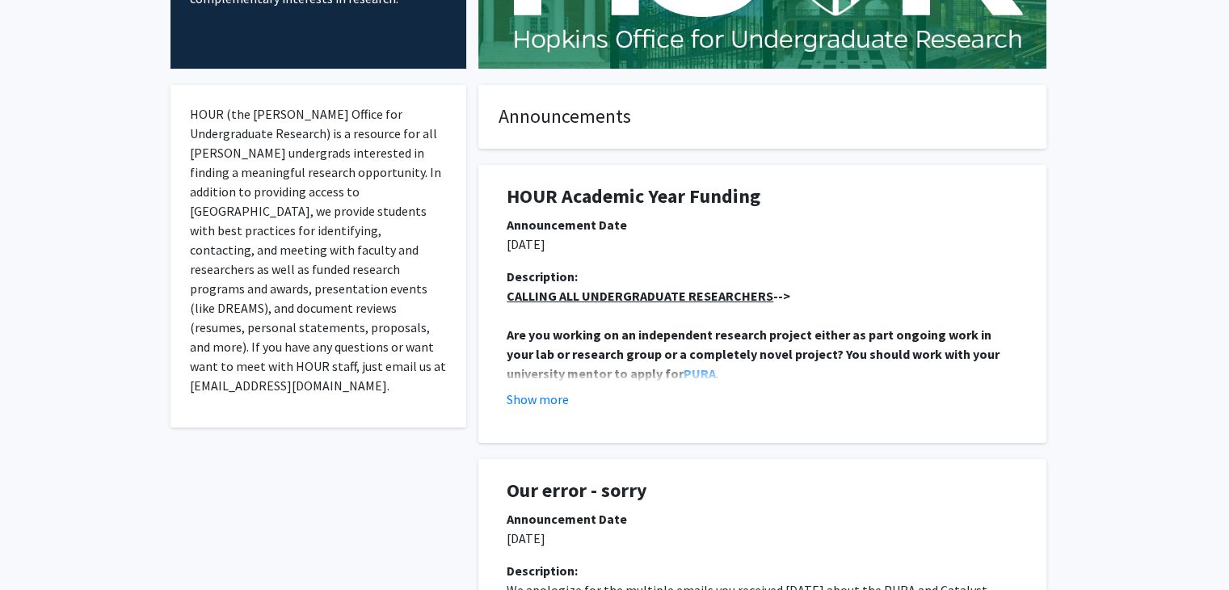
scroll to position [0, 0]
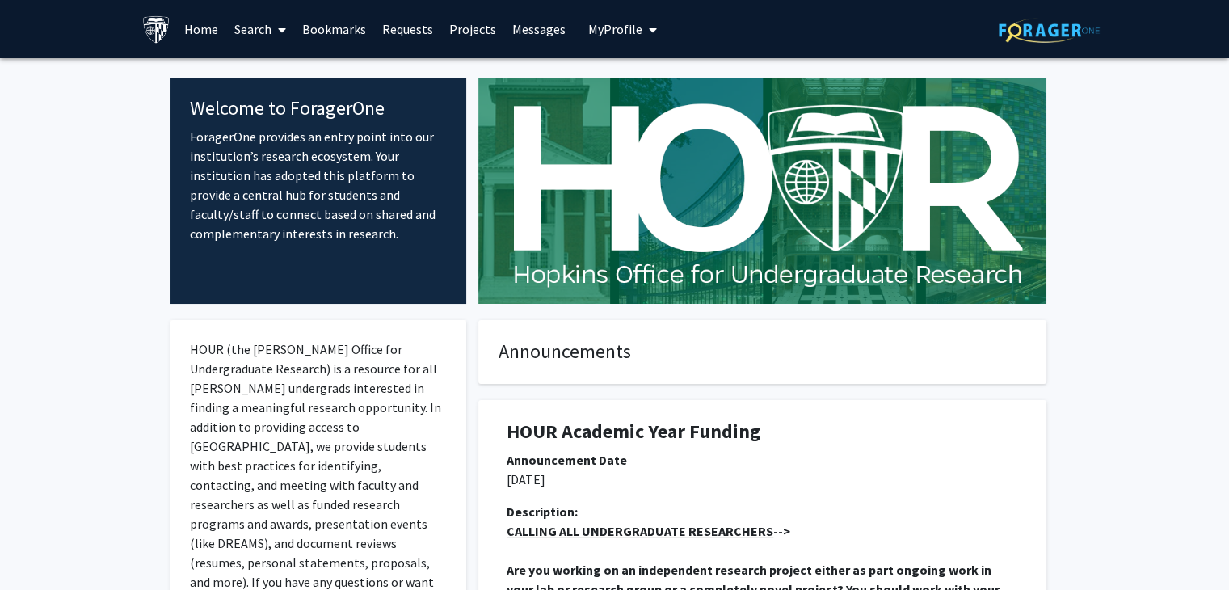
click at [631, 40] on button "My Profile" at bounding box center [622, 29] width 78 height 58
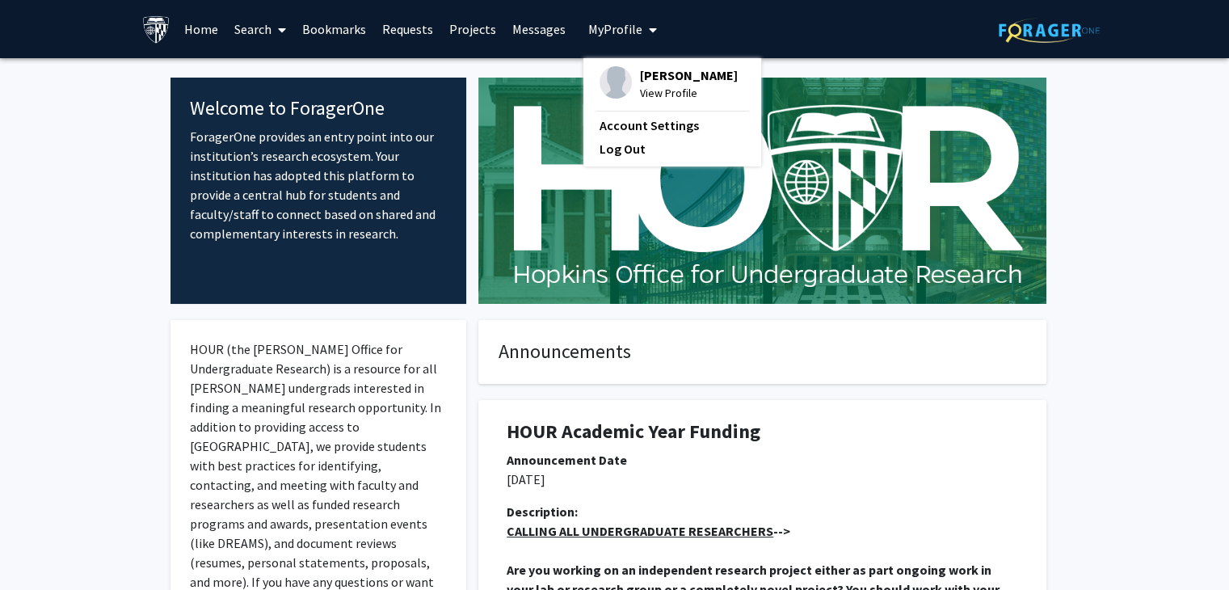
click at [649, 82] on span "[PERSON_NAME]" at bounding box center [689, 75] width 98 height 18
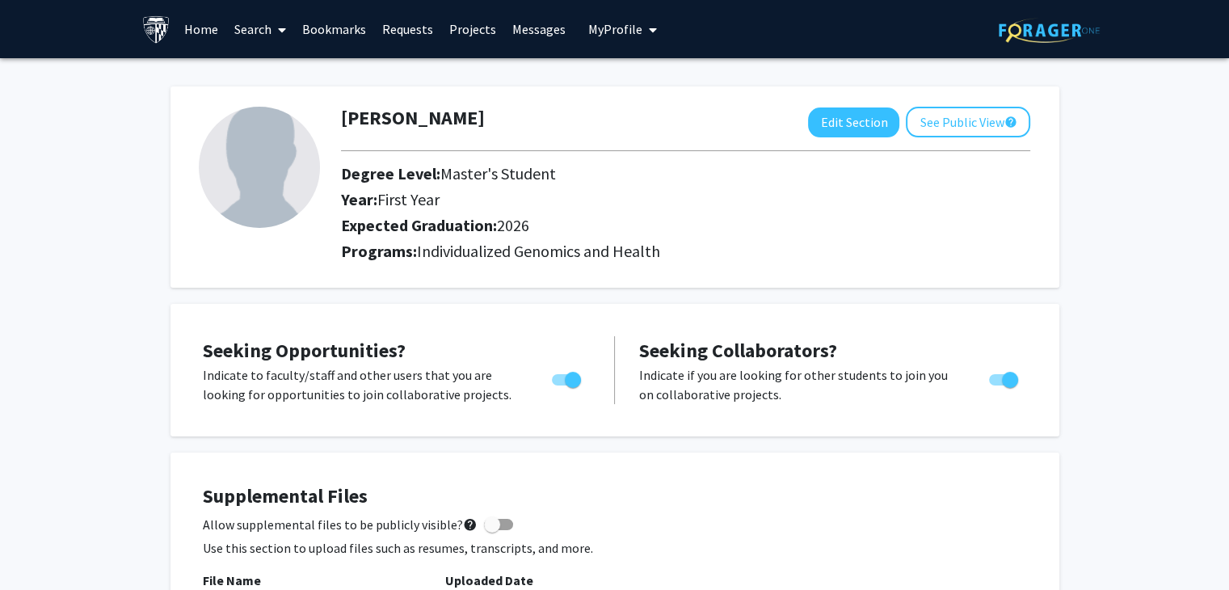
click at [284, 23] on icon at bounding box center [282, 29] width 8 height 13
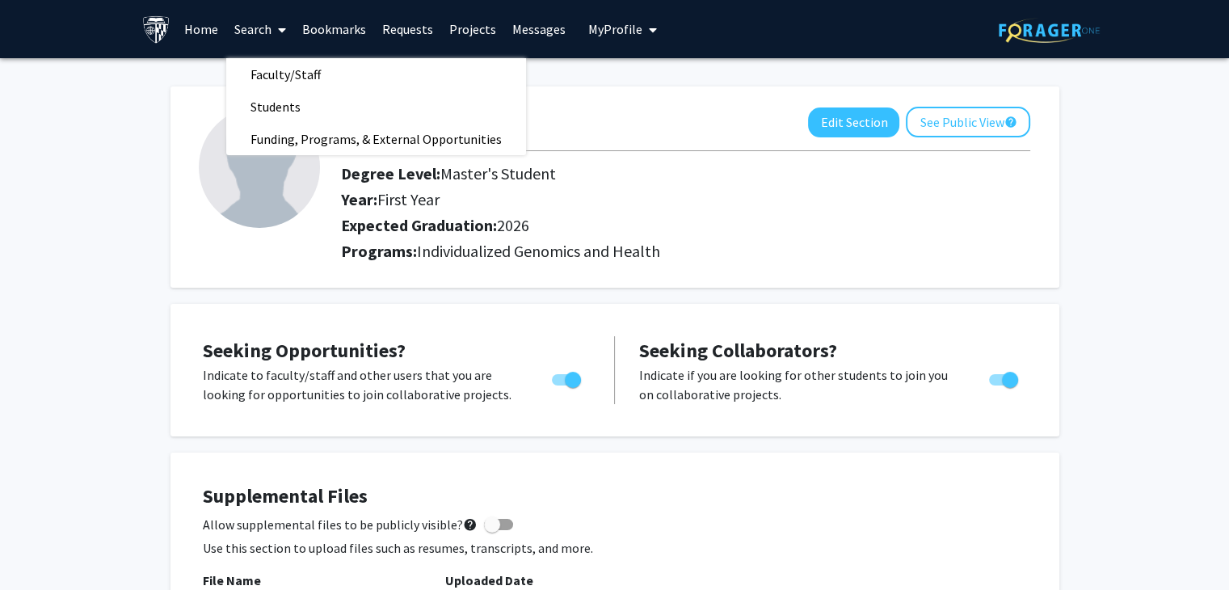
click at [462, 27] on link "Projects" at bounding box center [472, 29] width 63 height 57
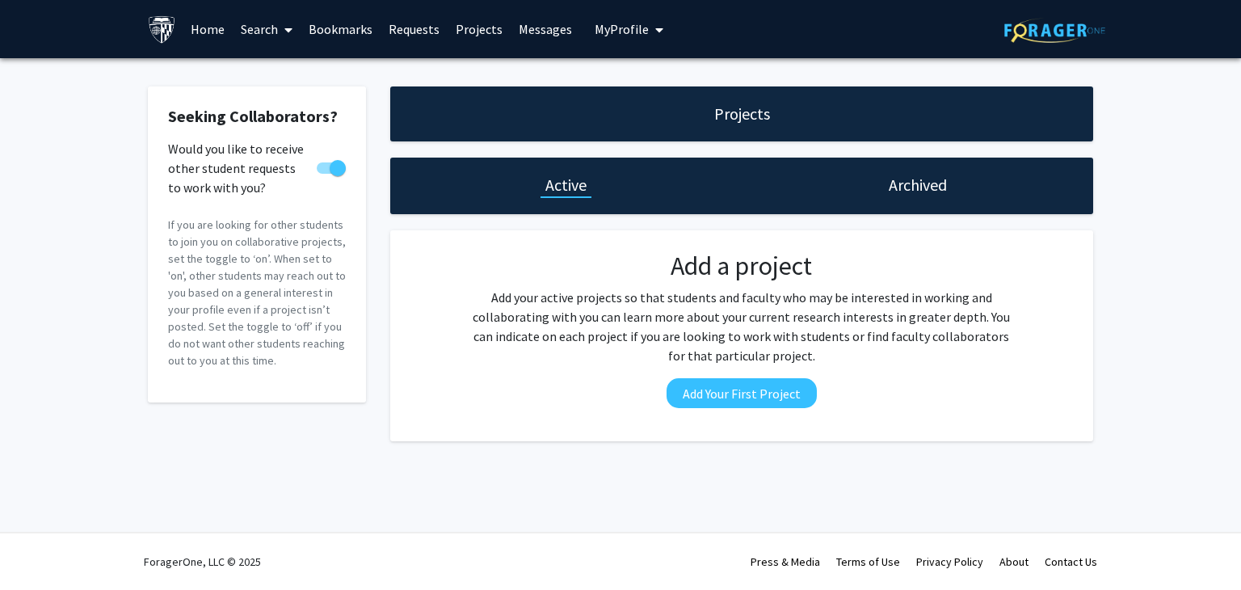
click at [200, 32] on link "Home" at bounding box center [208, 29] width 50 height 57
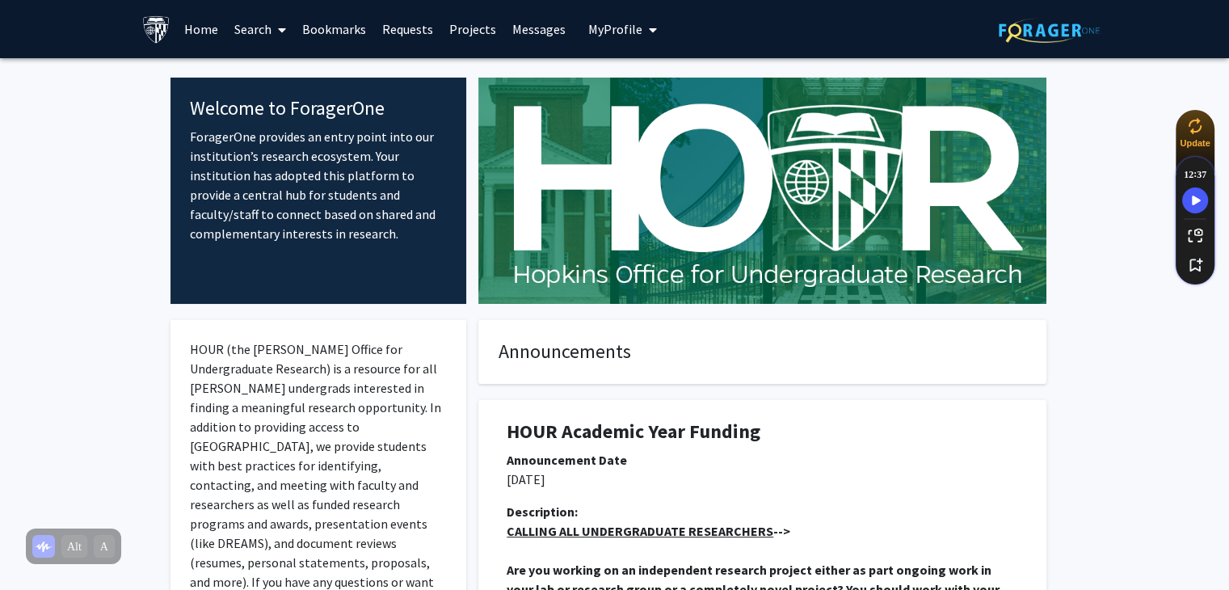
click at [270, 27] on link "Search" at bounding box center [260, 29] width 68 height 57
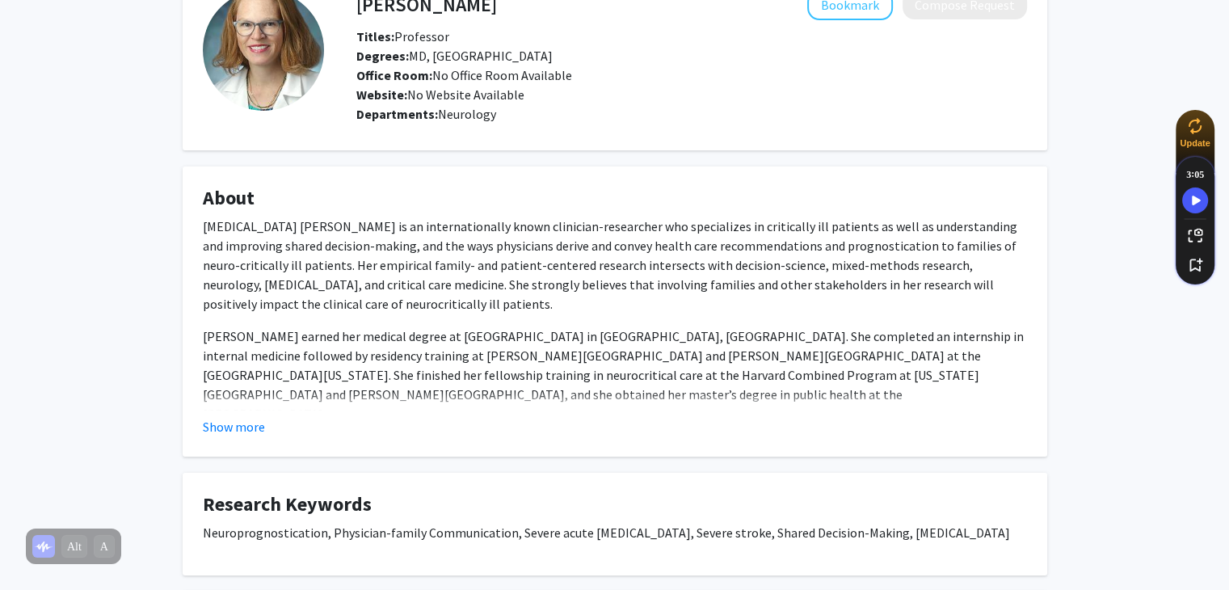
scroll to position [100, 0]
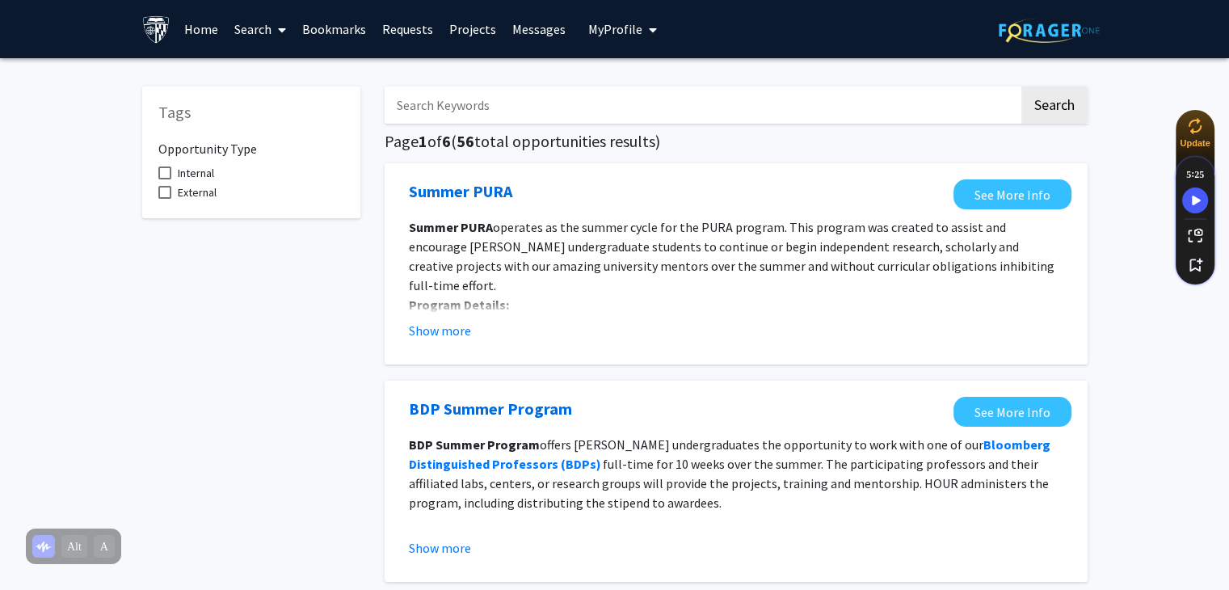
scroll to position [2, 0]
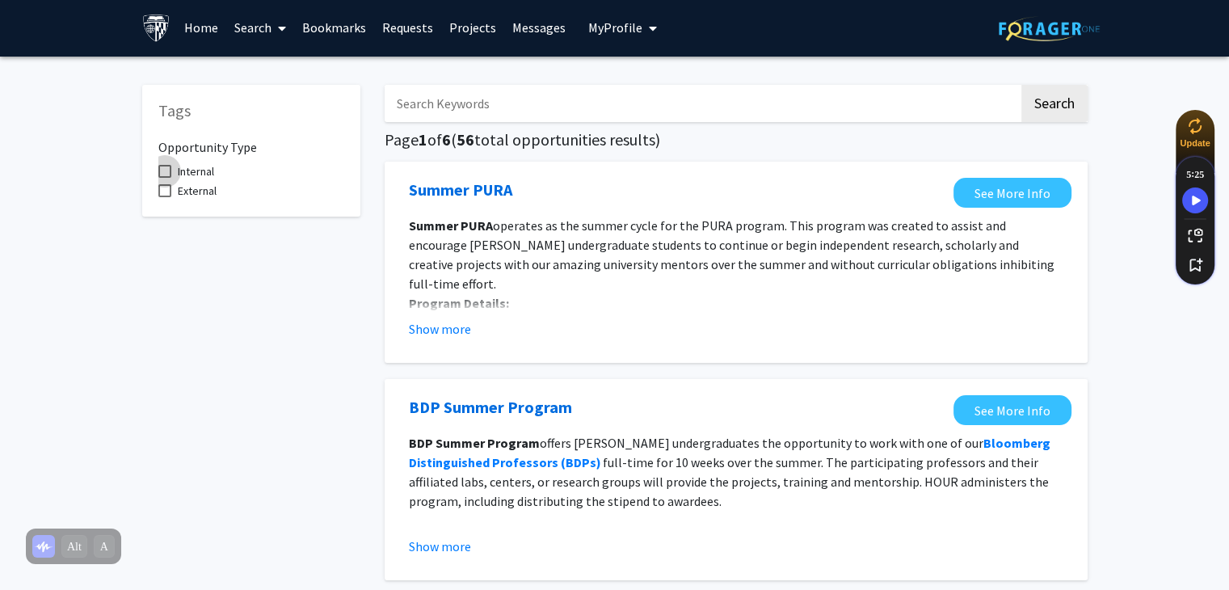
click at [166, 175] on span at bounding box center [164, 171] width 13 height 13
click at [165, 178] on input "Internal" at bounding box center [164, 178] width 1 height 1
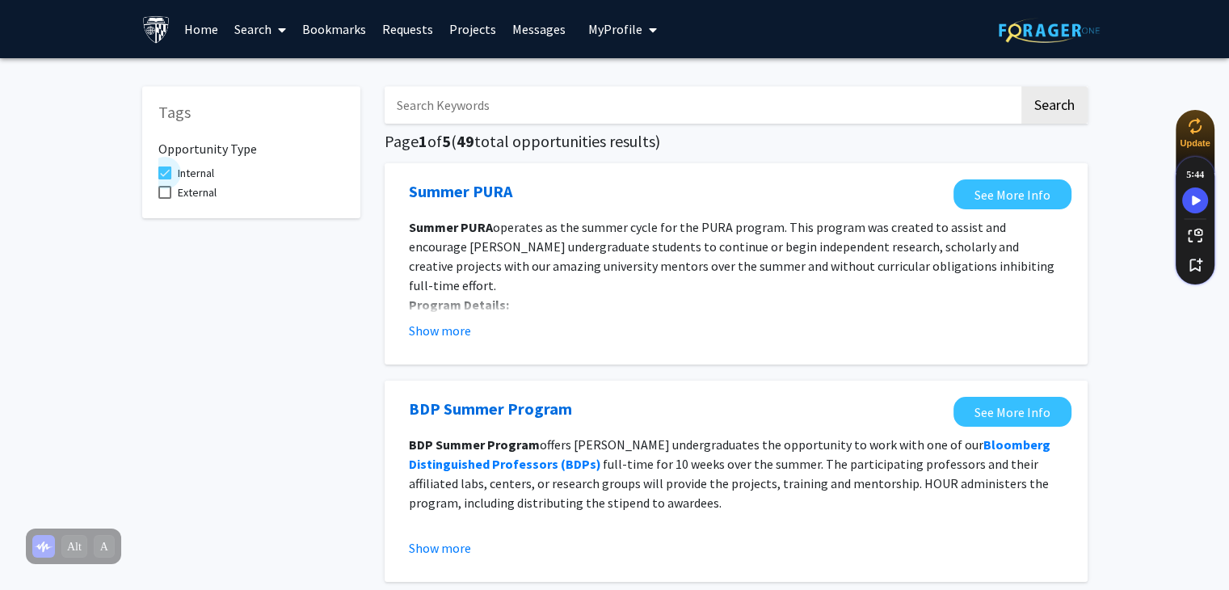
click at [164, 169] on span at bounding box center [164, 172] width 13 height 13
click at [164, 179] on input "Internal" at bounding box center [164, 179] width 1 height 1
checkbox input "false"
click at [164, 187] on span at bounding box center [164, 192] width 13 height 13
click at [164, 199] on input "External" at bounding box center [164, 199] width 1 height 1
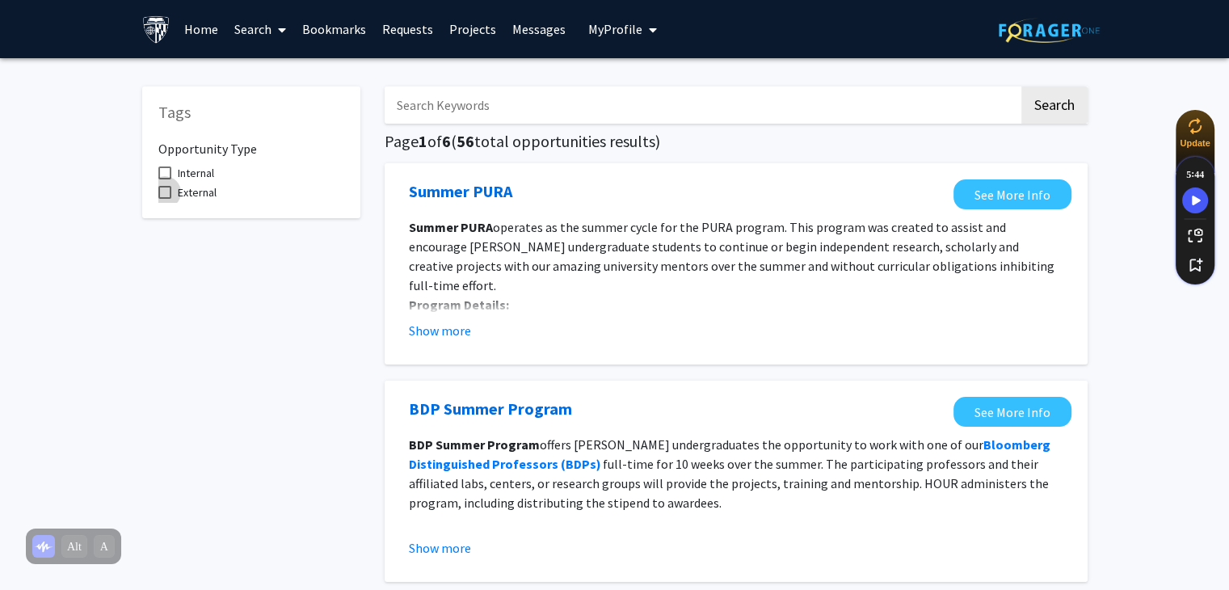
checkbox input "true"
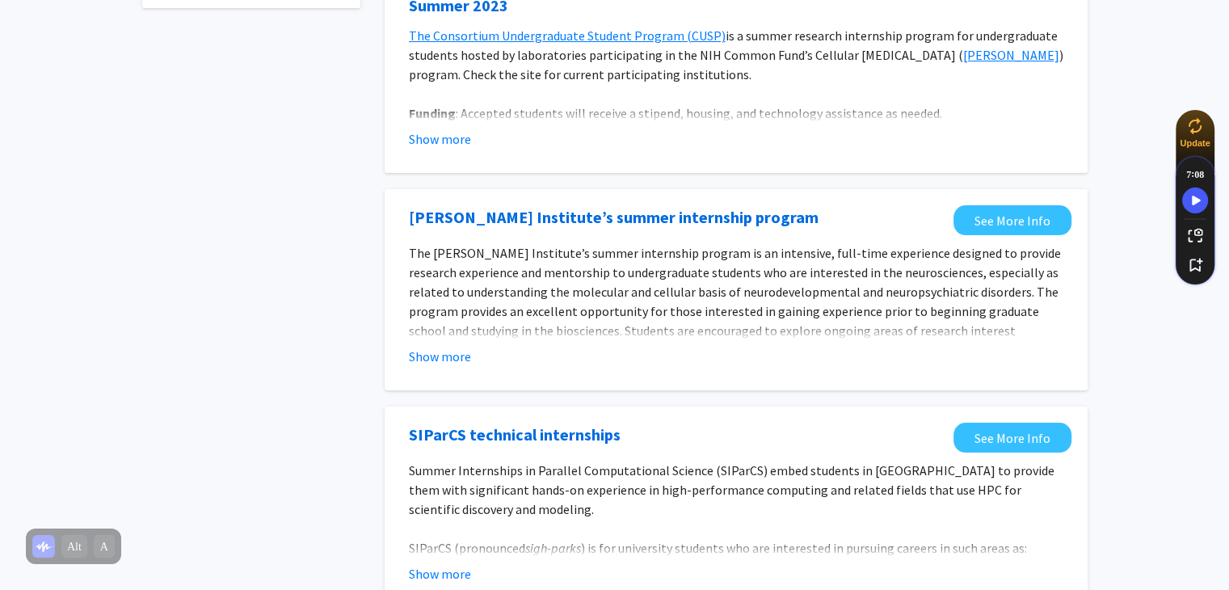
scroll to position [210, 0]
click at [452, 360] on button "Show more" at bounding box center [440, 356] width 62 height 19
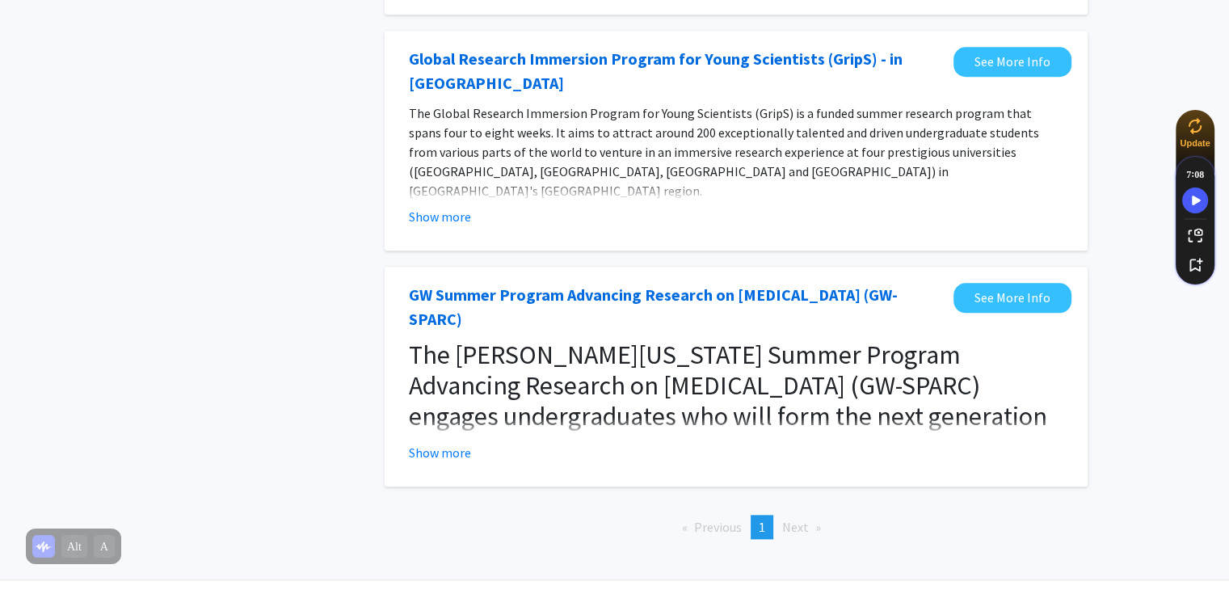
scroll to position [1559, 0]
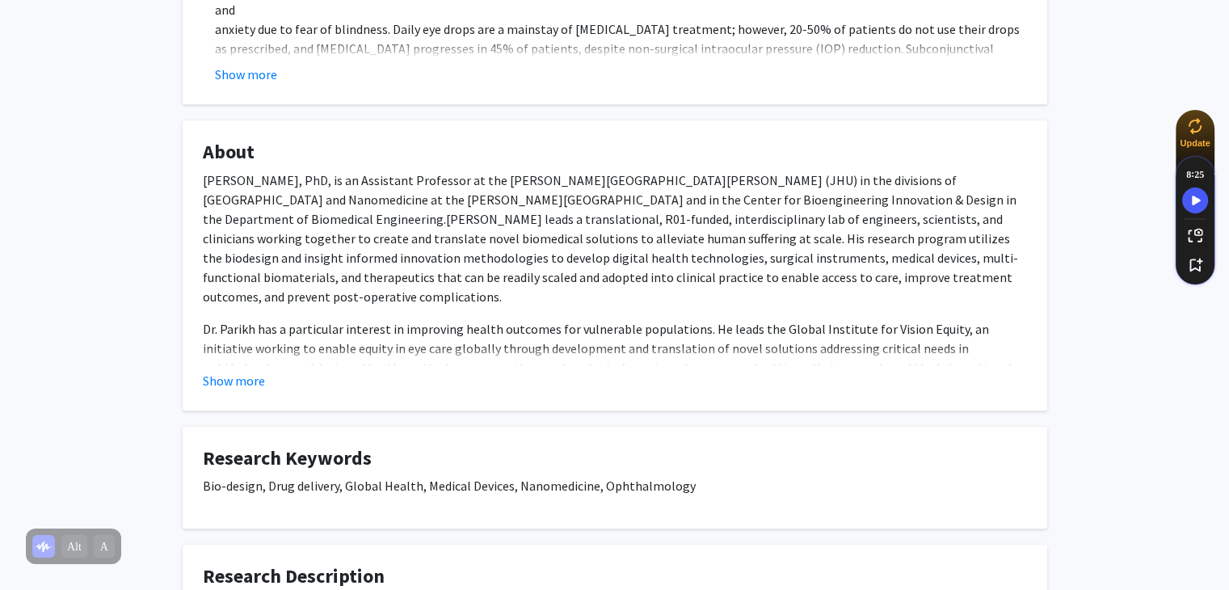
scroll to position [633, 0]
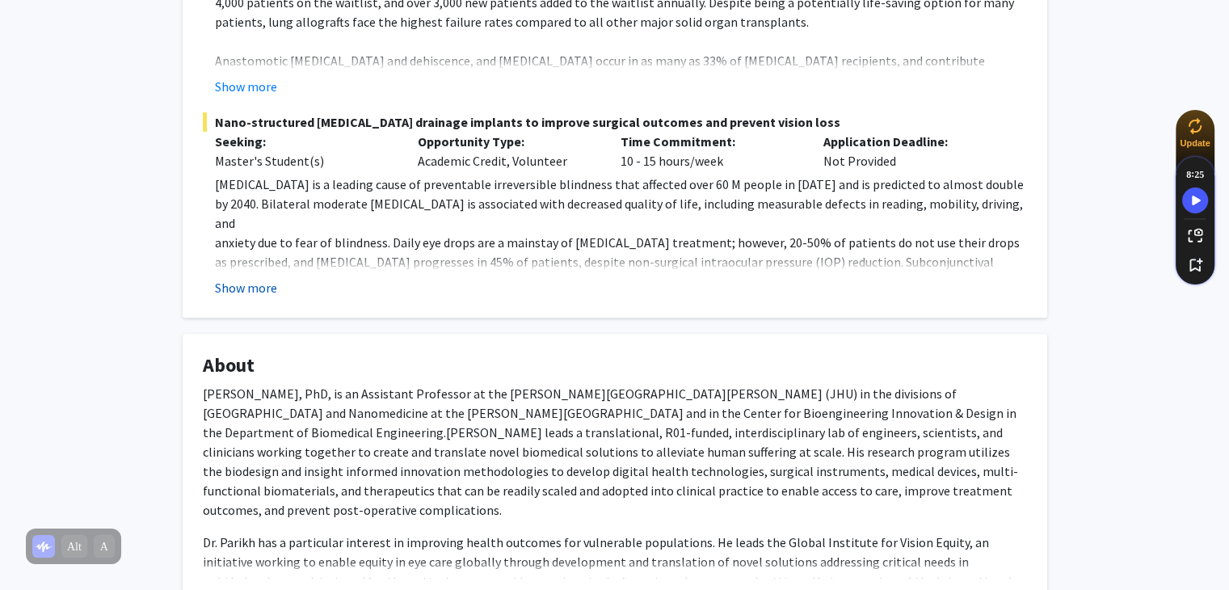
click at [253, 287] on button "Show more" at bounding box center [246, 287] width 62 height 19
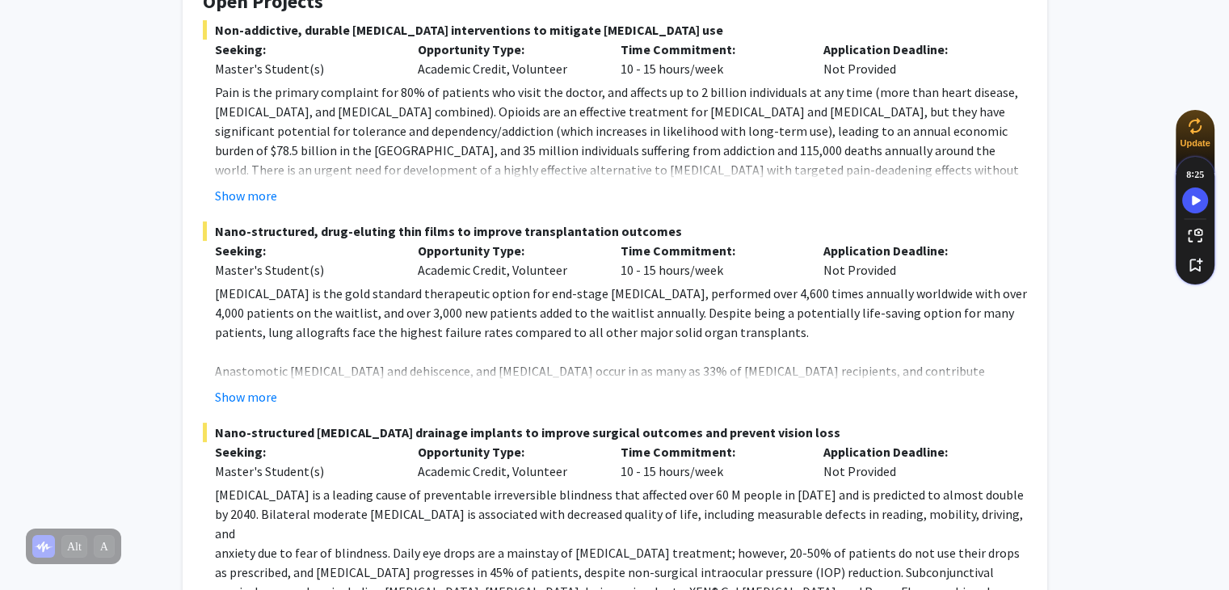
scroll to position [449, 0]
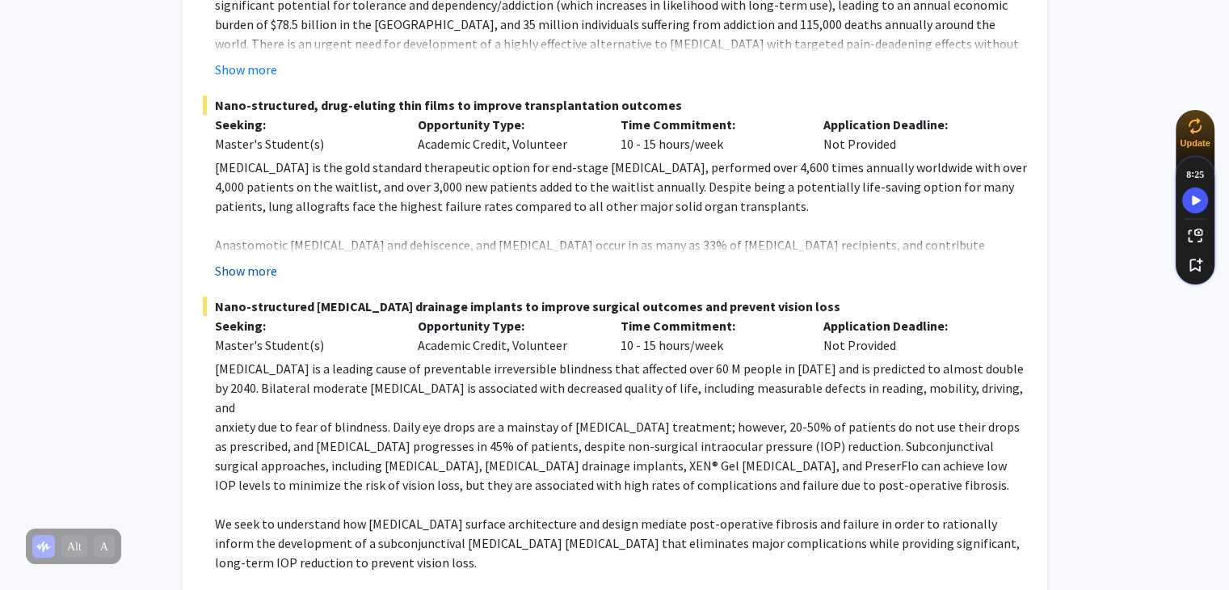
click at [245, 262] on button "Show more" at bounding box center [246, 270] width 62 height 19
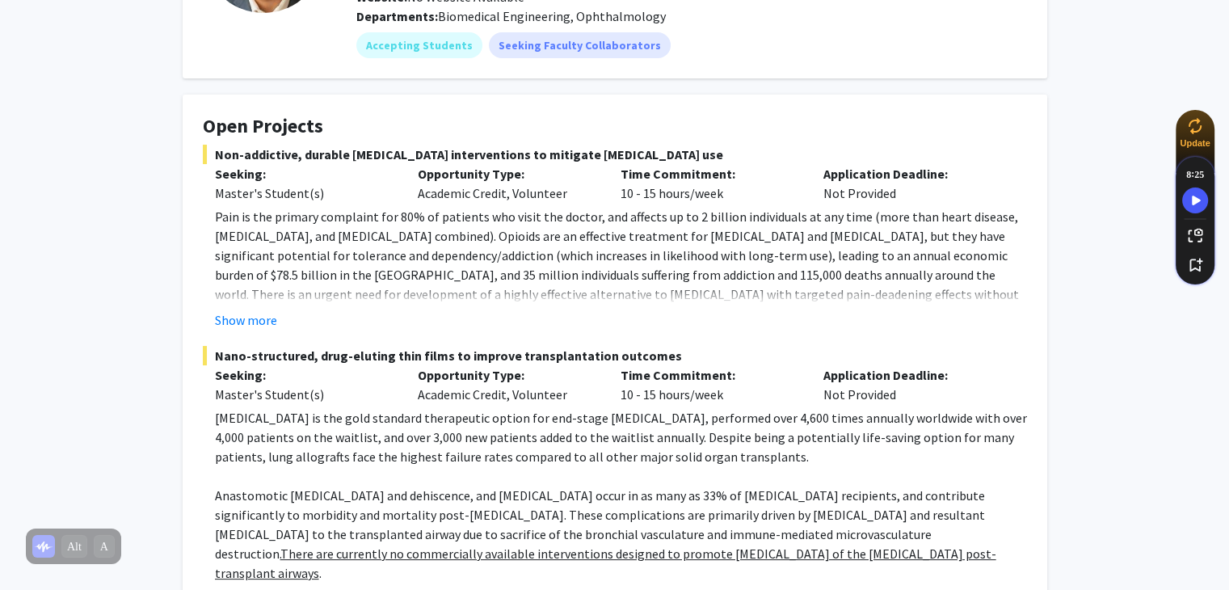
scroll to position [197, 0]
click at [243, 320] on button "Show more" at bounding box center [246, 321] width 62 height 19
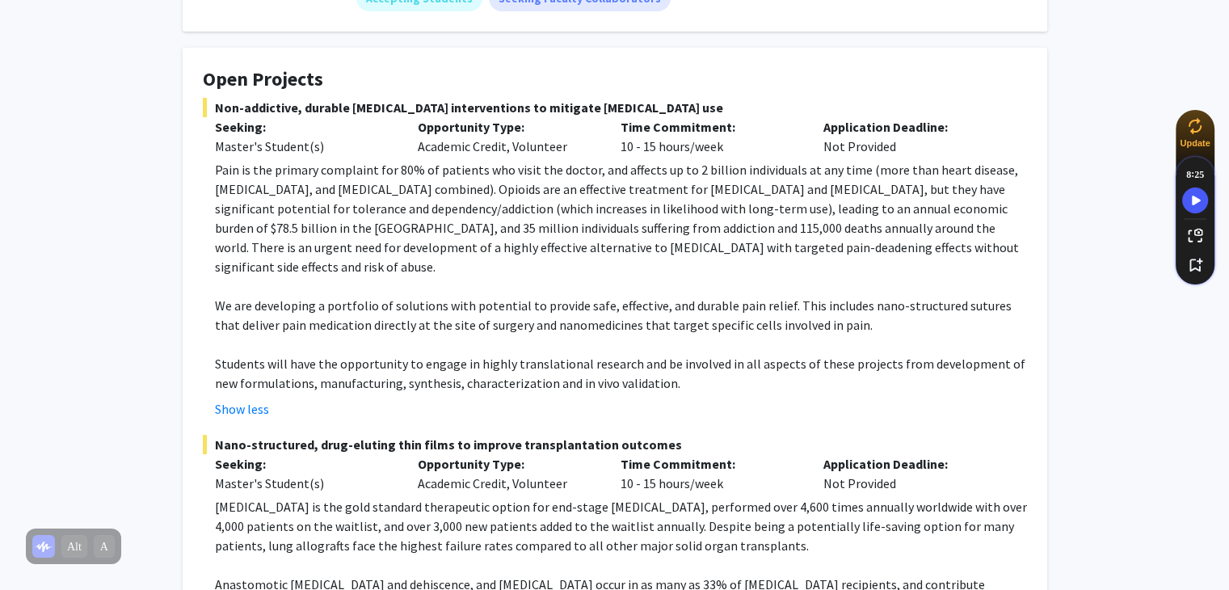
scroll to position [246, 0]
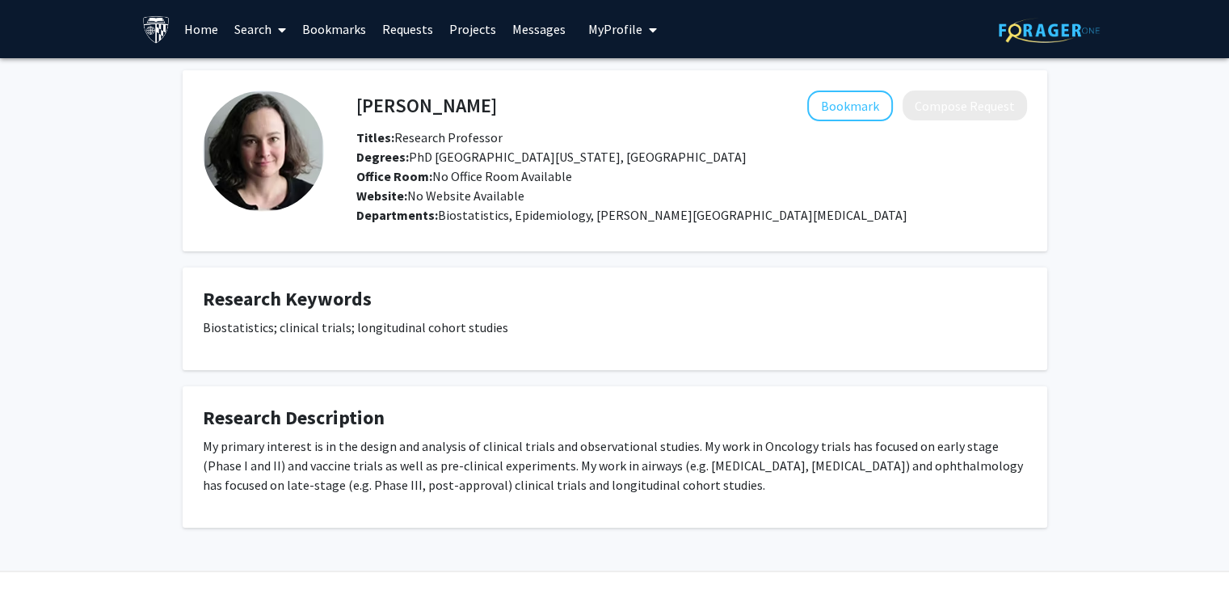
click at [284, 37] on span at bounding box center [278, 30] width 15 height 57
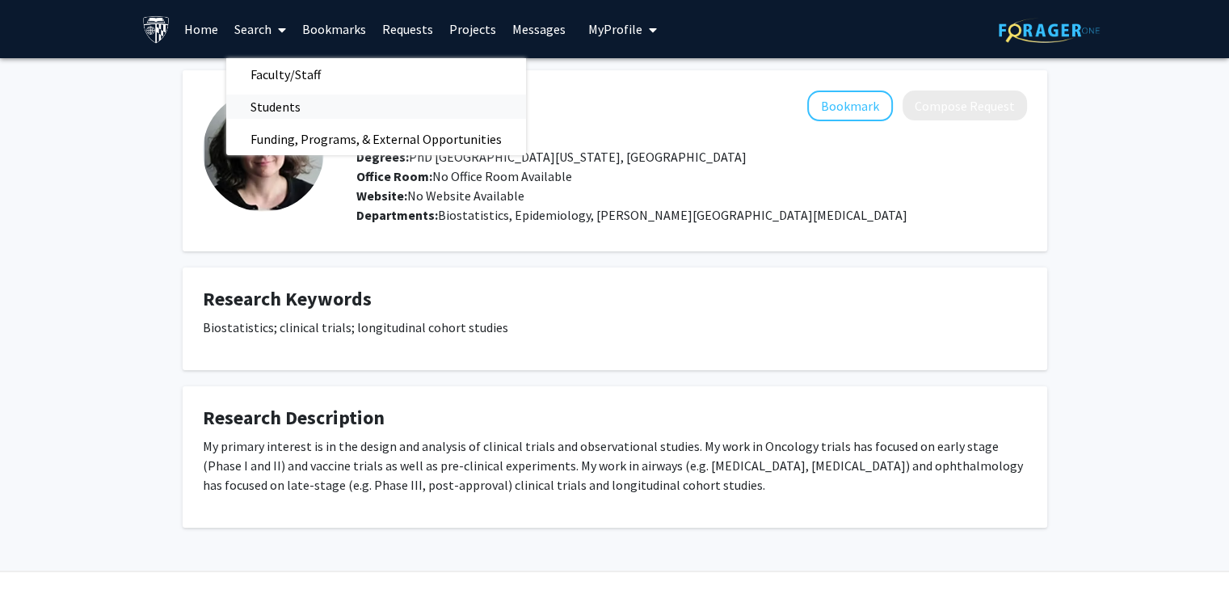
click at [288, 102] on span "Students" at bounding box center [275, 106] width 99 height 32
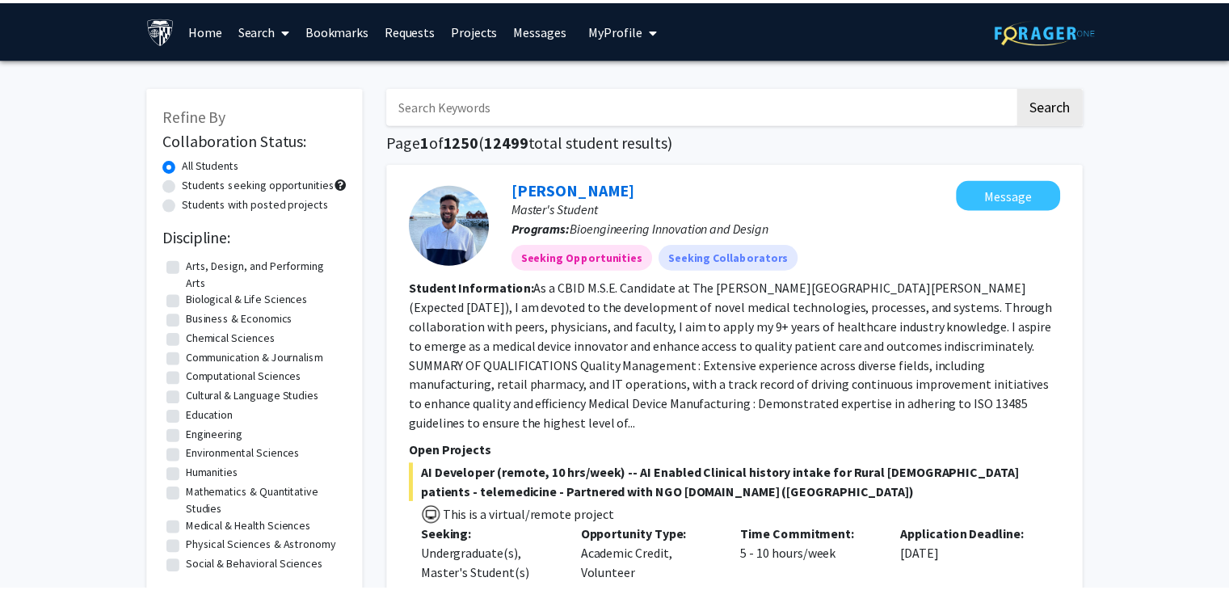
scroll to position [39, 0]
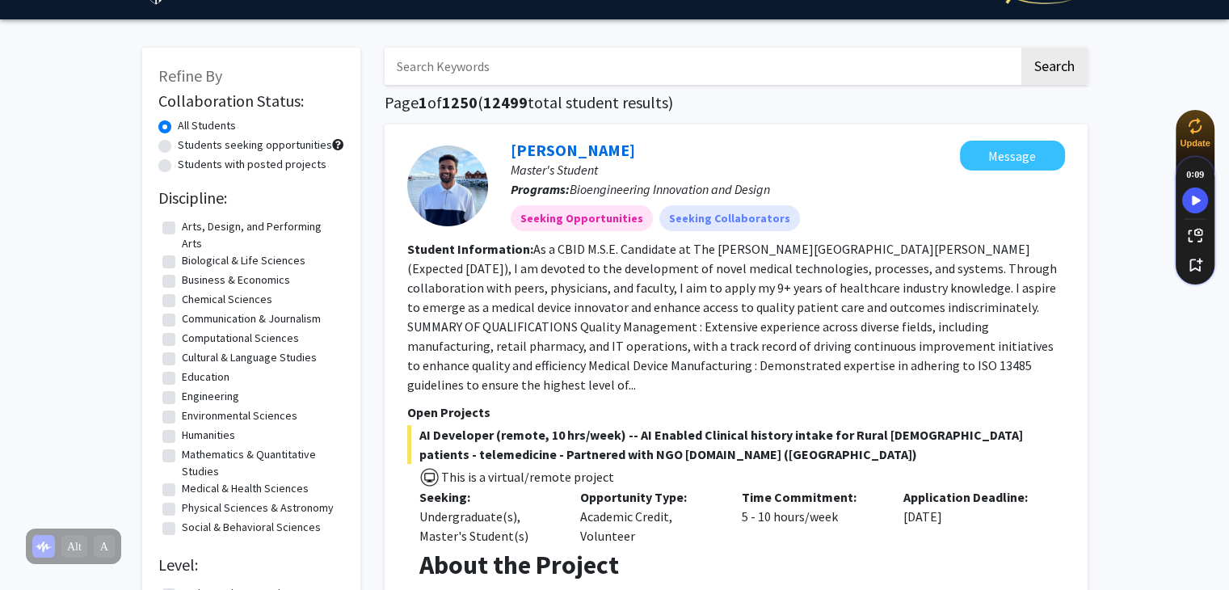
click at [178, 165] on label "Students with posted projects" at bounding box center [252, 164] width 149 height 17
click at [178, 165] on input "Students with posted projects" at bounding box center [183, 161] width 11 height 11
radio input "true"
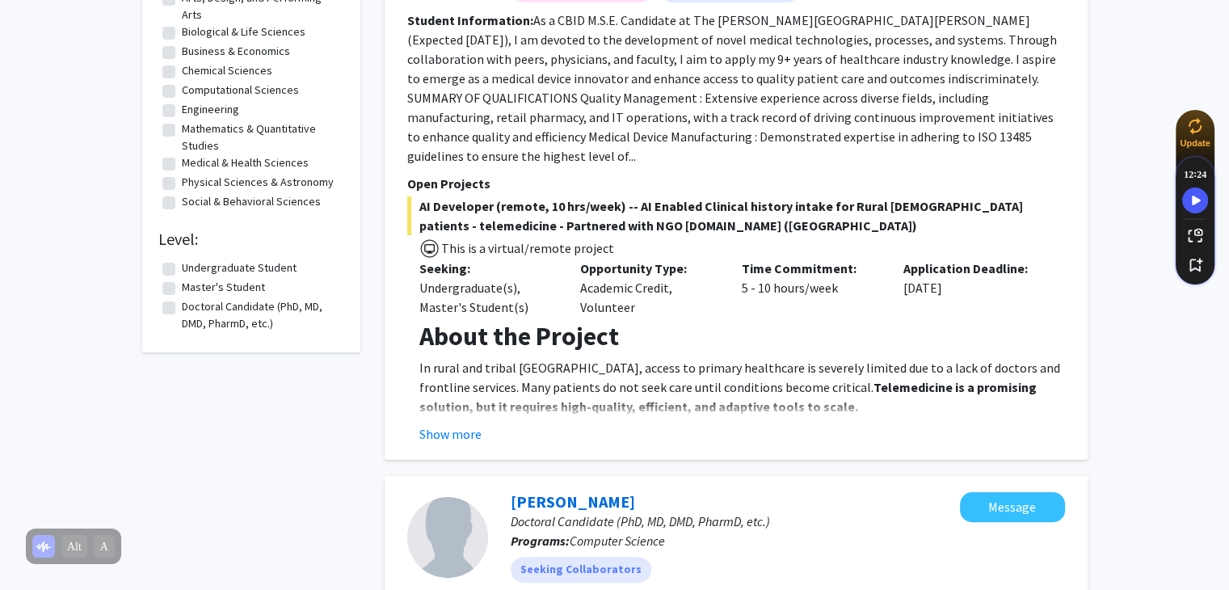
scroll to position [261, 0]
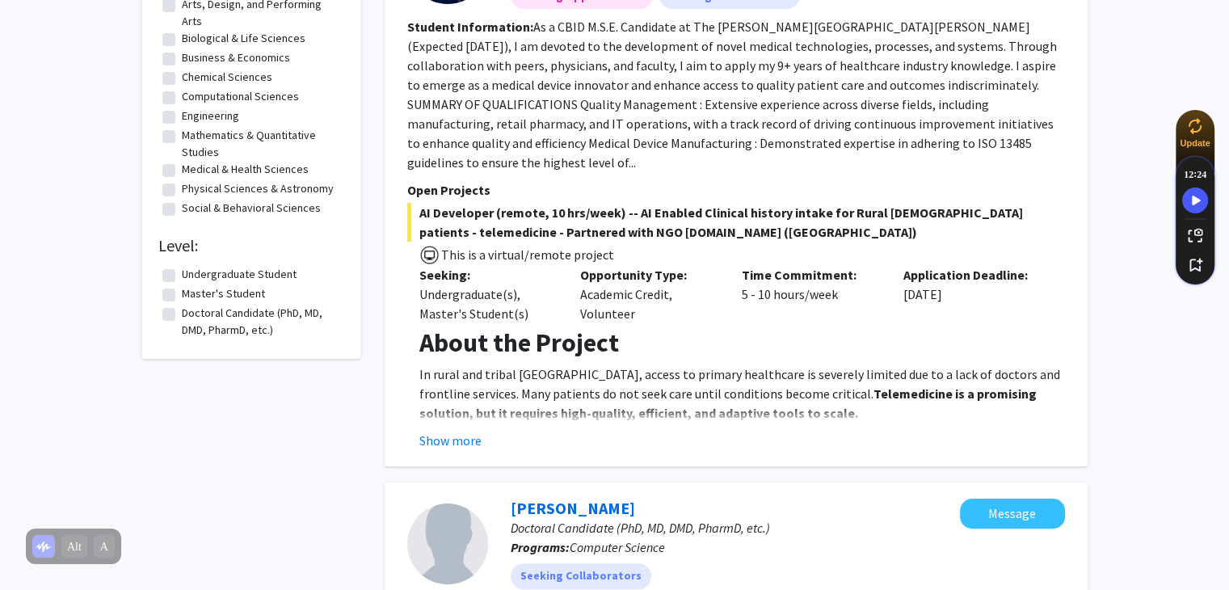
click at [182, 292] on label "Master's Student" at bounding box center [223, 293] width 83 height 17
click at [182, 292] on input "Master's Student" at bounding box center [187, 290] width 11 height 11
checkbox input "true"
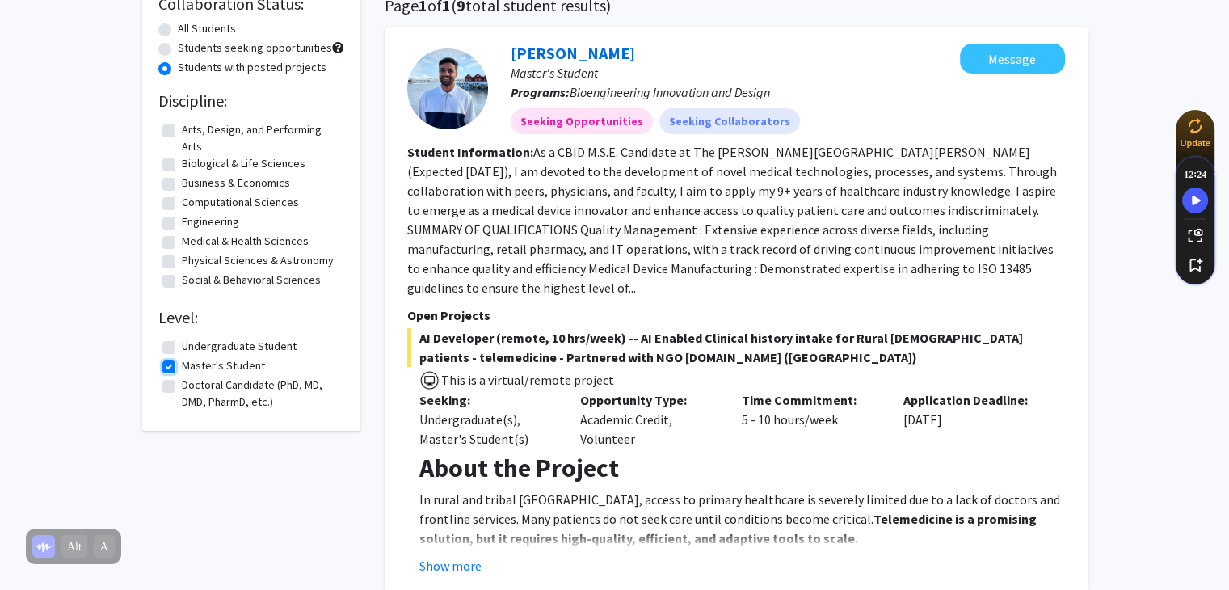
scroll to position [138, 0]
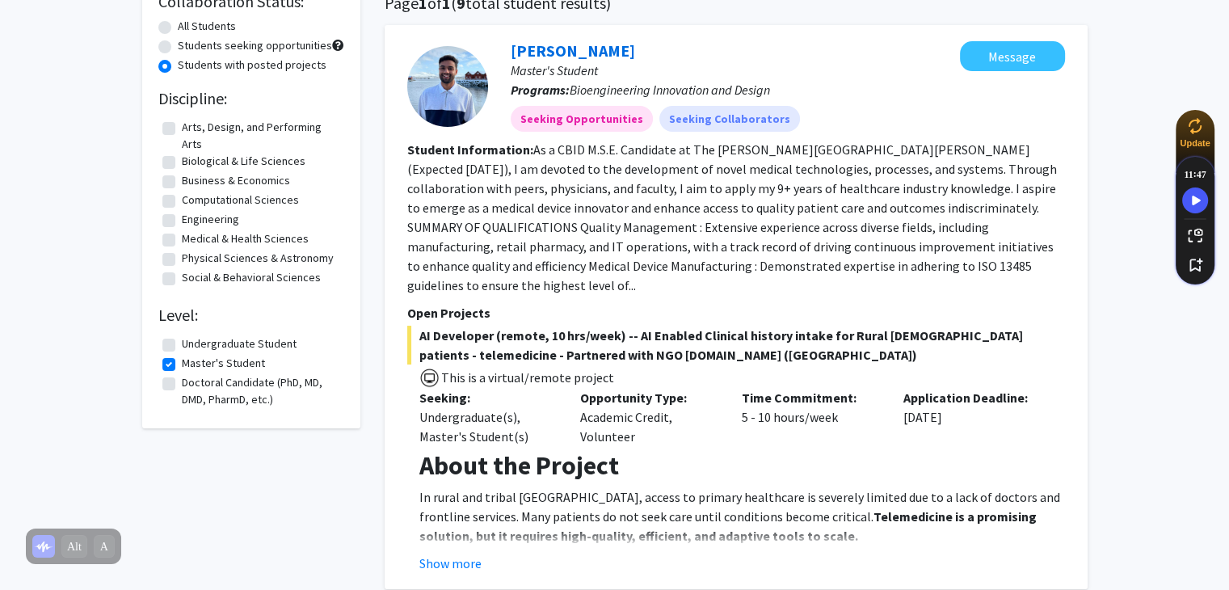
click at [182, 237] on label "Medical & Health Sciences" at bounding box center [245, 238] width 127 height 17
click at [182, 237] on input "Medical & Health Sciences" at bounding box center [187, 235] width 11 height 11
checkbox input "true"
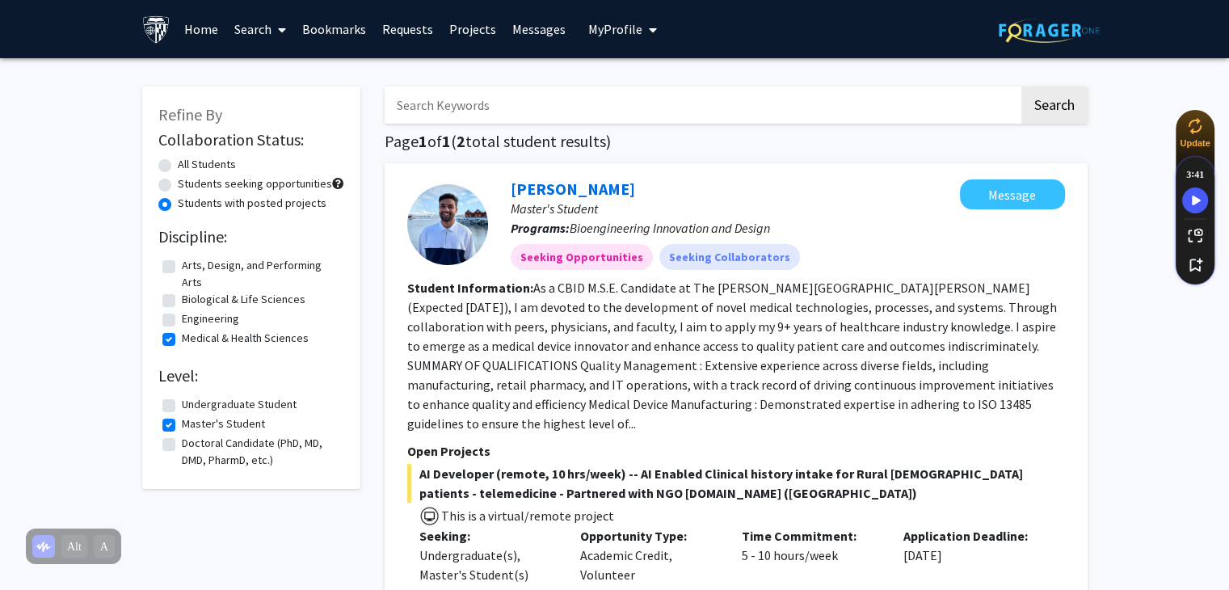
click at [182, 298] on label "Biological & Life Sciences" at bounding box center [244, 299] width 124 height 17
click at [182, 298] on input "Biological & Life Sciences" at bounding box center [187, 296] width 11 height 11
checkbox input "true"
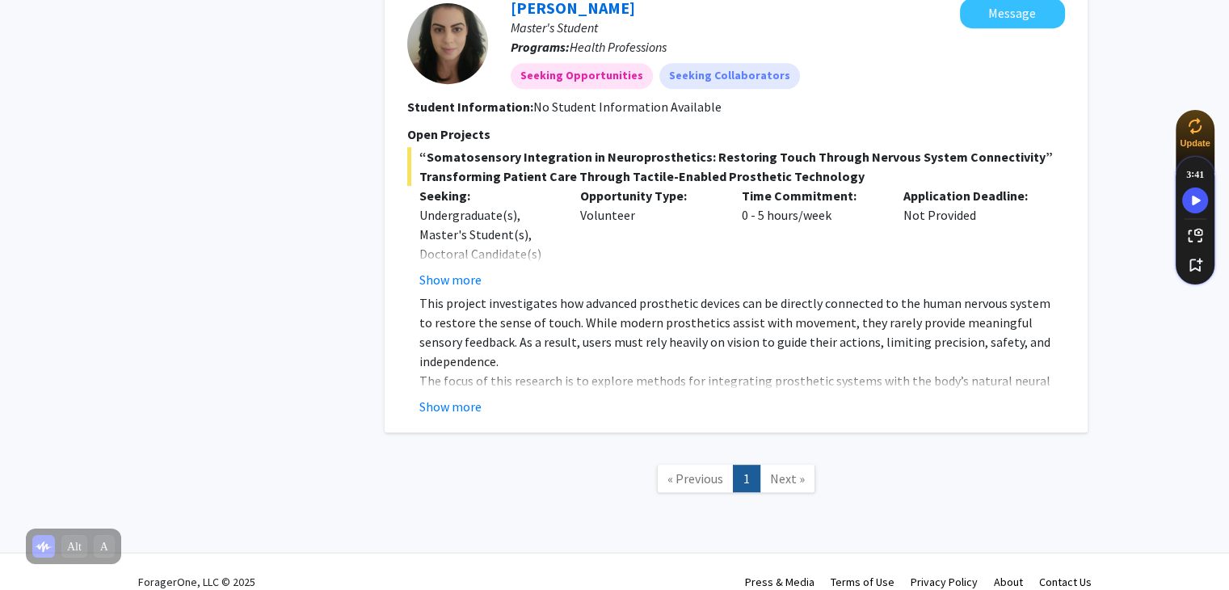
scroll to position [763, 0]
click at [427, 395] on button "Show more" at bounding box center [450, 404] width 62 height 19
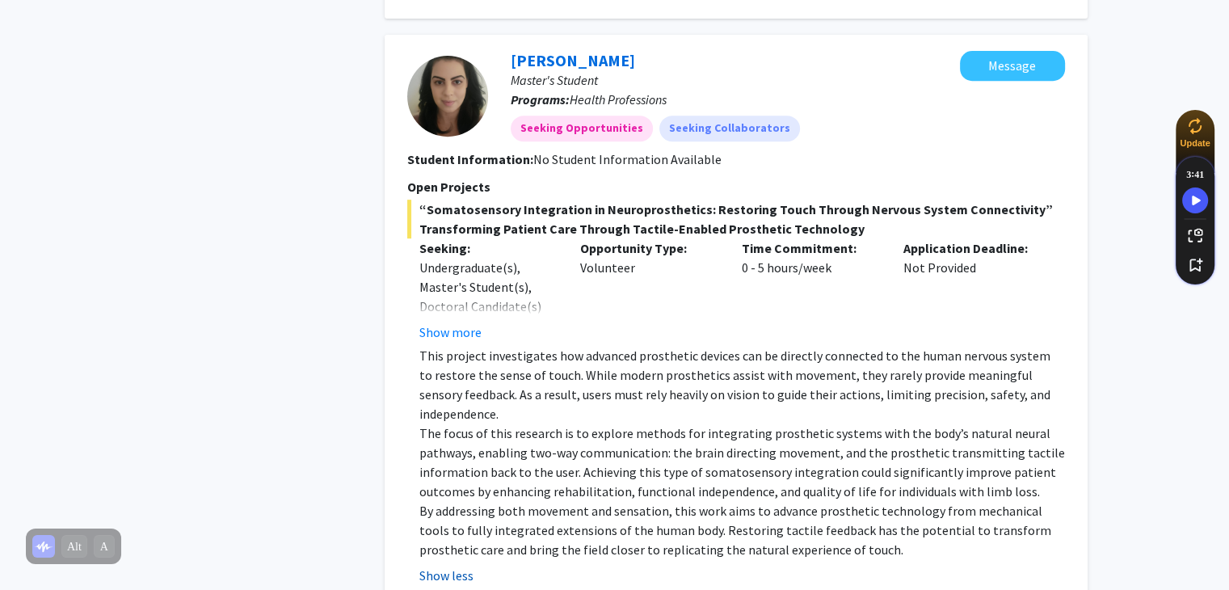
scroll to position [704, 0]
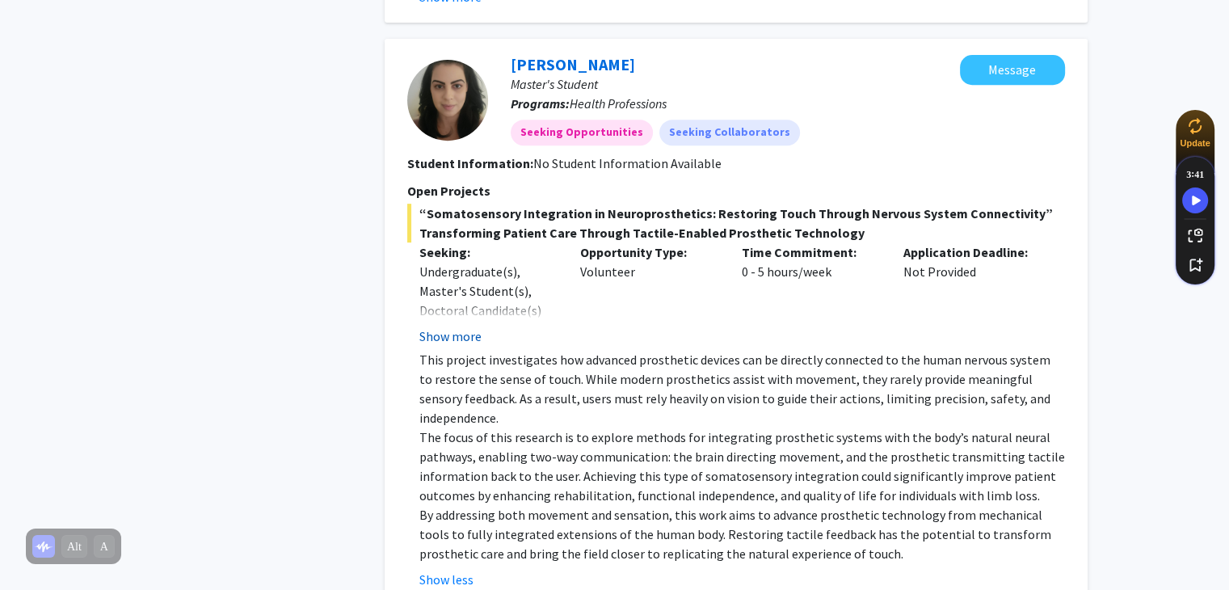
click at [447, 326] on button "Show more" at bounding box center [450, 335] width 62 height 19
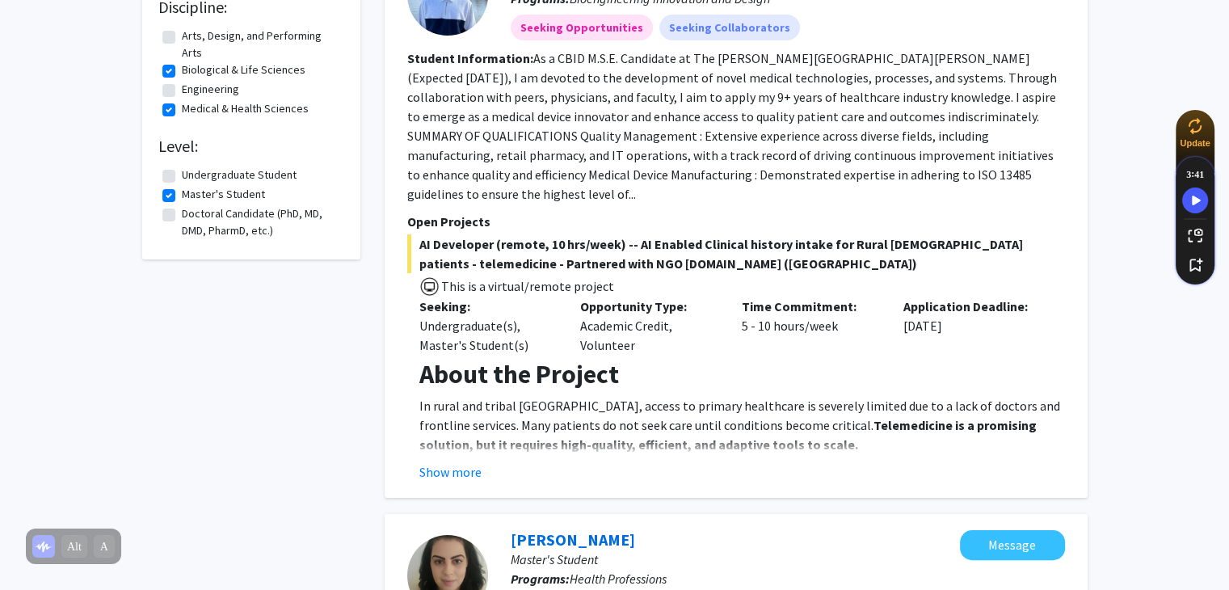
scroll to position [239, 0]
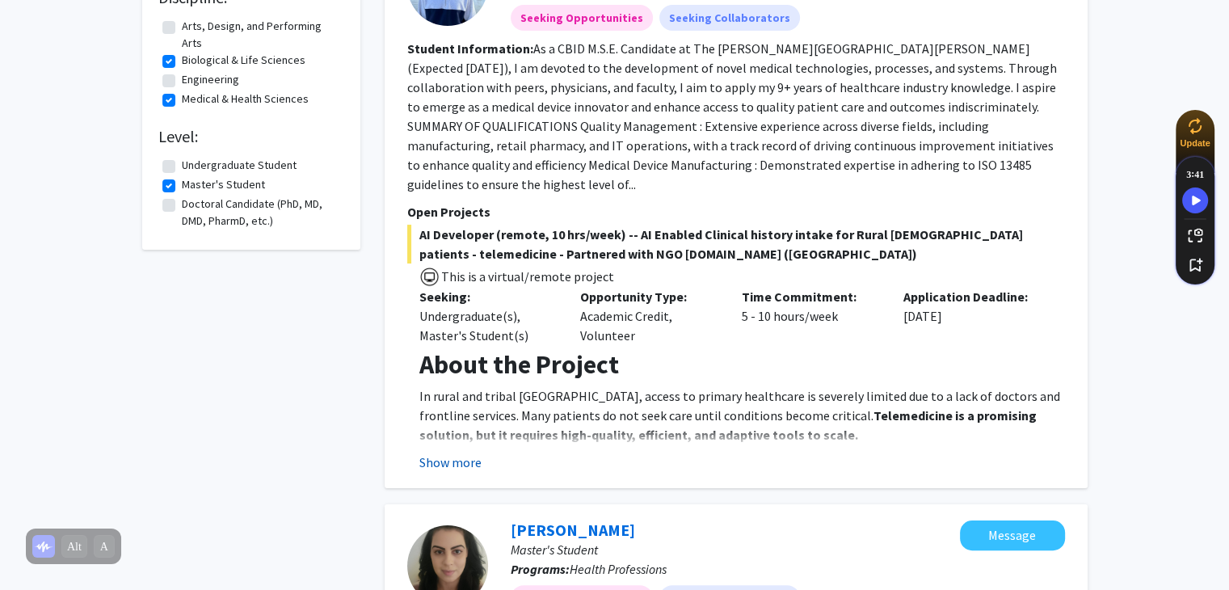
click at [459, 452] on button "Show more" at bounding box center [450, 461] width 62 height 19
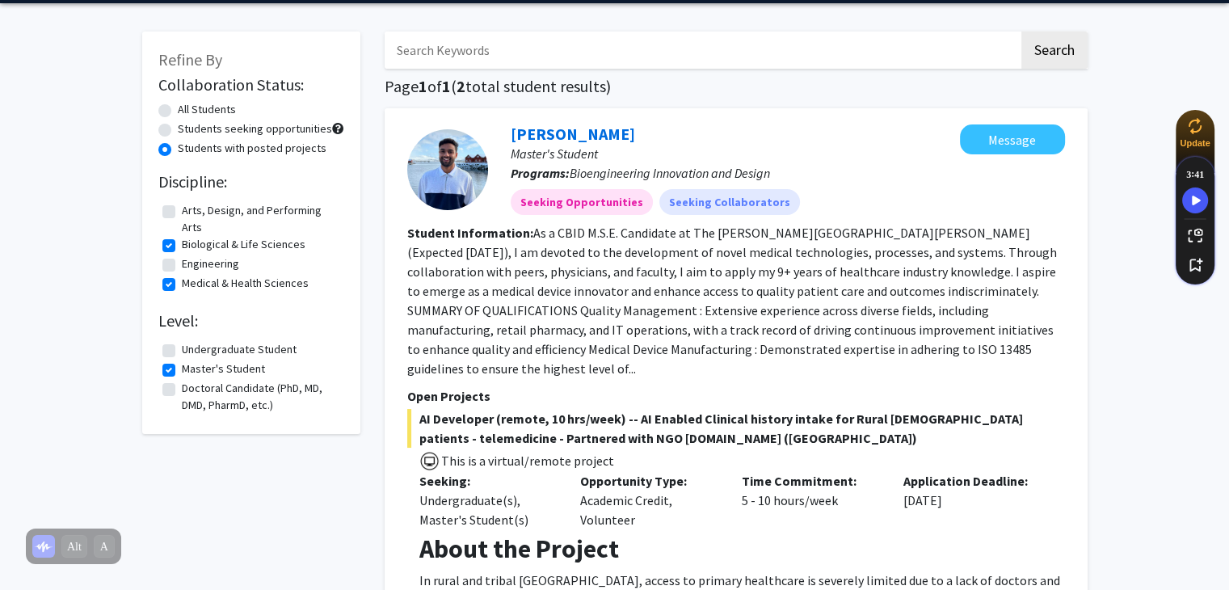
scroll to position [58, 0]
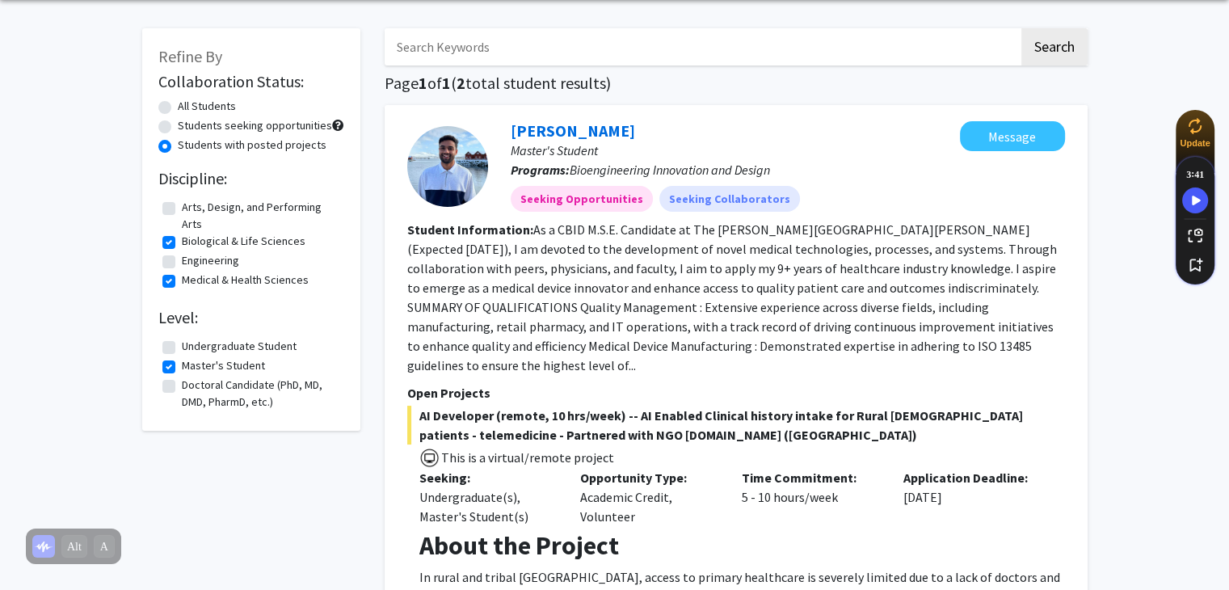
click at [178, 124] on label "Students seeking opportunities" at bounding box center [255, 125] width 154 height 17
click at [178, 124] on input "Students seeking opportunities" at bounding box center [183, 122] width 11 height 11
radio input "true"
